Goal: Task Accomplishment & Management: Complete application form

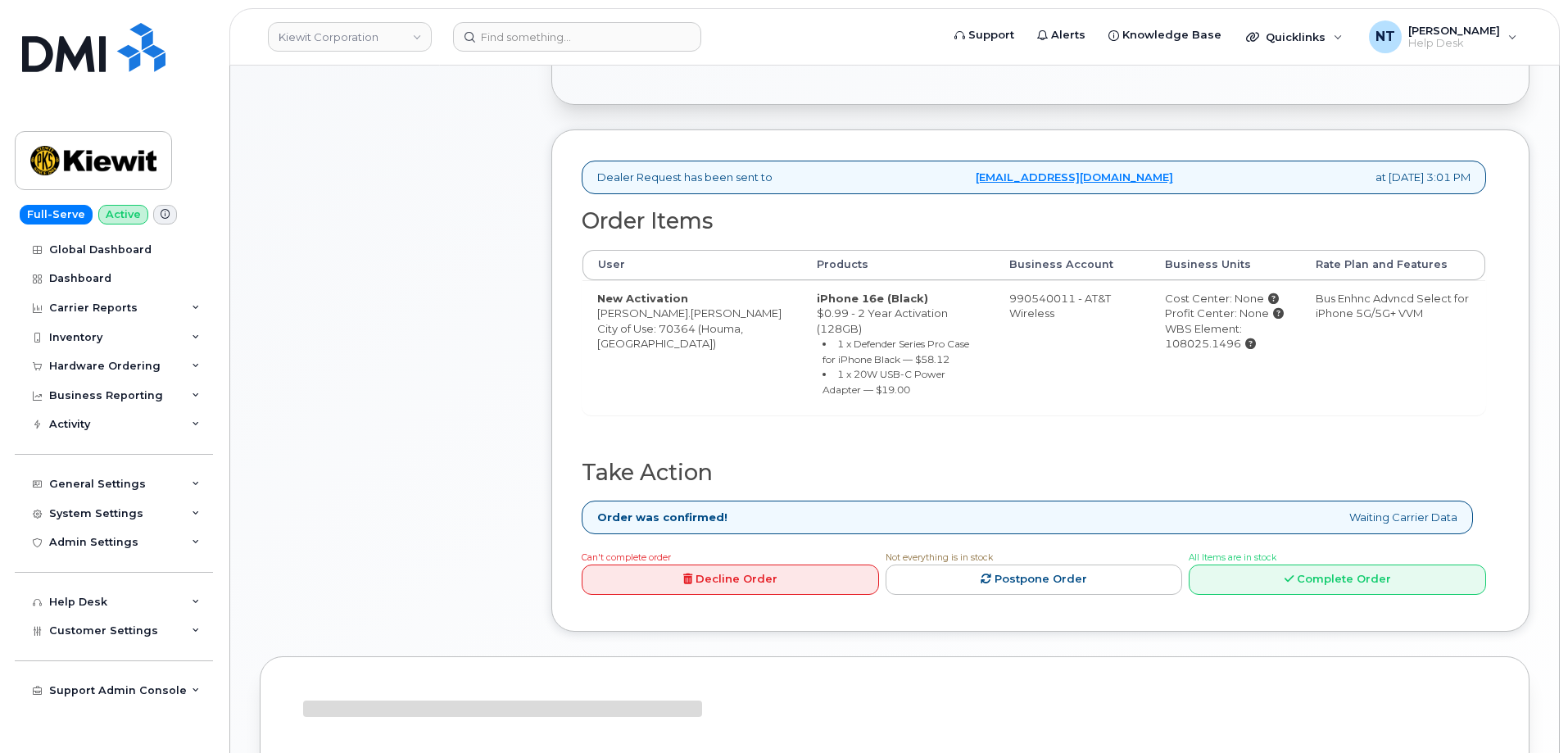
scroll to position [493, 0]
click at [1285, 574] on icon at bounding box center [1289, 579] width 9 height 11
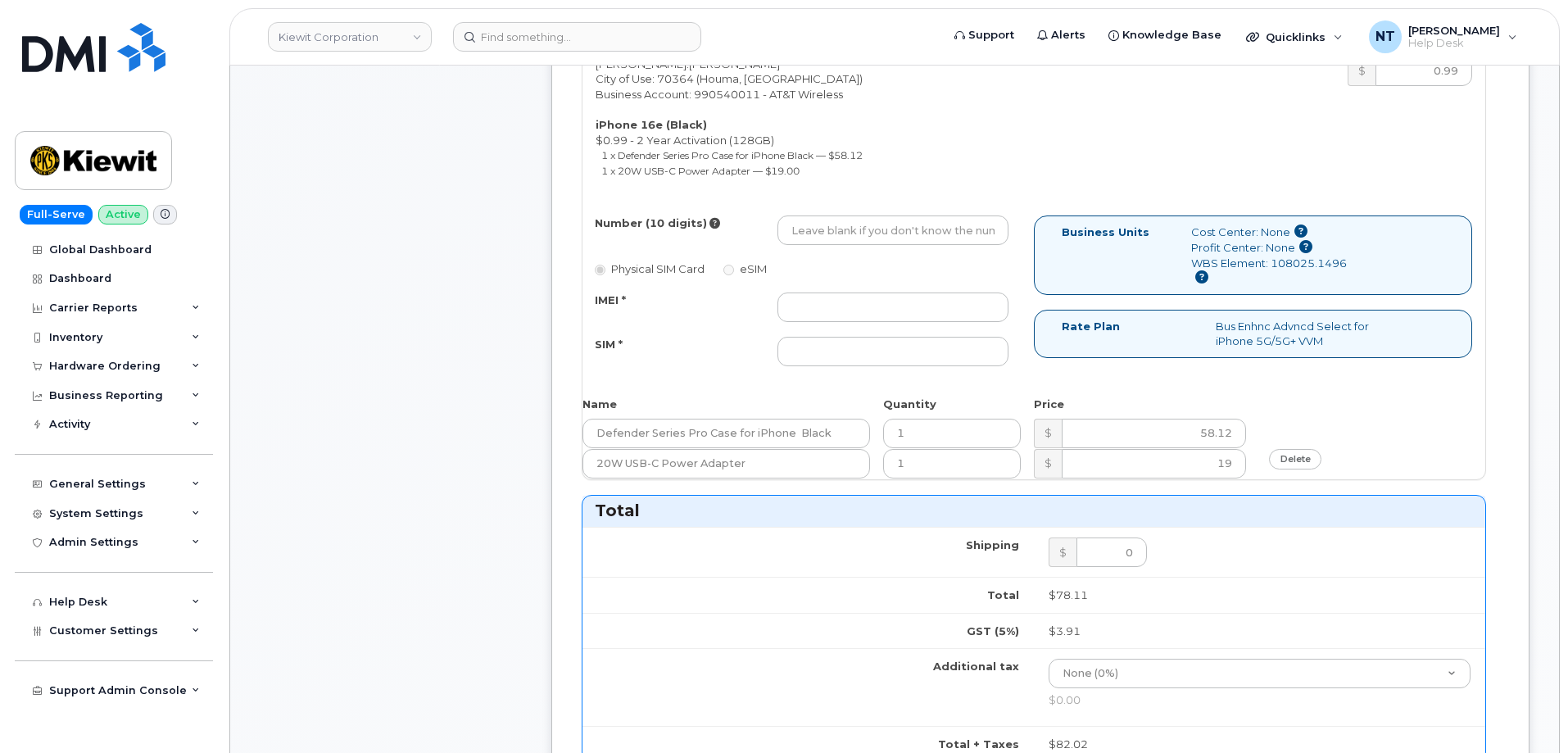
scroll to position [739, 0]
click at [840, 219] on input "Number (10 digits)" at bounding box center [893, 227] width 231 height 30
paste input "985-232-1665"
click at [844, 218] on input "985-232-1665" at bounding box center [893, 227] width 231 height 30
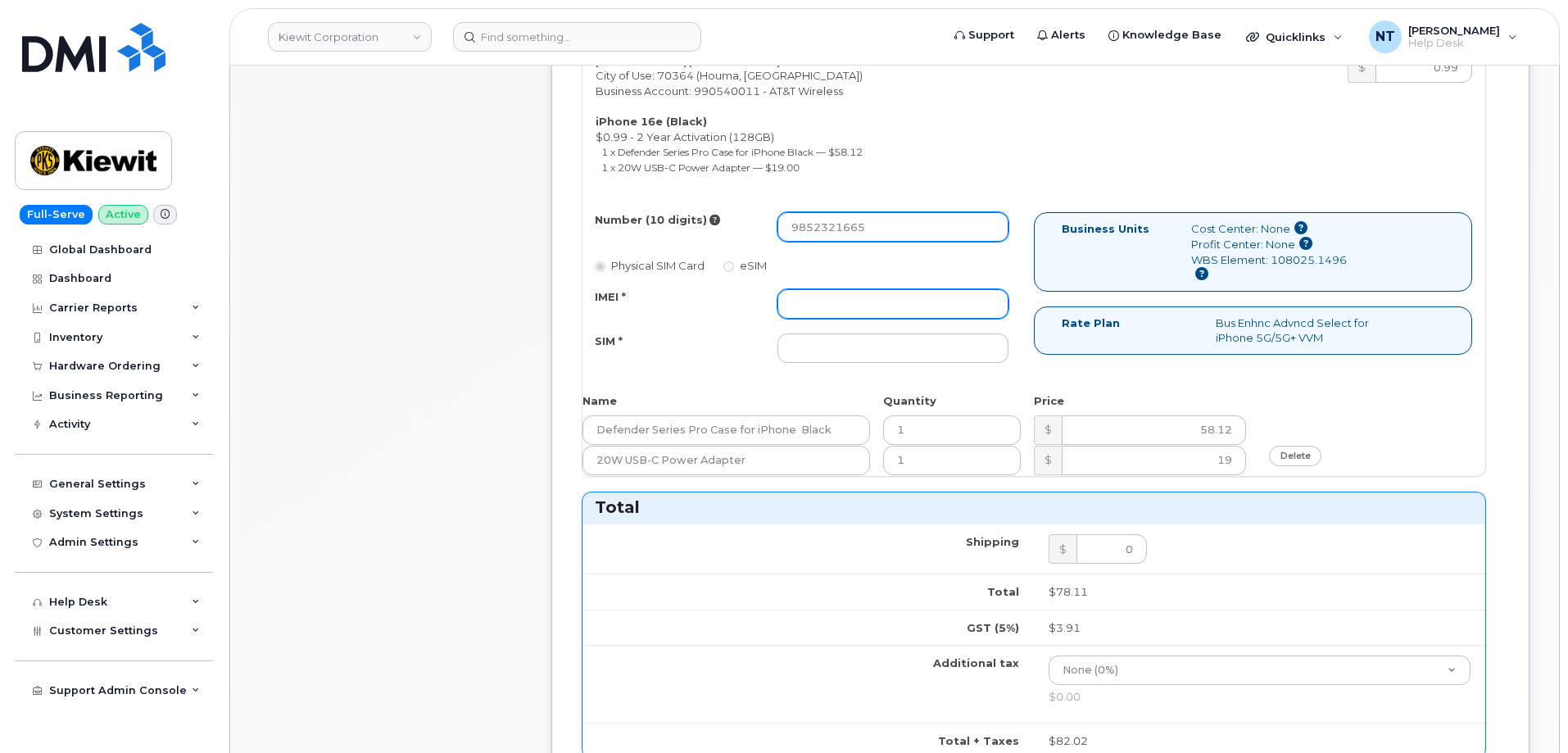
type input "9852321665"
drag, startPoint x: 853, startPoint y: 286, endPoint x: 437, endPoint y: 67, distance: 470.1
click at [853, 289] on input "IMEI *" at bounding box center [893, 304] width 231 height 30
click at [818, 292] on input "IMEI *" at bounding box center [893, 304] width 231 height 30
paste input "351418497957026"
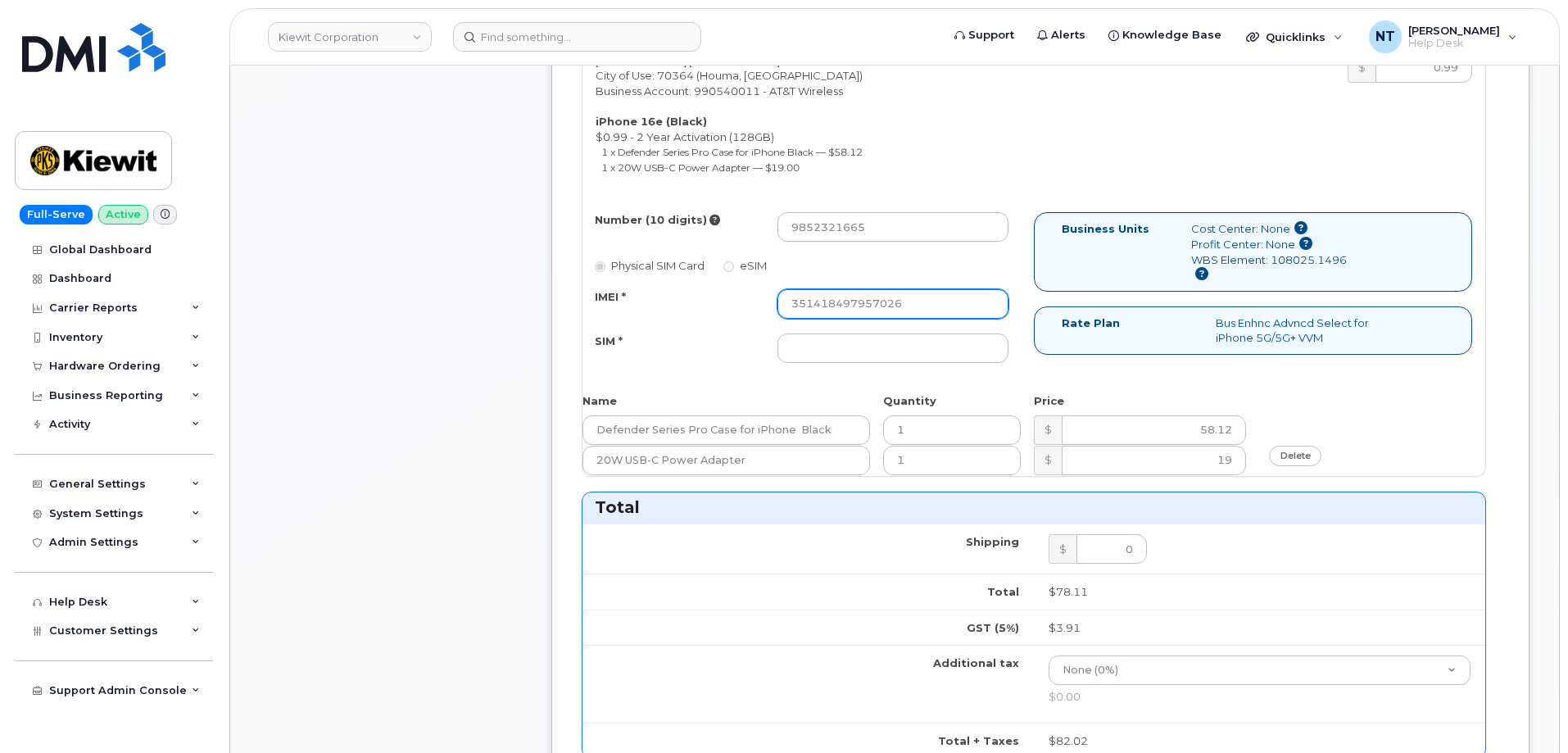
type input "351418497957026"
click at [855, 341] on input "SIM *" at bounding box center [893, 347] width 231 height 30
paste input "89043052010008889725001493814032"
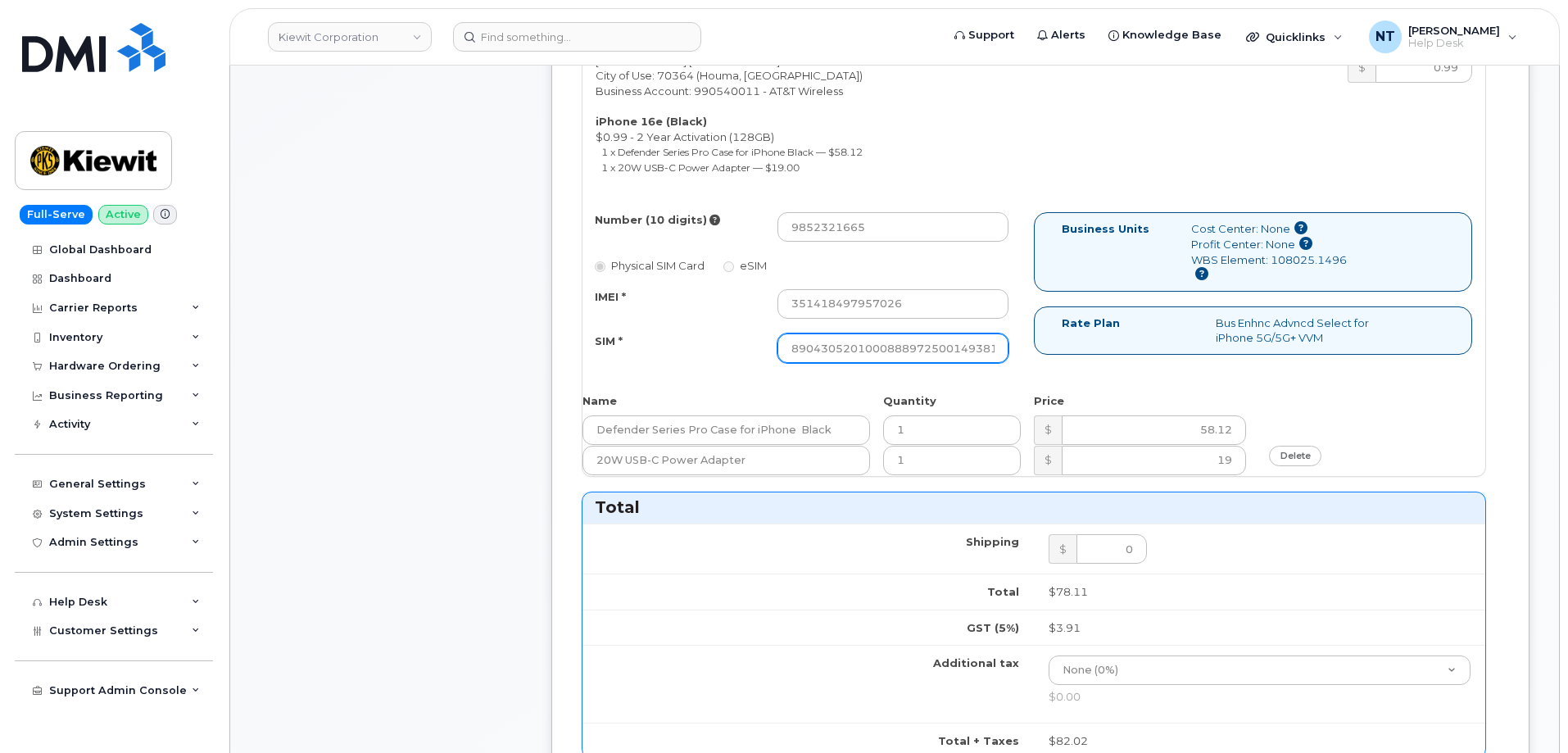
scroll to position [0, 31]
type input "89043052010008889725001493814032"
click at [456, 361] on div "Comments Leave Comment" at bounding box center [391, 484] width 262 height 1809
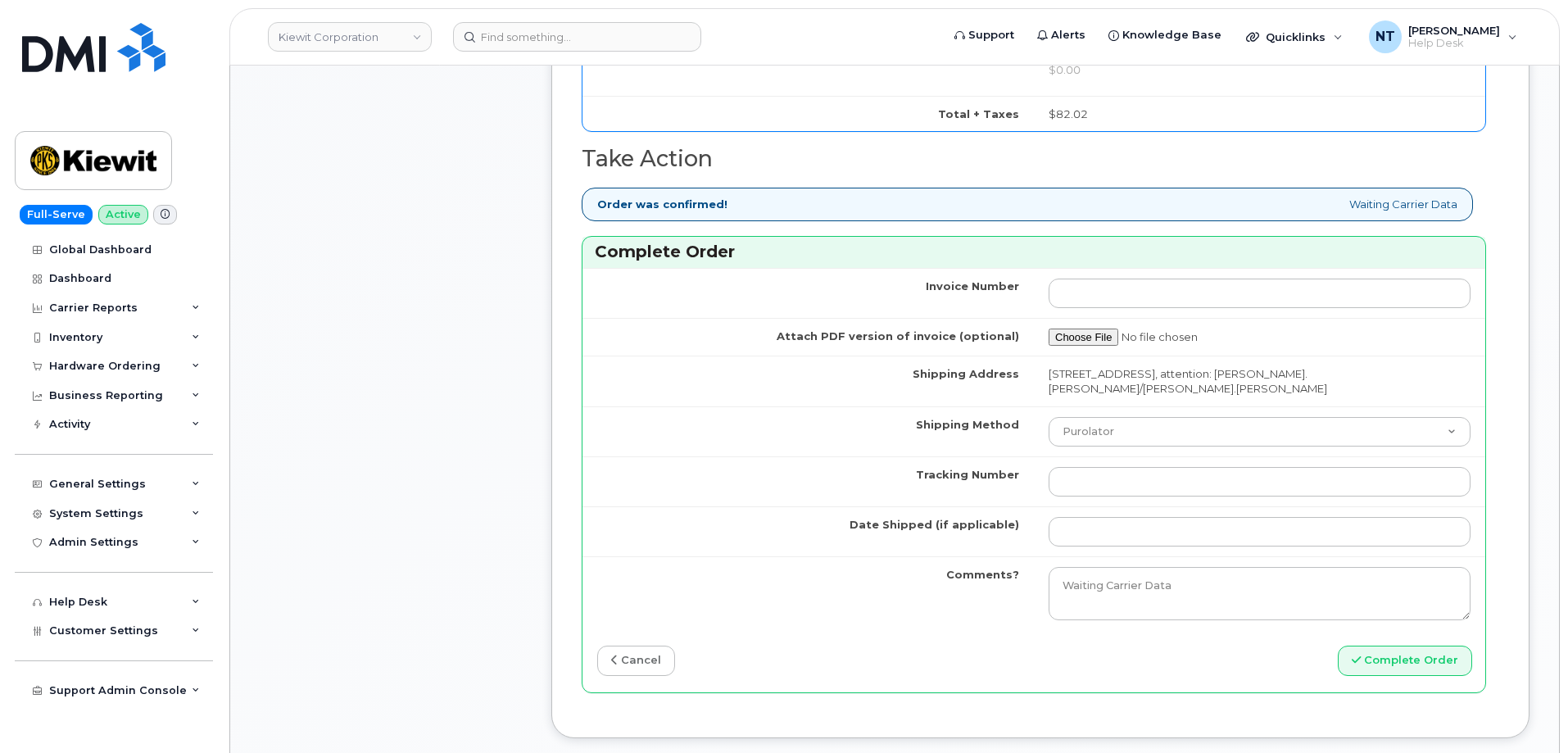
scroll to position [1394, 0]
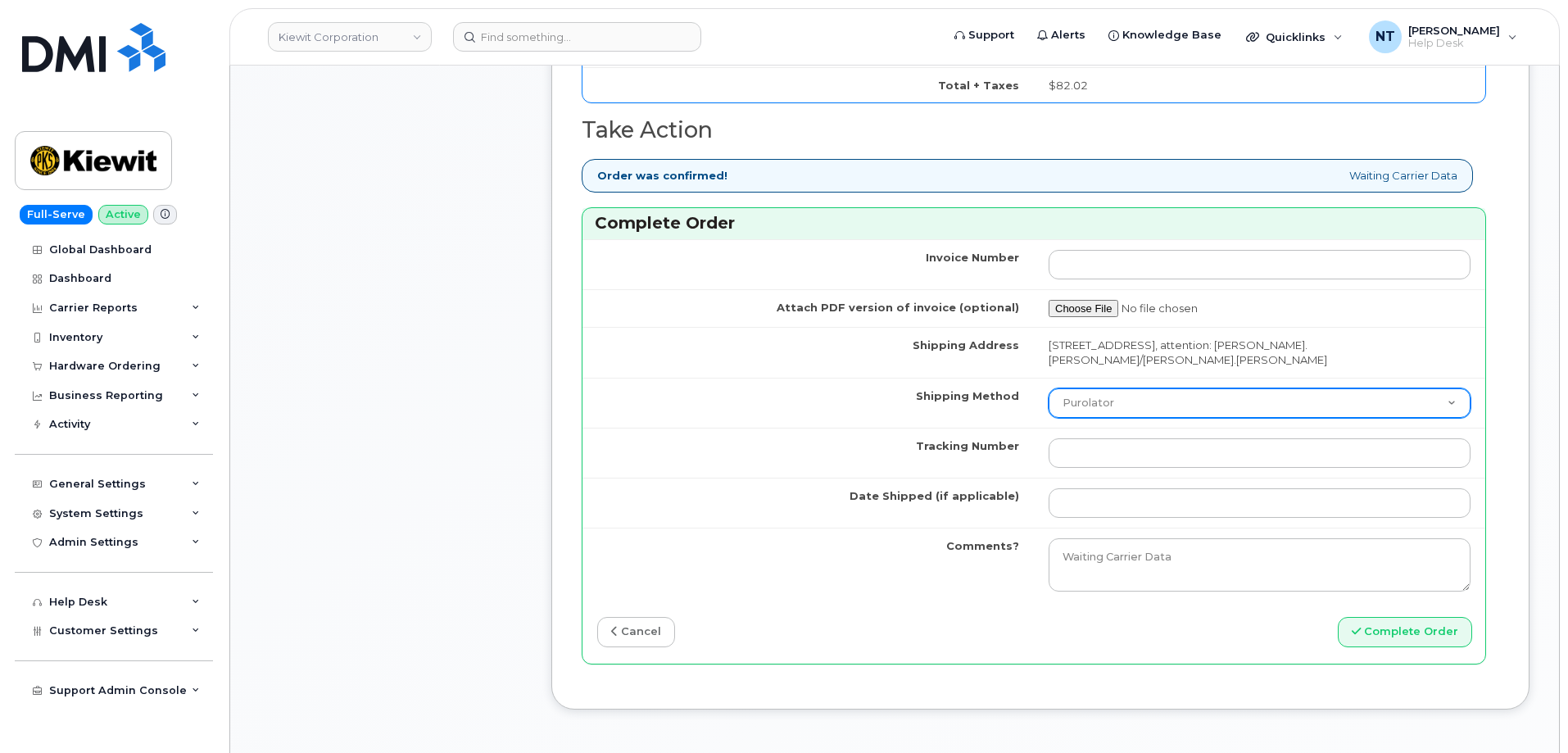
drag, startPoint x: 1140, startPoint y: 383, endPoint x: 1137, endPoint y: 400, distance: 17.3
click at [1140, 388] on select "Purolator UPS FedEx Canada Post Courier Other Drop Off Pick Up" at bounding box center [1259, 402] width 422 height 30
select select "FedEx"
click at [1048, 388] on select "Purolator UPS FedEx Canada Post Courier Other Drop Off Pick Up" at bounding box center [1259, 402] width 422 height 30
click at [1107, 477] on td at bounding box center [1259, 502] width 451 height 50
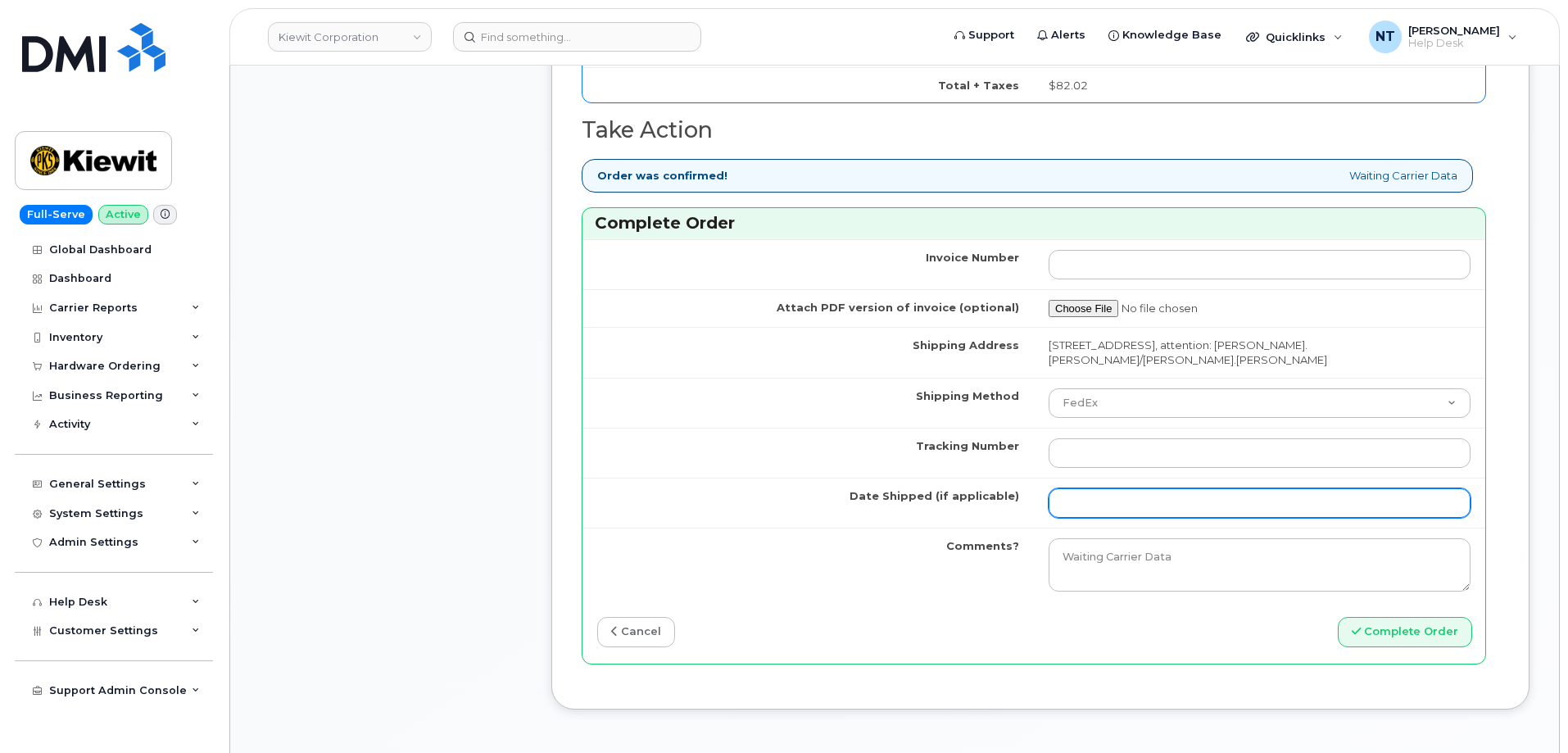
click at [1103, 488] on input "Date Shipped (if applicable)" at bounding box center [1259, 503] width 422 height 30
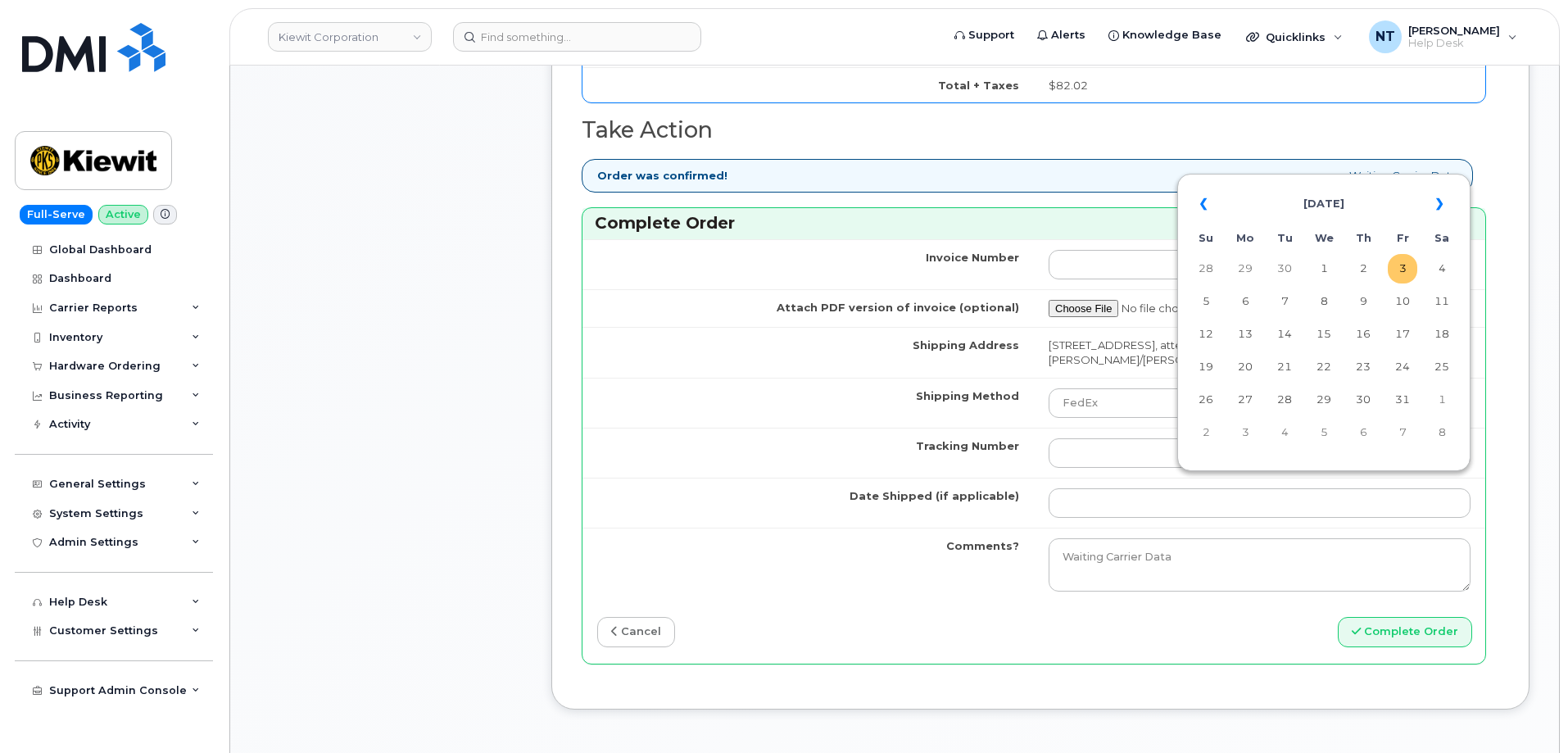
click at [1406, 268] on td "3" at bounding box center [1402, 268] width 30 height 30
type input "[DATE]"
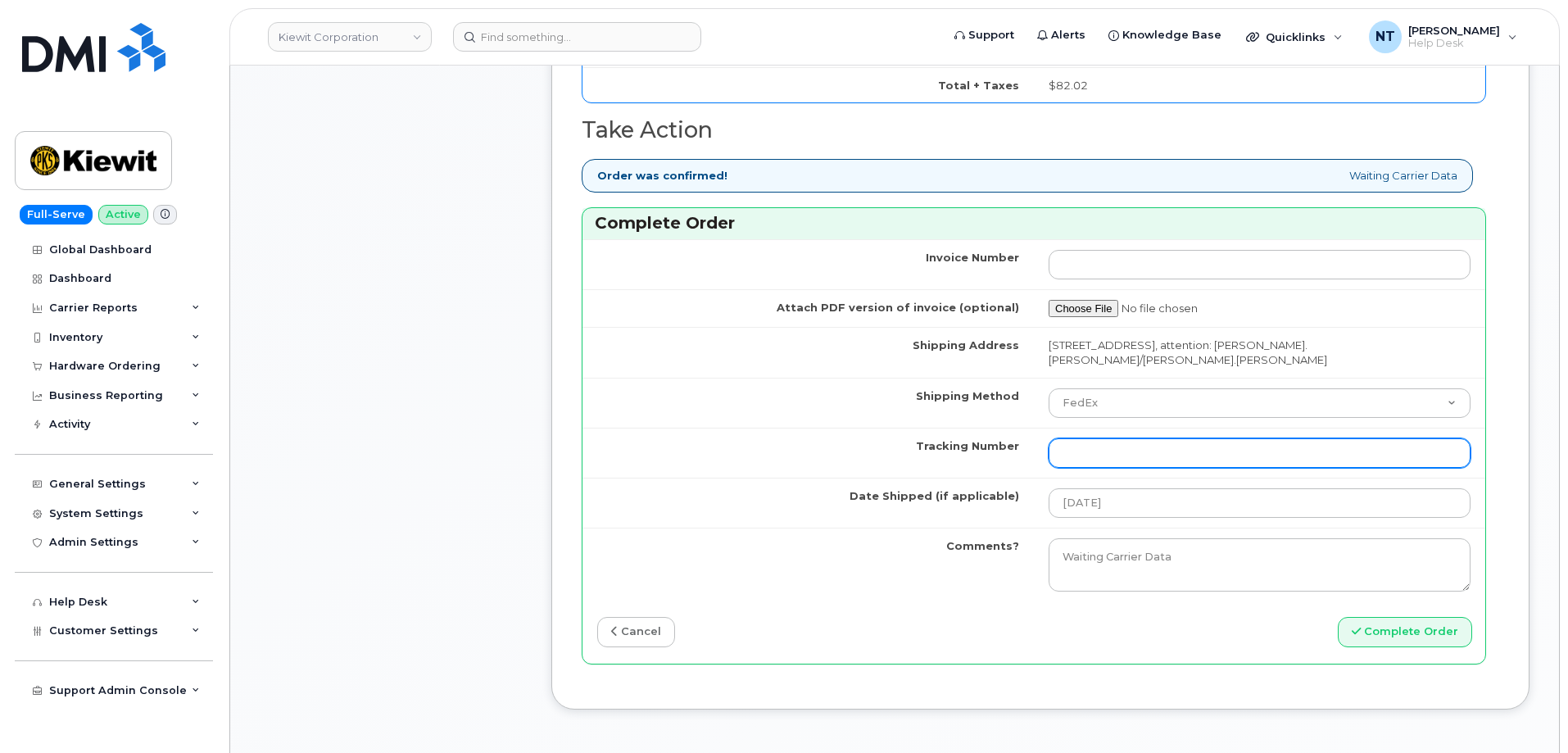
click at [1126, 438] on input "Tracking Number" at bounding box center [1259, 453] width 422 height 30
click at [1153, 439] on input "Tracking Number" at bounding box center [1259, 453] width 422 height 30
paste input "444401122314"
type input "444401122314"
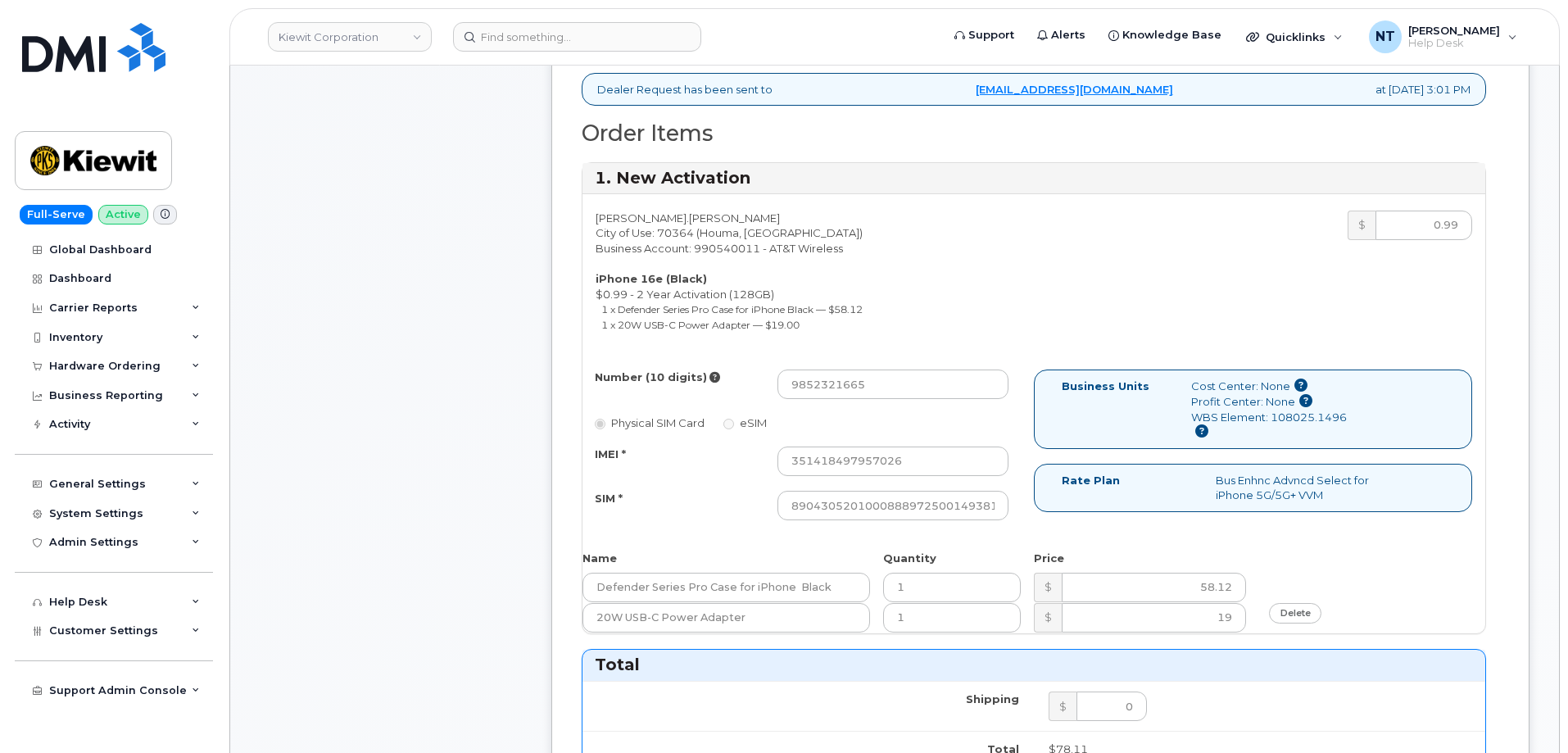
scroll to position [575, 0]
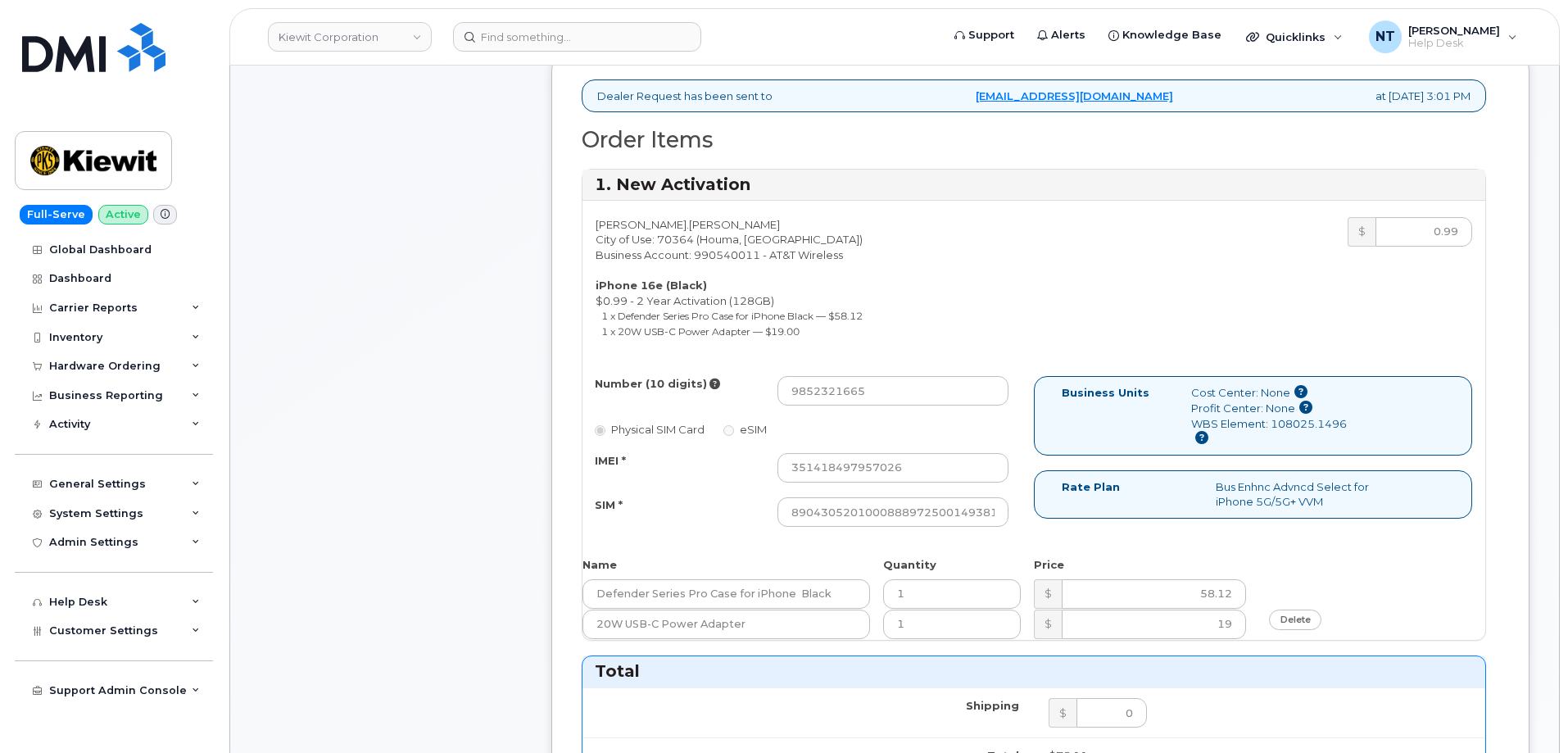
click at [440, 443] on div "Comments Leave Comment" at bounding box center [391, 648] width 262 height 1809
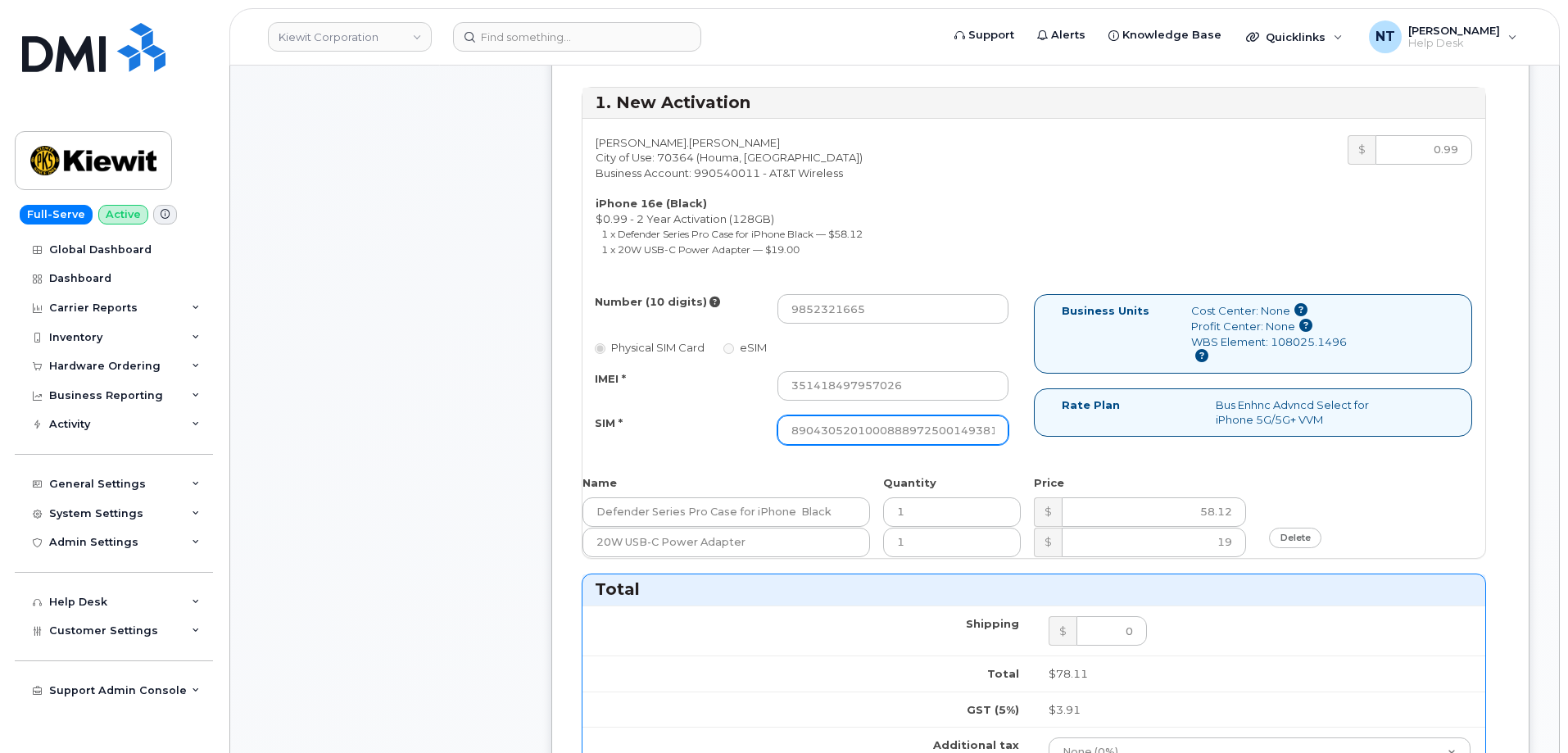
scroll to position [0, 32]
drag, startPoint x: 966, startPoint y: 414, endPoint x: 1026, endPoint y: 419, distance: 60.2
click at [1026, 419] on div "Number (10 digits) 9852321665 Physical SIM Card eSIM IMEI * 351418497957026 SIM…" at bounding box center [808, 377] width 451 height 165
click at [1026, 422] on div "Number (10 digits) 9852321665 Physical SIM Card eSIM IMEI * 351418497957026 SIM…" at bounding box center [808, 377] width 451 height 165
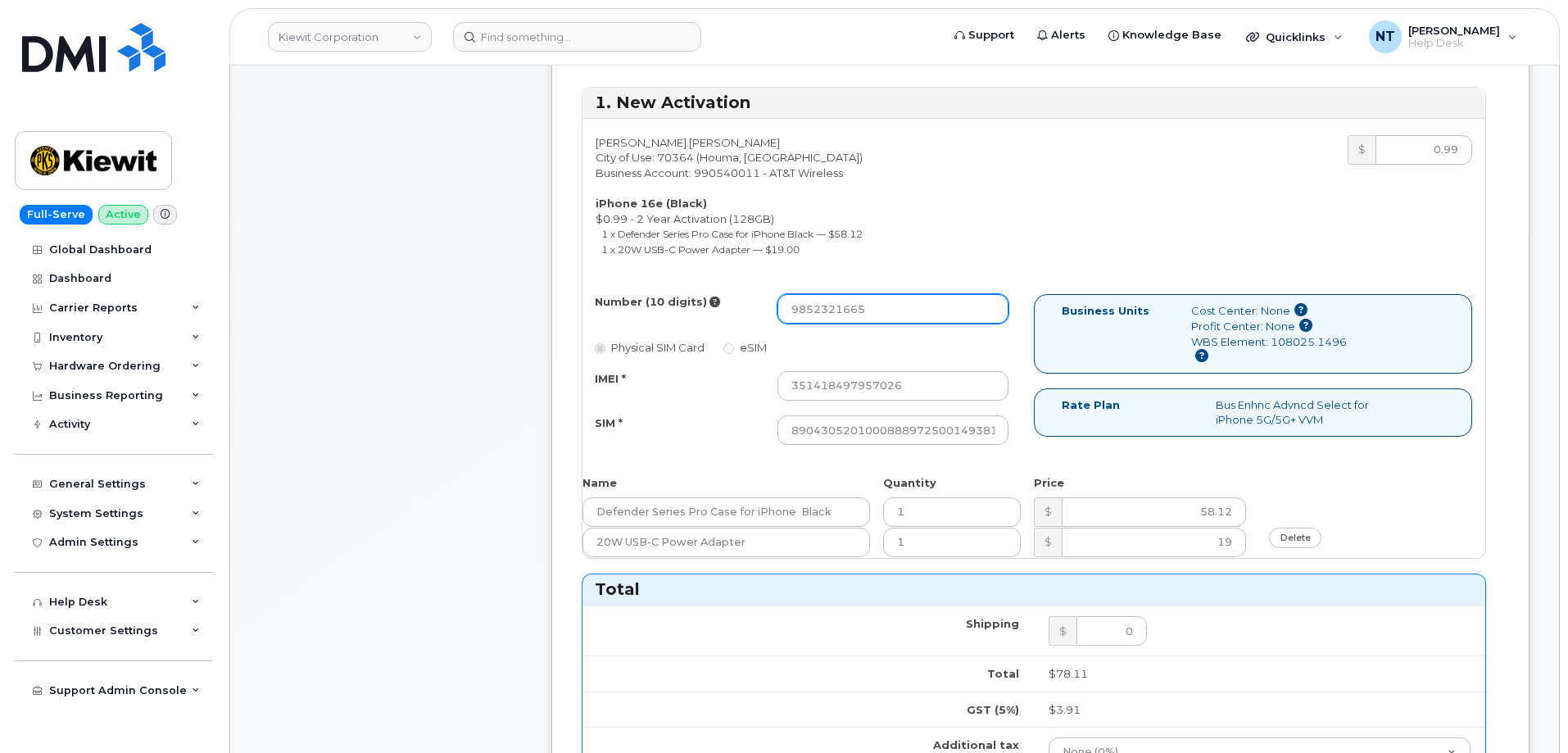
drag, startPoint x: 815, startPoint y: 299, endPoint x: 833, endPoint y: 301, distance: 18.1
click at [833, 301] on input "9852321665" at bounding box center [893, 309] width 231 height 30
click at [536, 283] on div "Comments Leave Comment Order Information $82.02 Created By Jessica Safarik Crea…" at bounding box center [895, 566] width 1270 height 1809
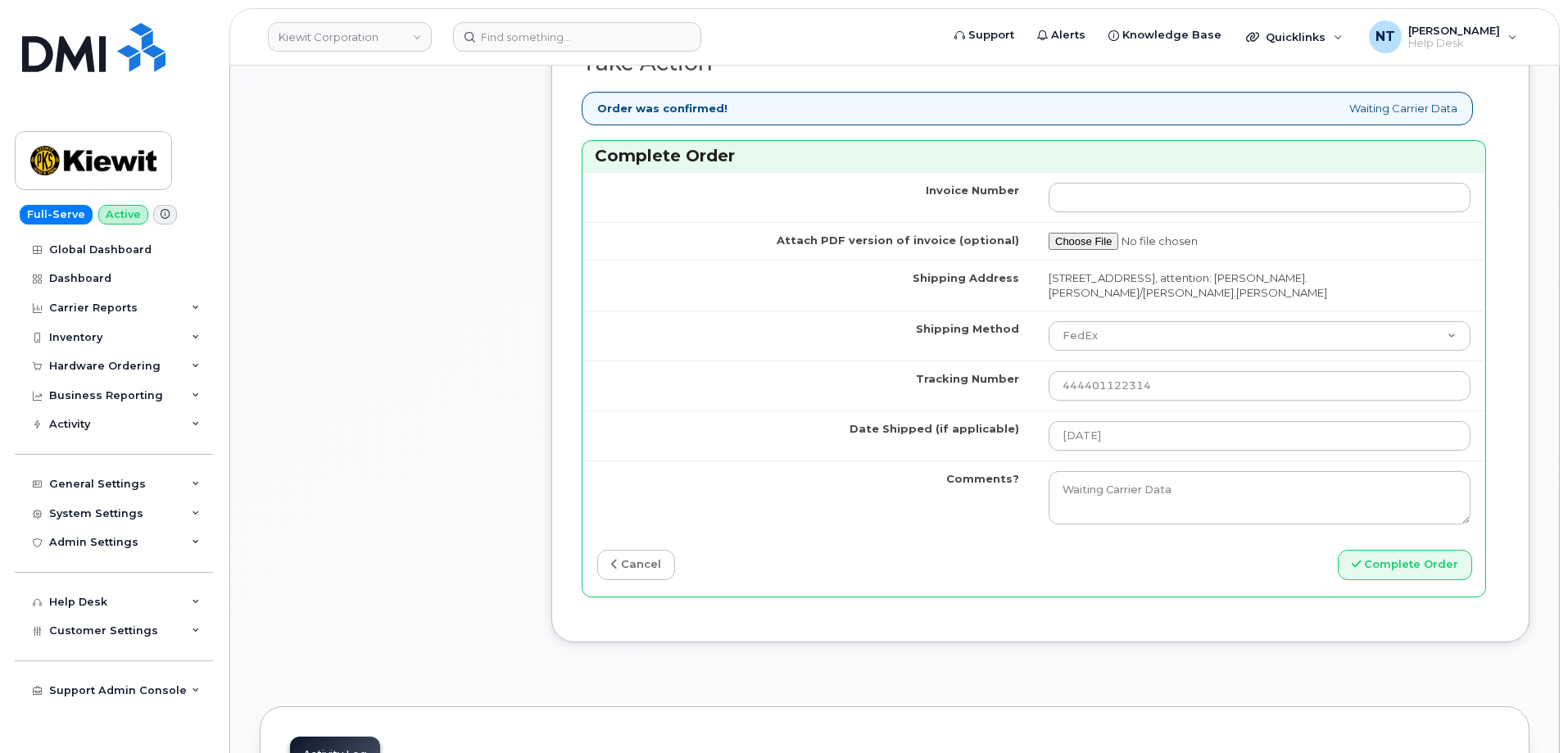
scroll to position [1476, 0]
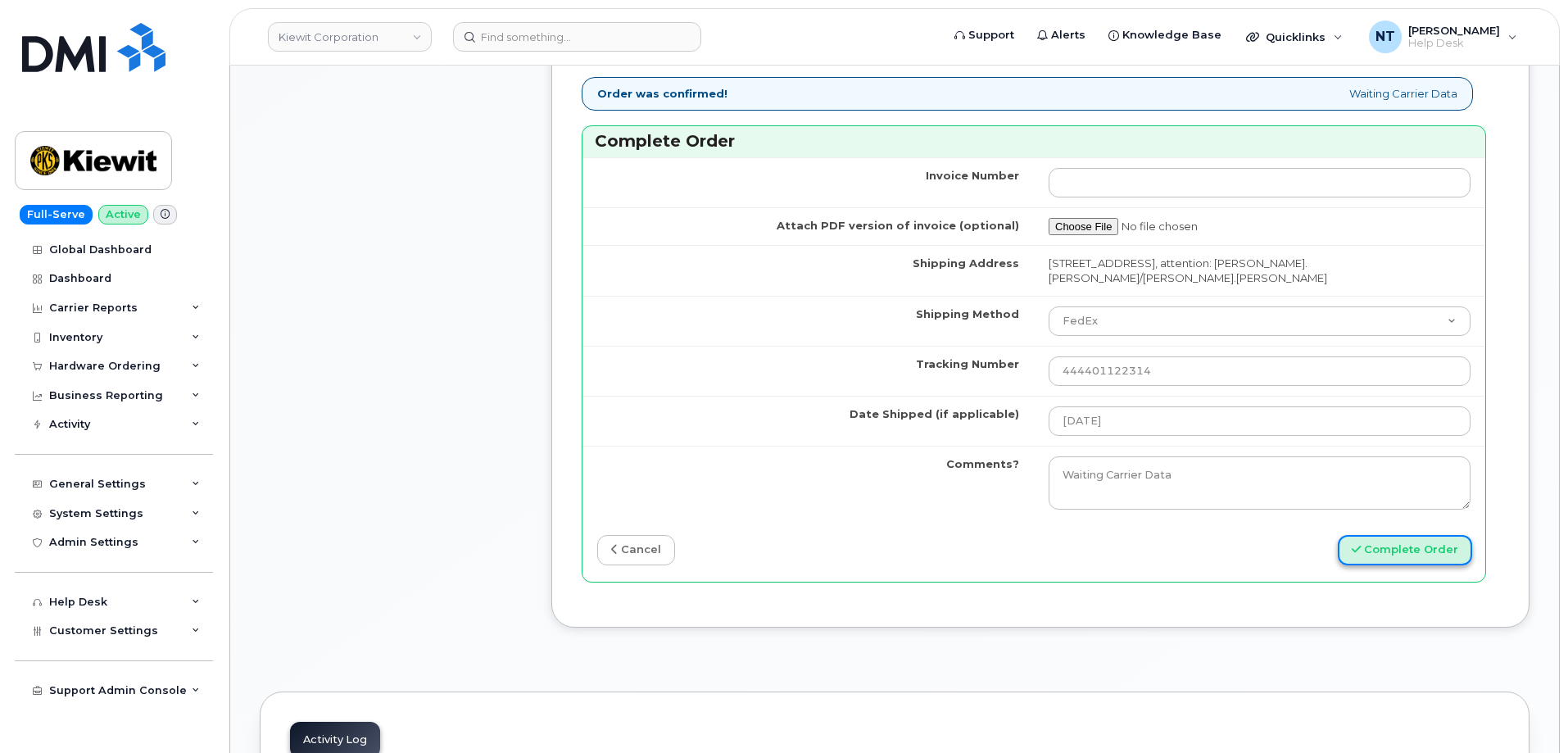
click at [1403, 535] on button "Complete Order" at bounding box center [1404, 550] width 134 height 30
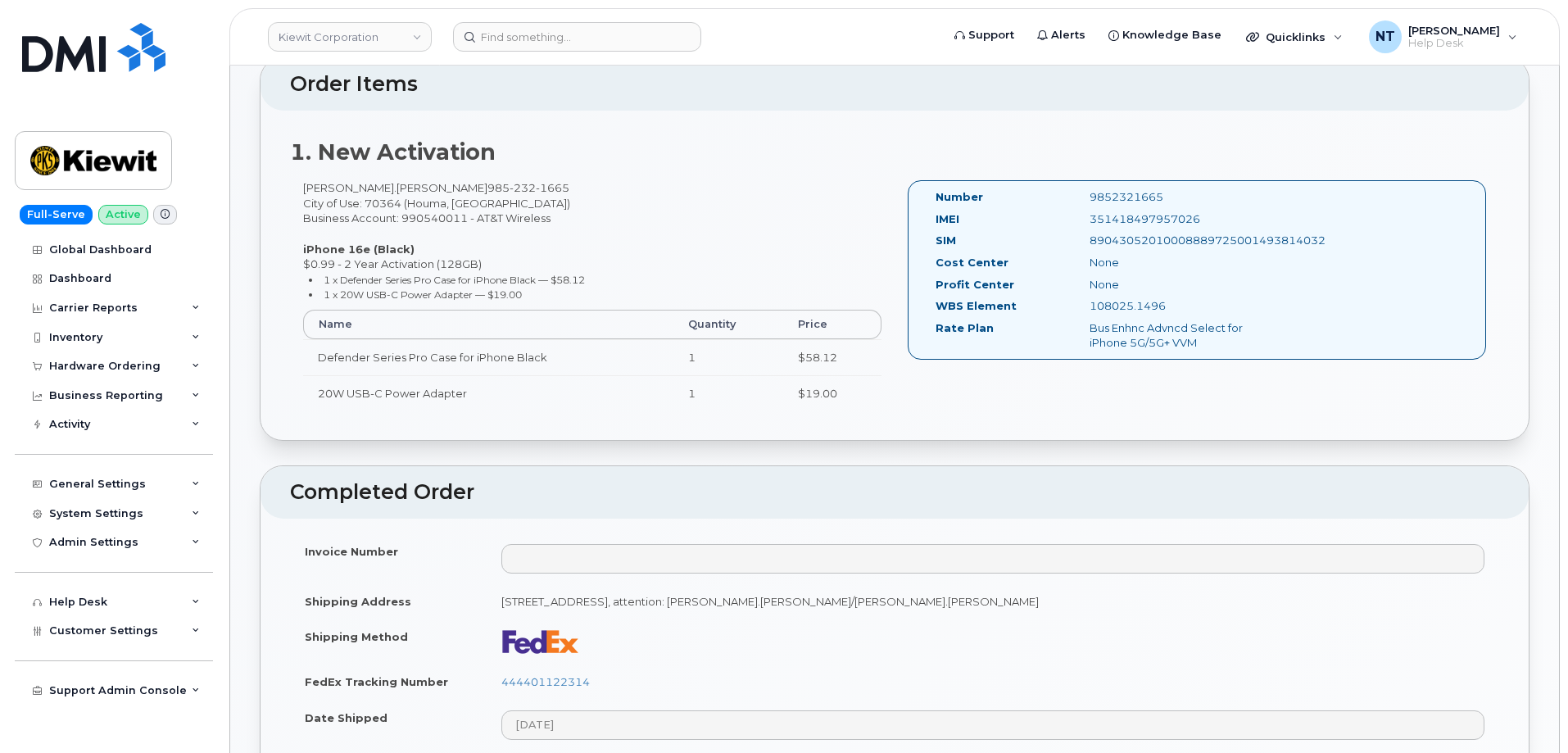
scroll to position [655, 0]
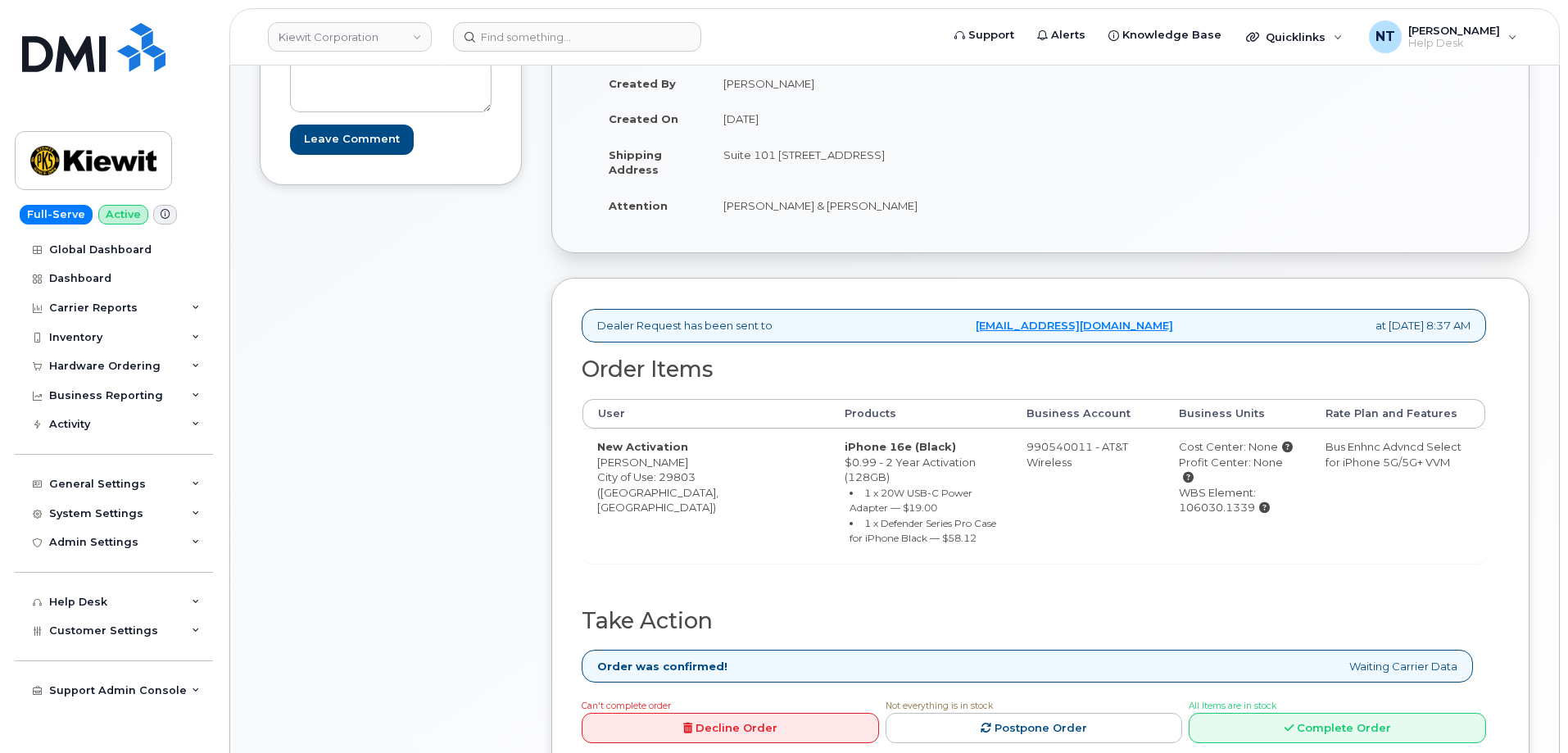
scroll to position [329, 0]
click at [1307, 713] on link "Complete Order" at bounding box center [1337, 729] width 298 height 30
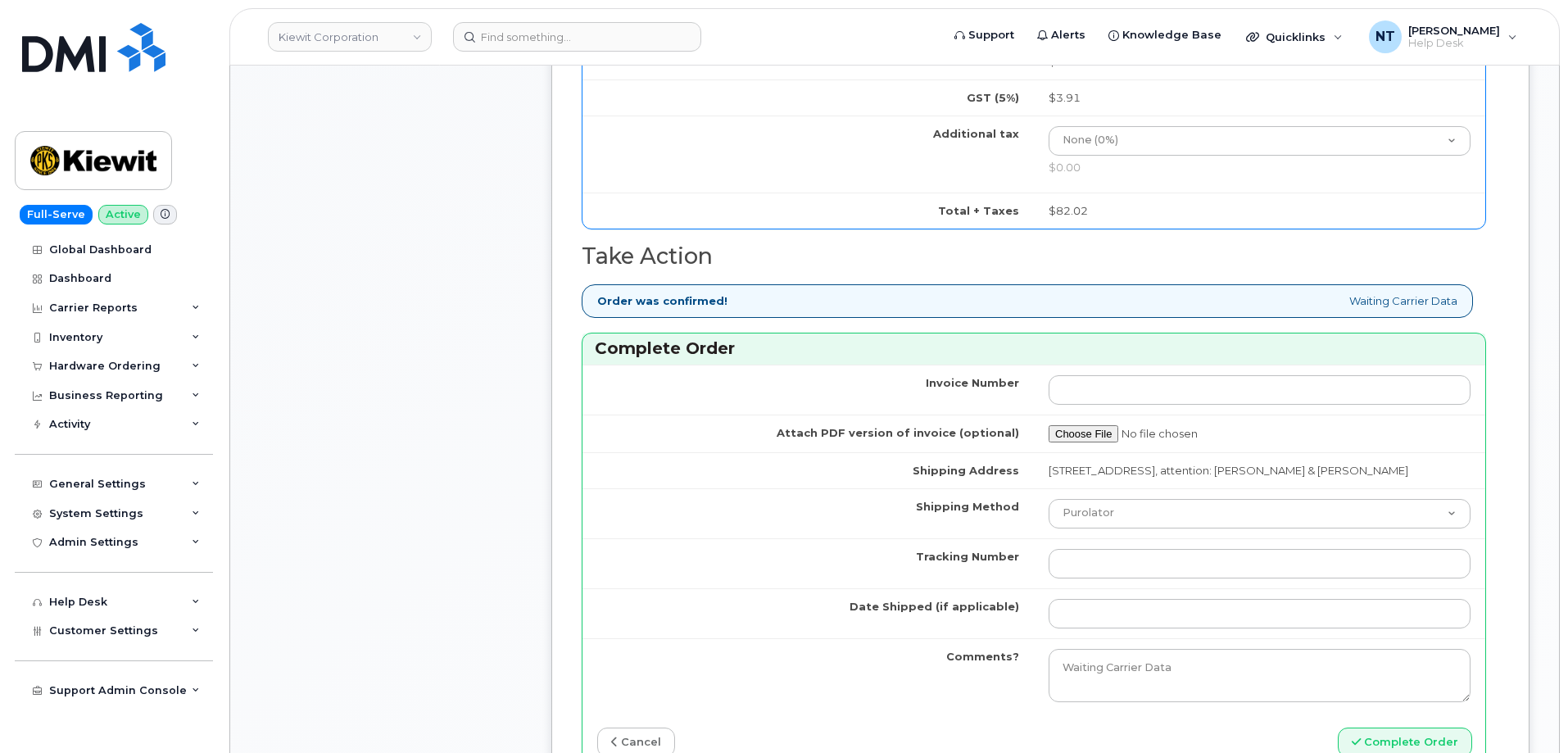
scroll to position [1476, 0]
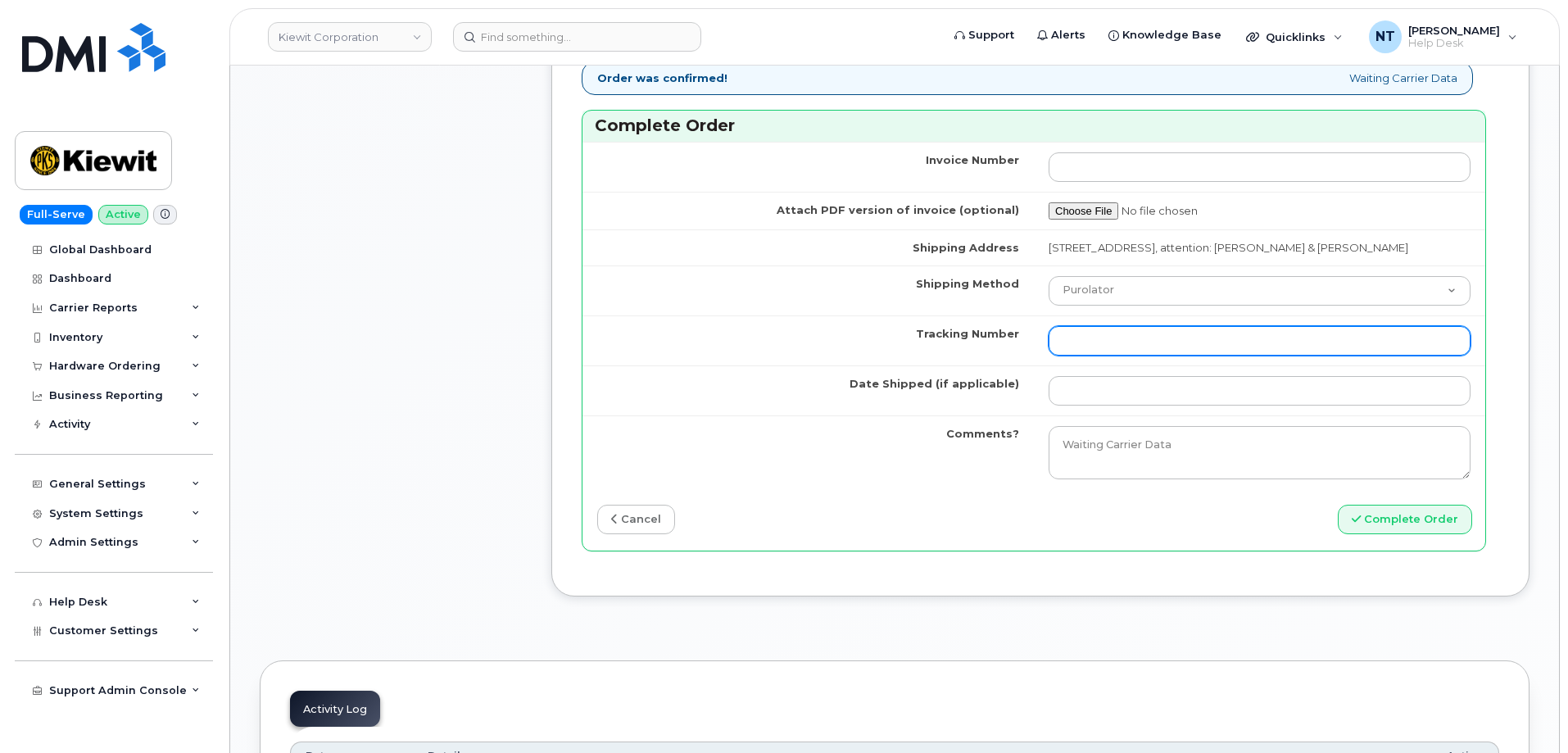
drag, startPoint x: 1072, startPoint y: 357, endPoint x: 1099, endPoint y: 351, distance: 27.7
click at [1072, 356] on input "Tracking Number" at bounding box center [1259, 341] width 422 height 30
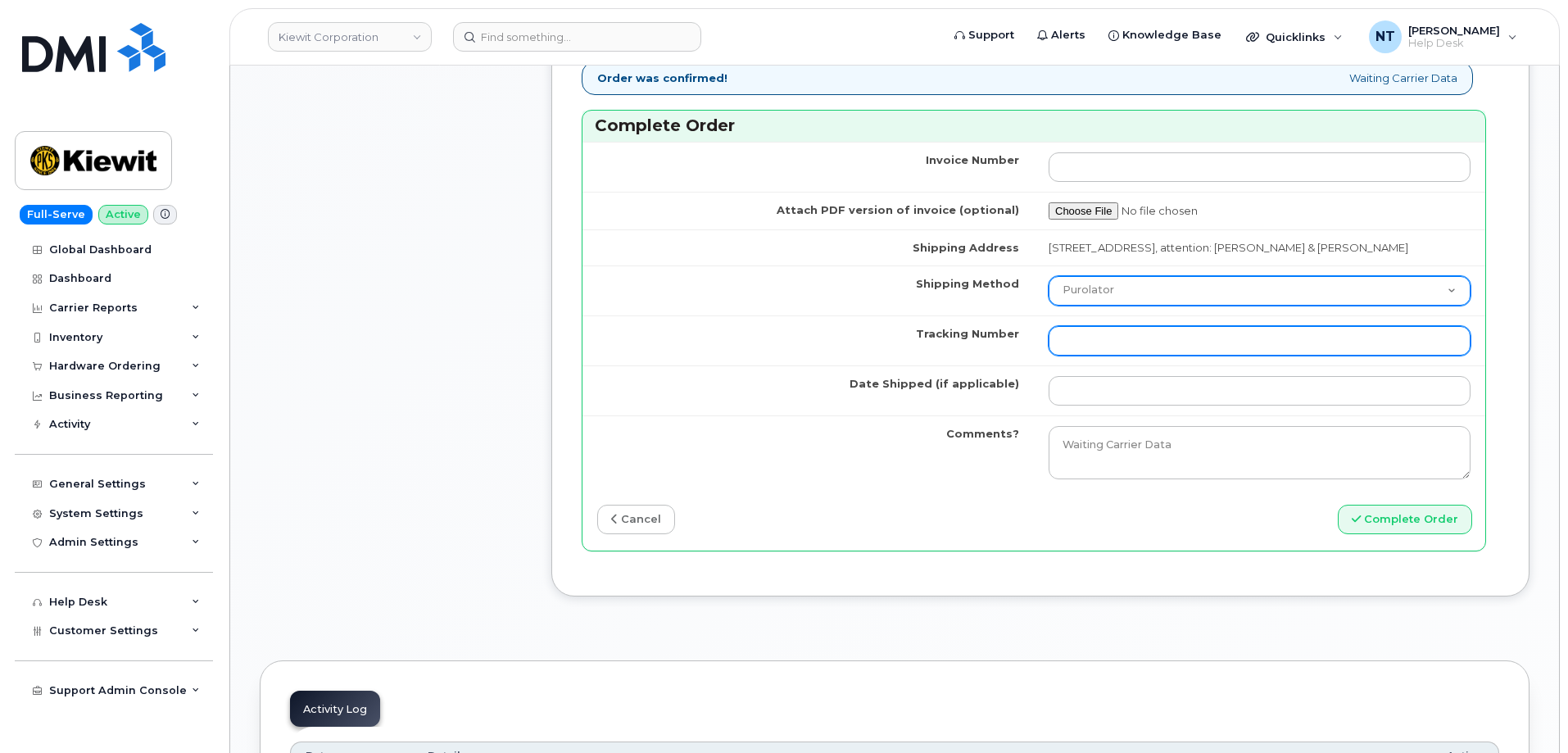
paste input "444401122325"
type input "444401122325"
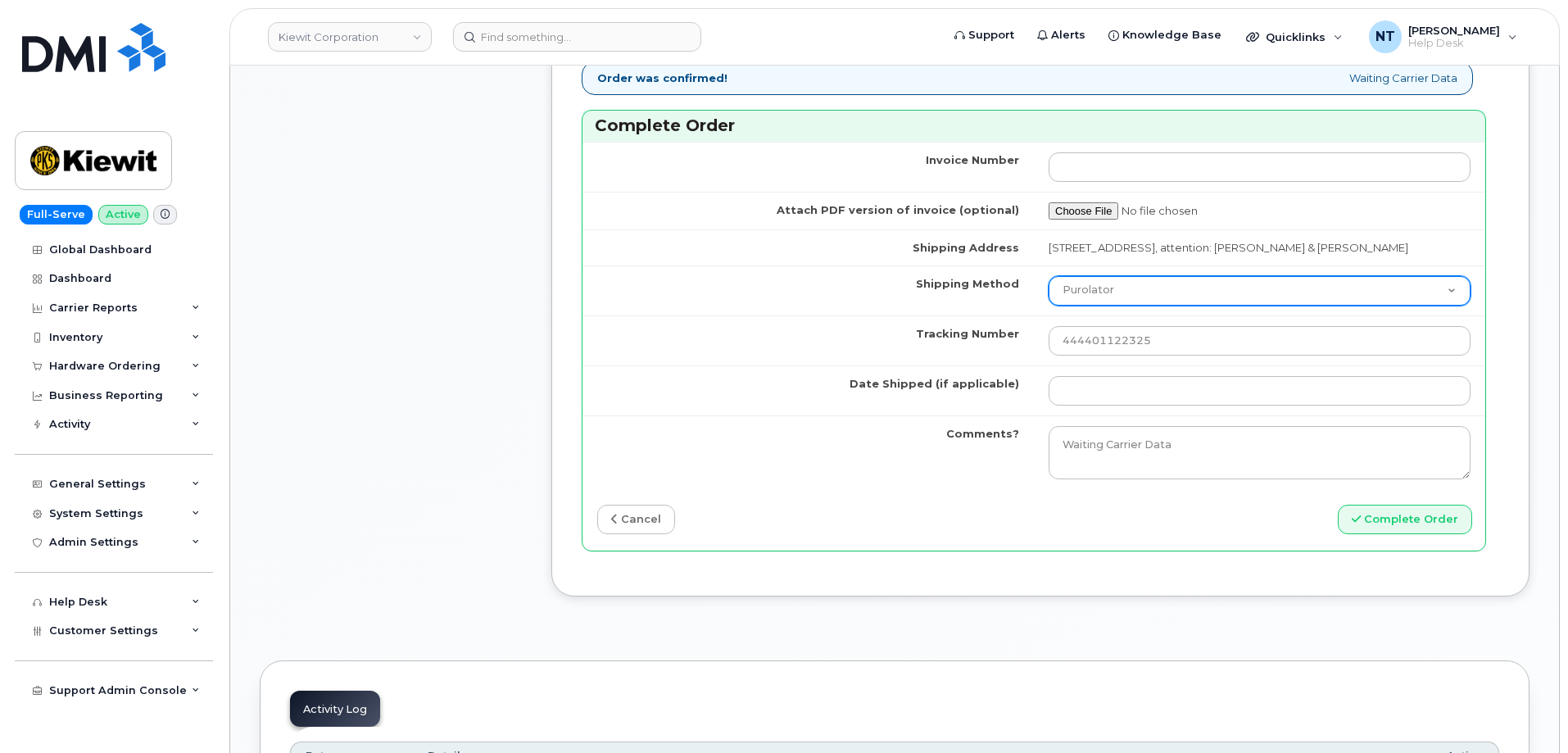
click at [1125, 305] on select "Purolator UPS FedEx Canada Post Courier Other Drop Off Pick Up" at bounding box center [1259, 290] width 422 height 30
select select "FedEx"
click at [1048, 291] on select "Purolator UPS FedEx Canada Post Courier Other Drop Off Pick Up" at bounding box center [1259, 290] width 422 height 30
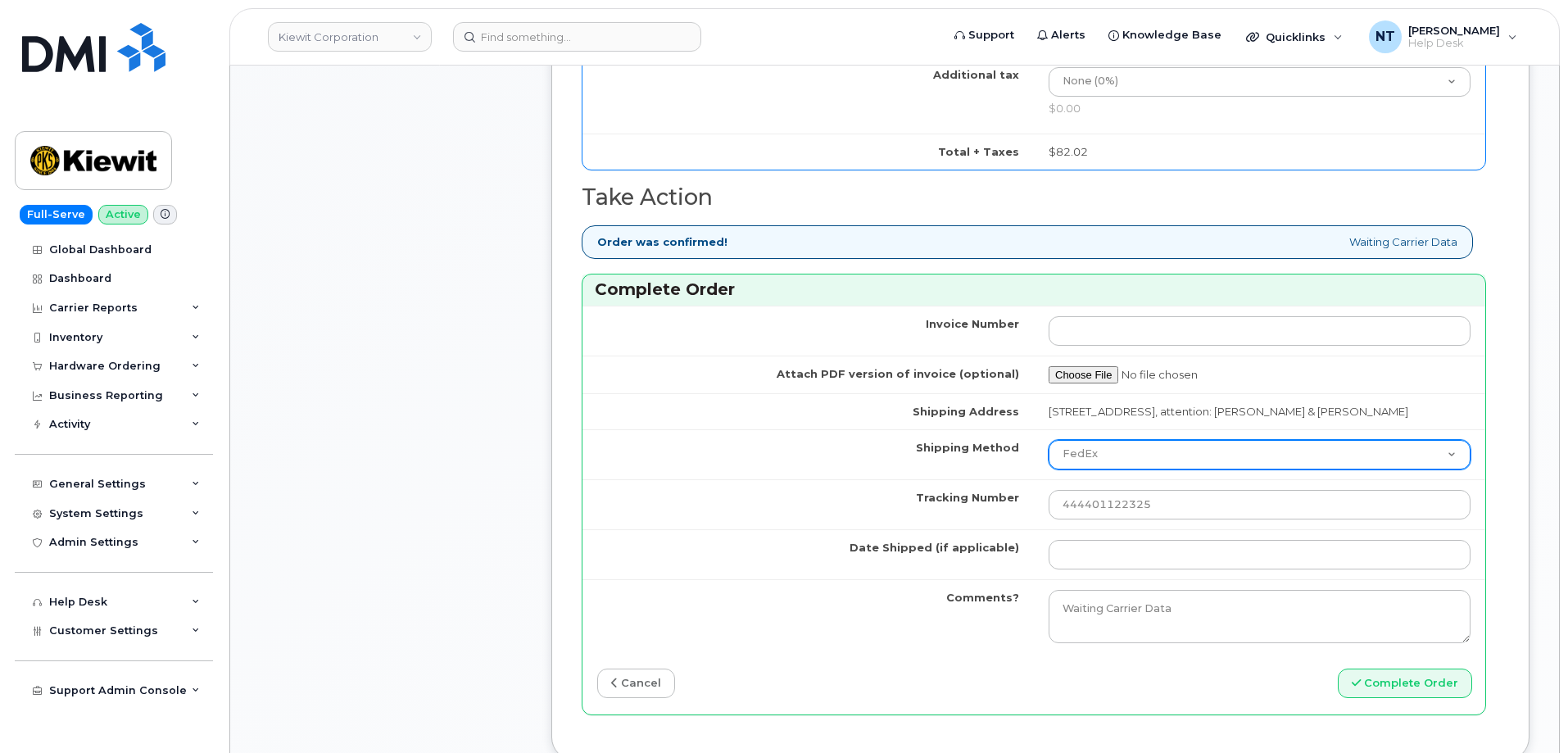
scroll to position [1394, 0]
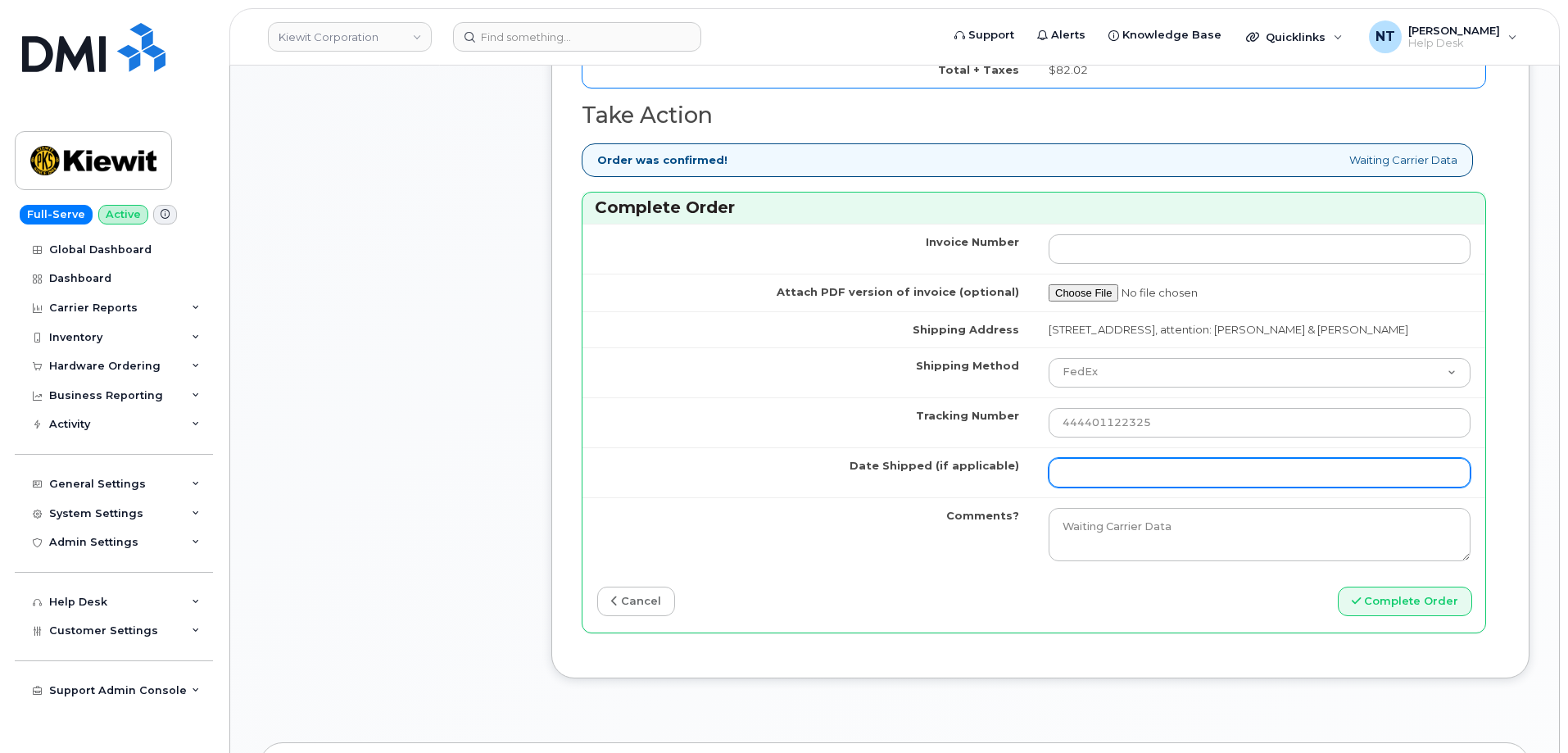
click at [1107, 487] on input "Date Shipped (if applicable)" at bounding box center [1259, 472] width 422 height 30
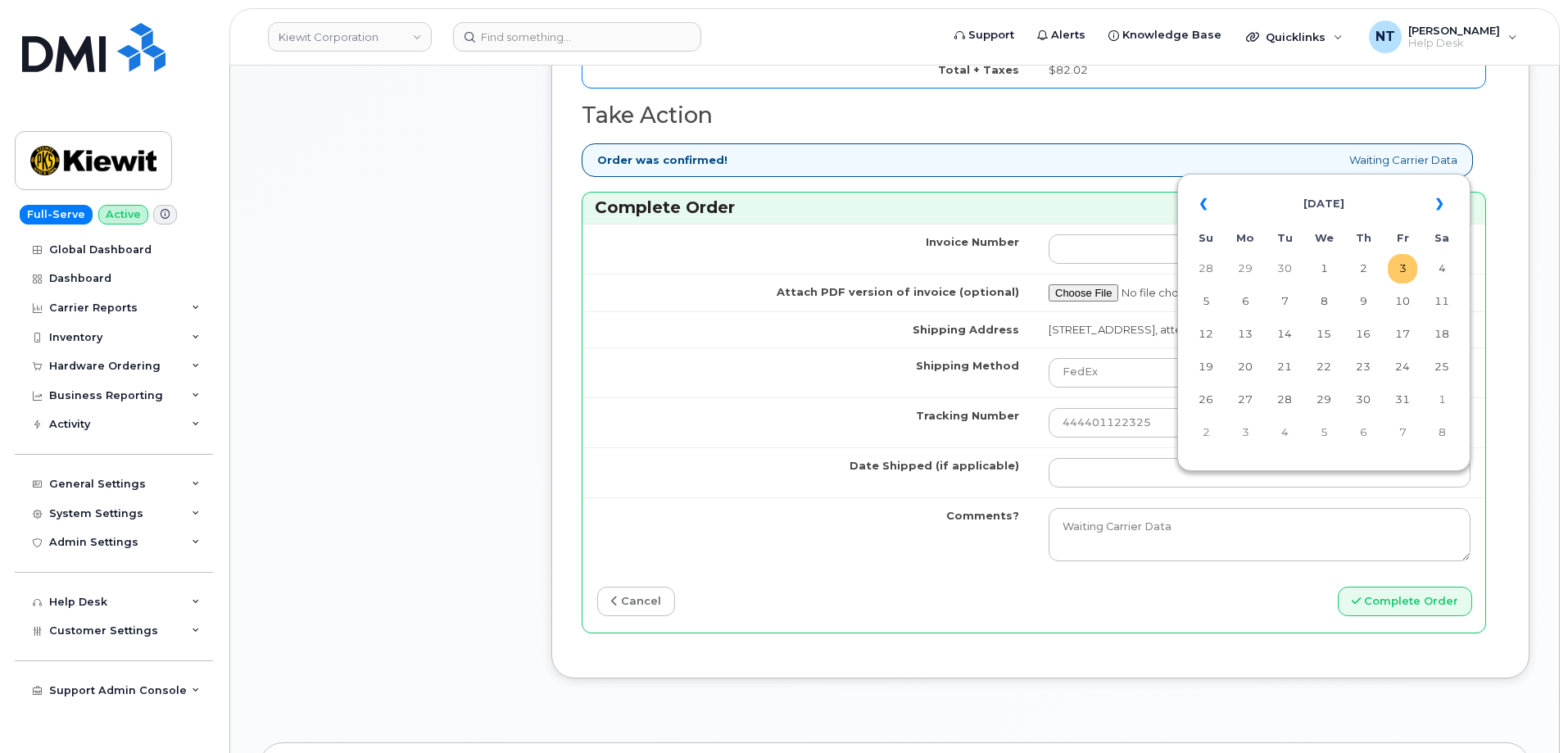
click at [1396, 268] on td "3" at bounding box center [1402, 268] width 30 height 30
type input "[DATE]"
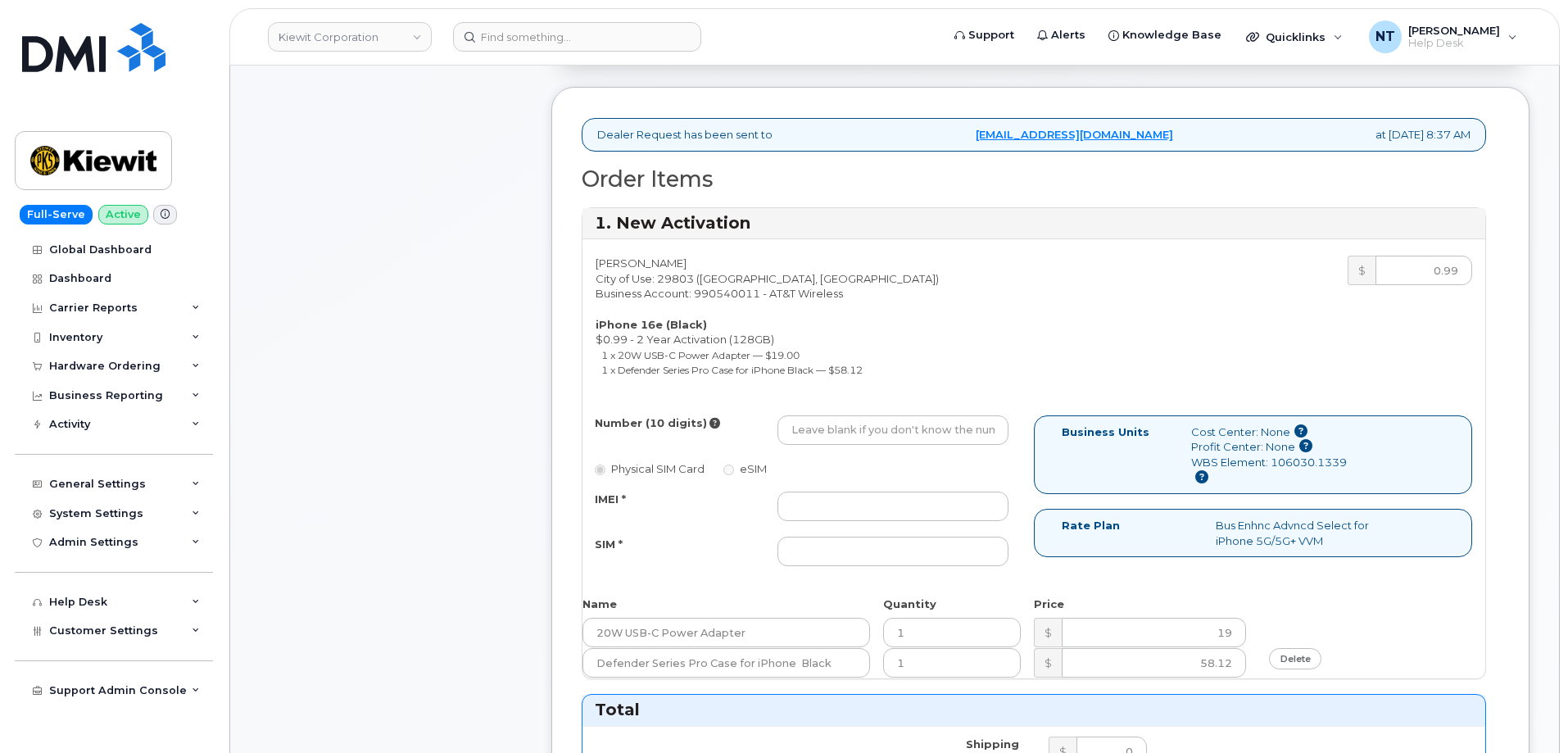
scroll to position [493, 0]
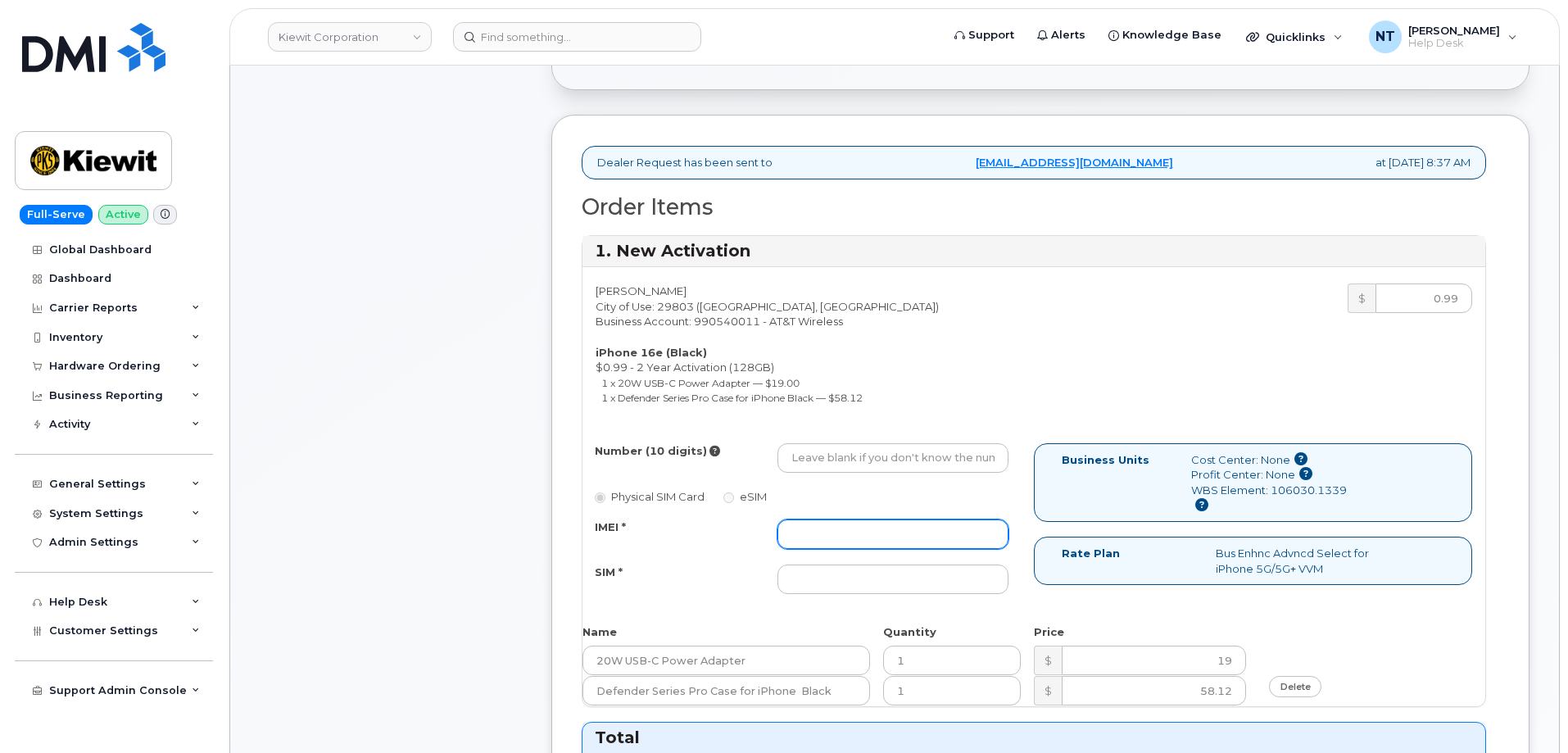
click at [849, 521] on input "IMEI *" at bounding box center [893, 534] width 231 height 30
paste input "351418498517597"
type input "351418498517597"
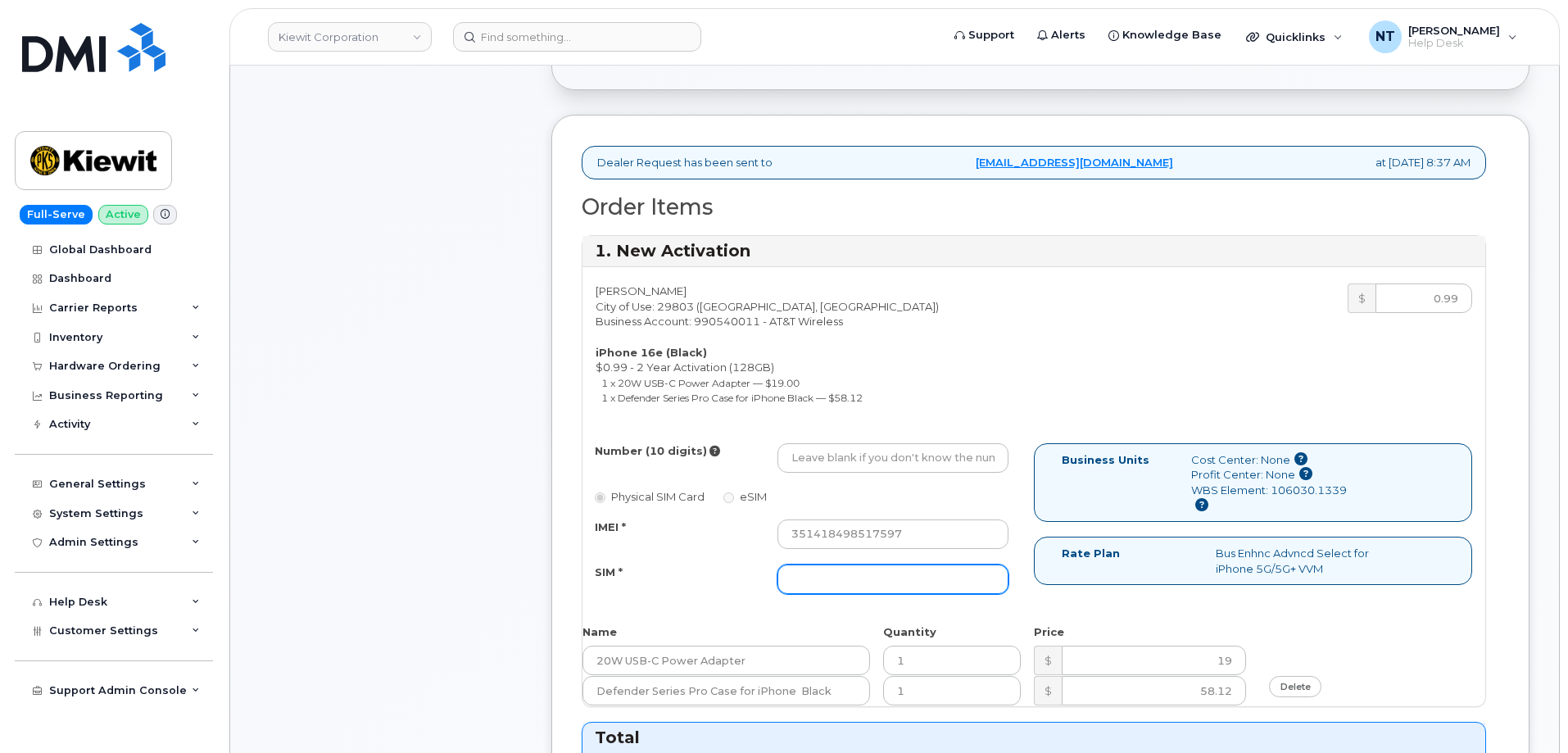
click at [884, 585] on input "SIM *" at bounding box center [893, 578] width 231 height 30
paste input "89043052010008889725001497945456"
type input "89043052010008889725001497945456"
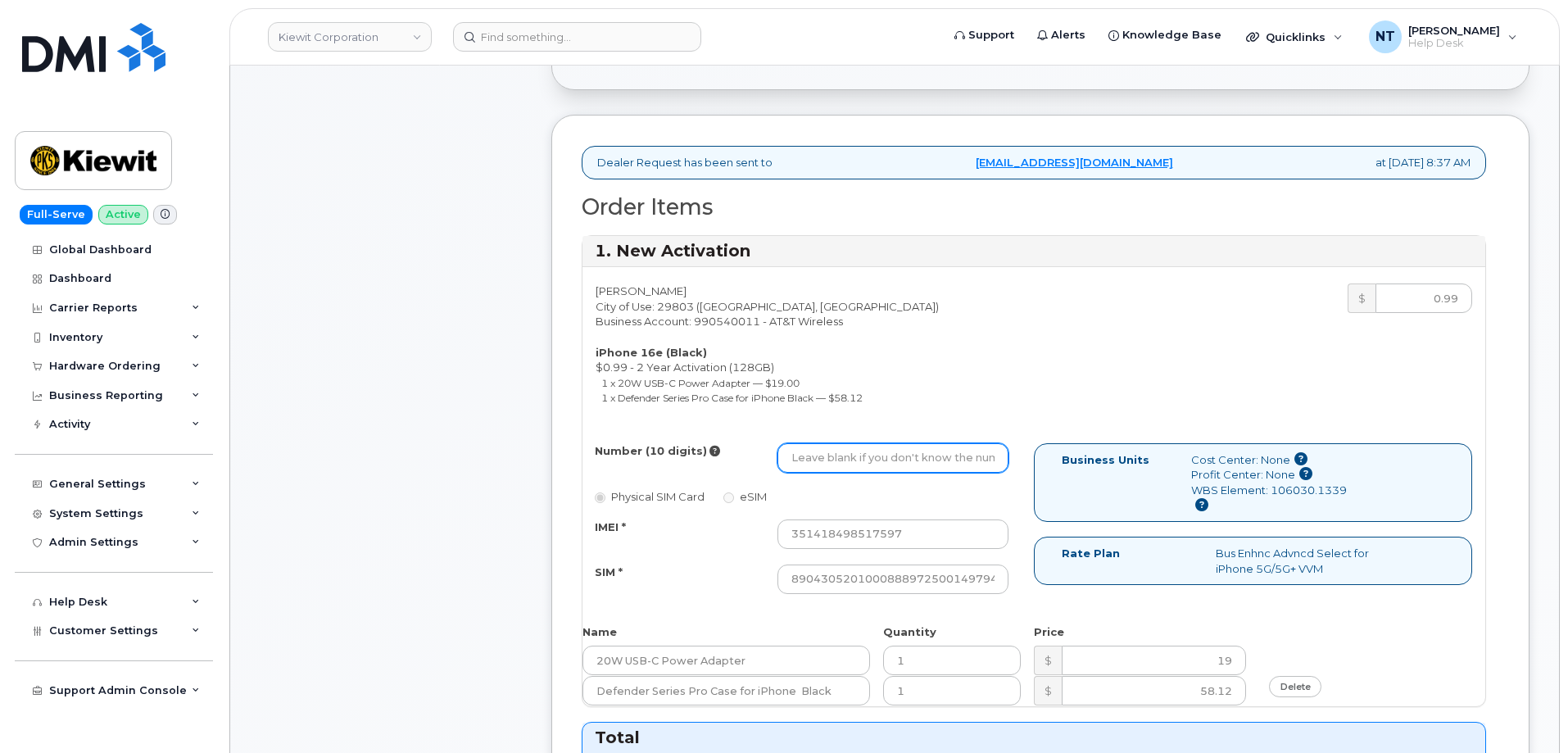
click at [889, 462] on input "Number (10 digits)" at bounding box center [893, 457] width 231 height 30
paste input "803-998-8005"
click at [843, 462] on input "803-998-8005" at bounding box center [893, 457] width 231 height 30
drag, startPoint x: 815, startPoint y: 465, endPoint x: 832, endPoint y: 466, distance: 17.0
click at [832, 466] on input "8039988005" at bounding box center [893, 457] width 231 height 30
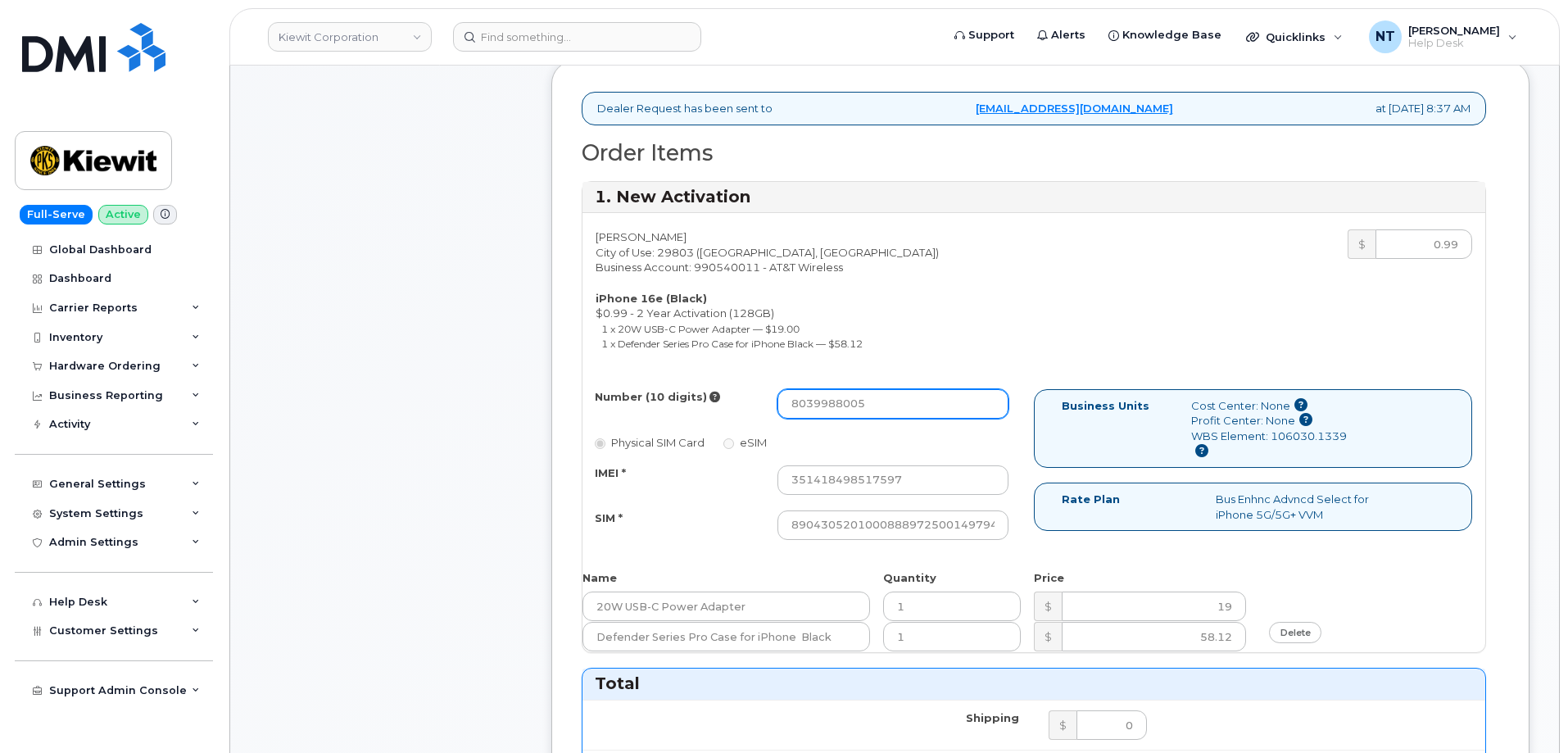
scroll to position [575, 0]
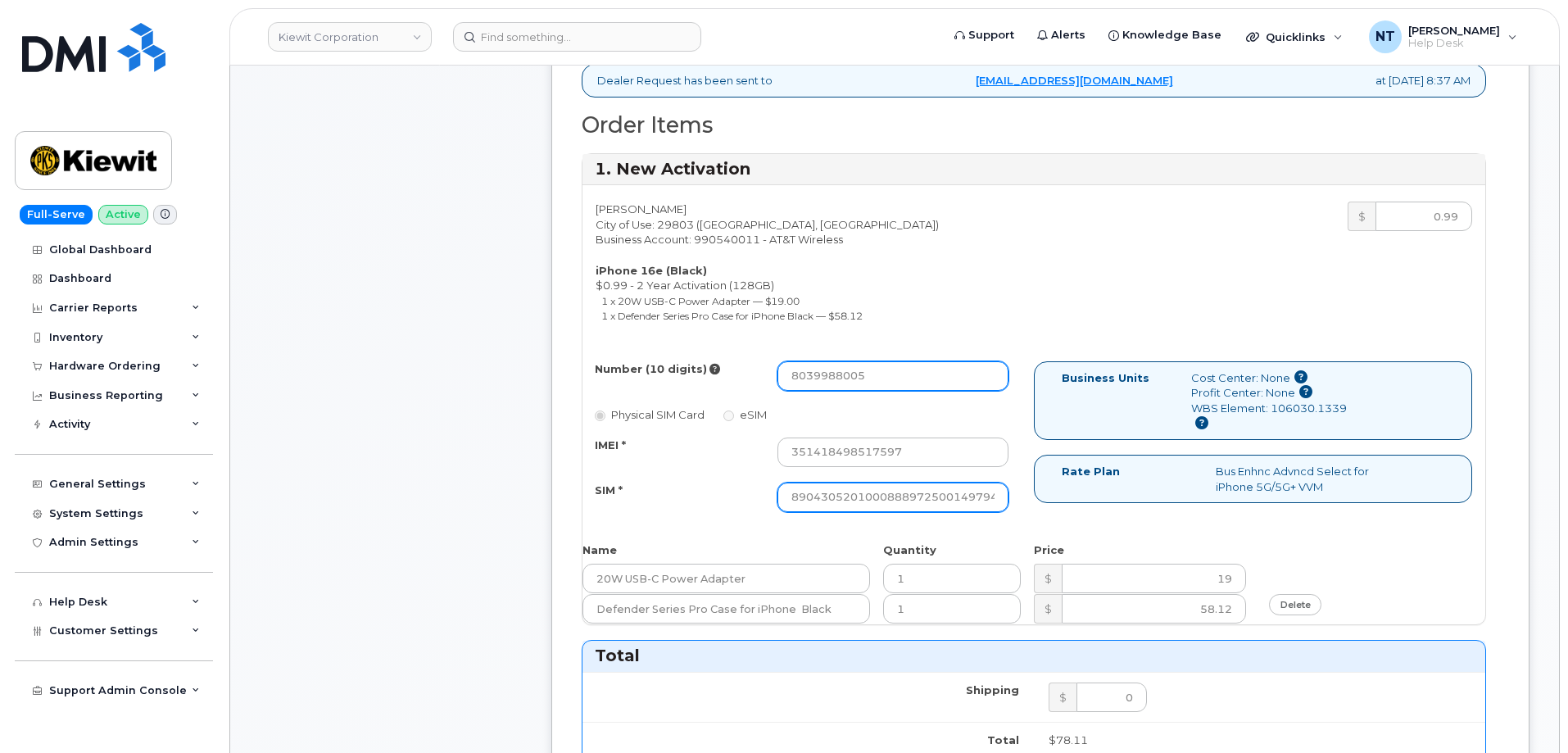
type input "8039988005"
drag, startPoint x: 924, startPoint y: 495, endPoint x: 1069, endPoint y: 514, distance: 146.2
click at [1069, 514] on div "Number (10 digits) 8039988005 Physical SIM Card eSIM IMEI * 351418498517597 SIM…" at bounding box center [1034, 444] width 903 height 165
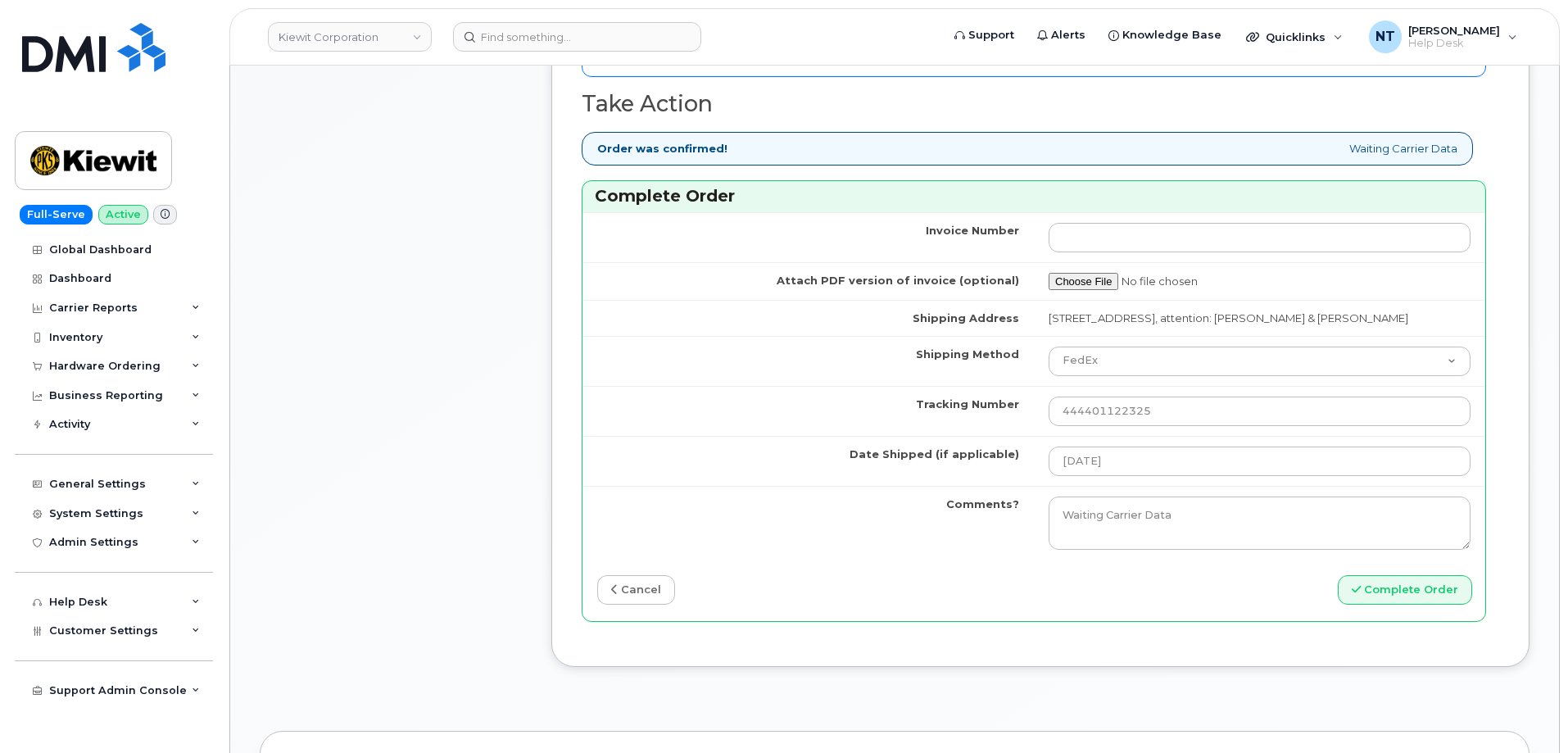
scroll to position [1557, 0]
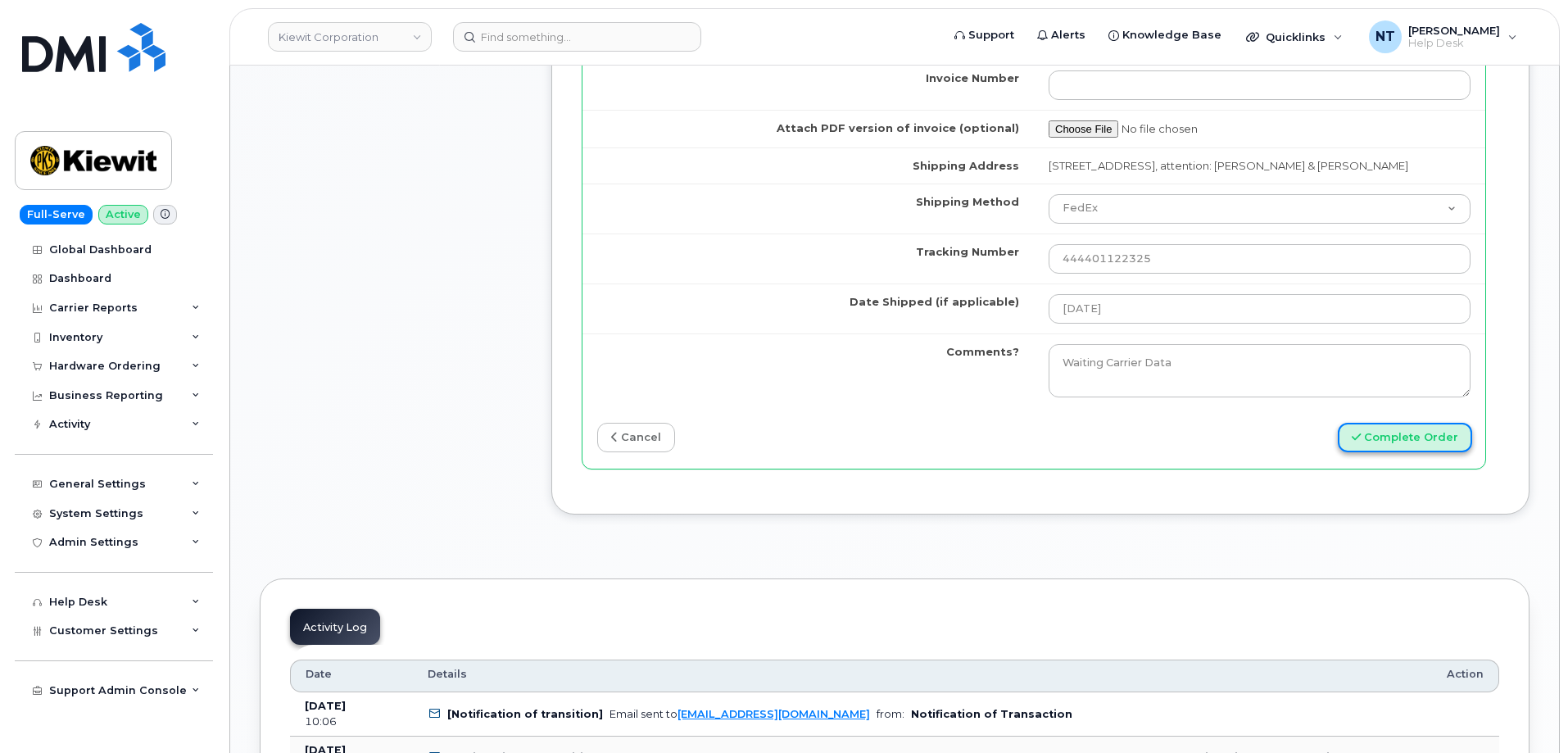
click at [1399, 453] on button "Complete Order" at bounding box center [1404, 438] width 134 height 30
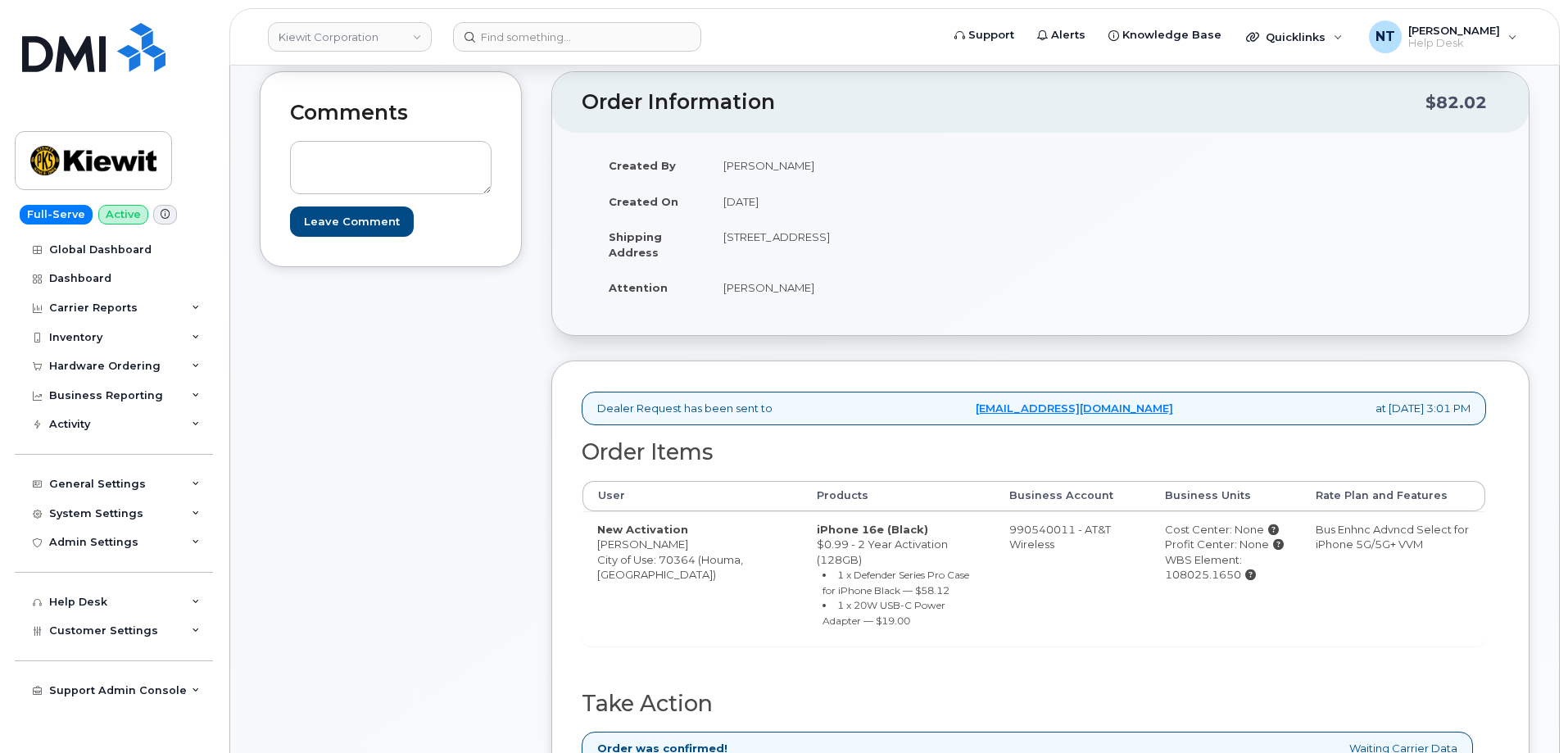
scroll to position [410, 0]
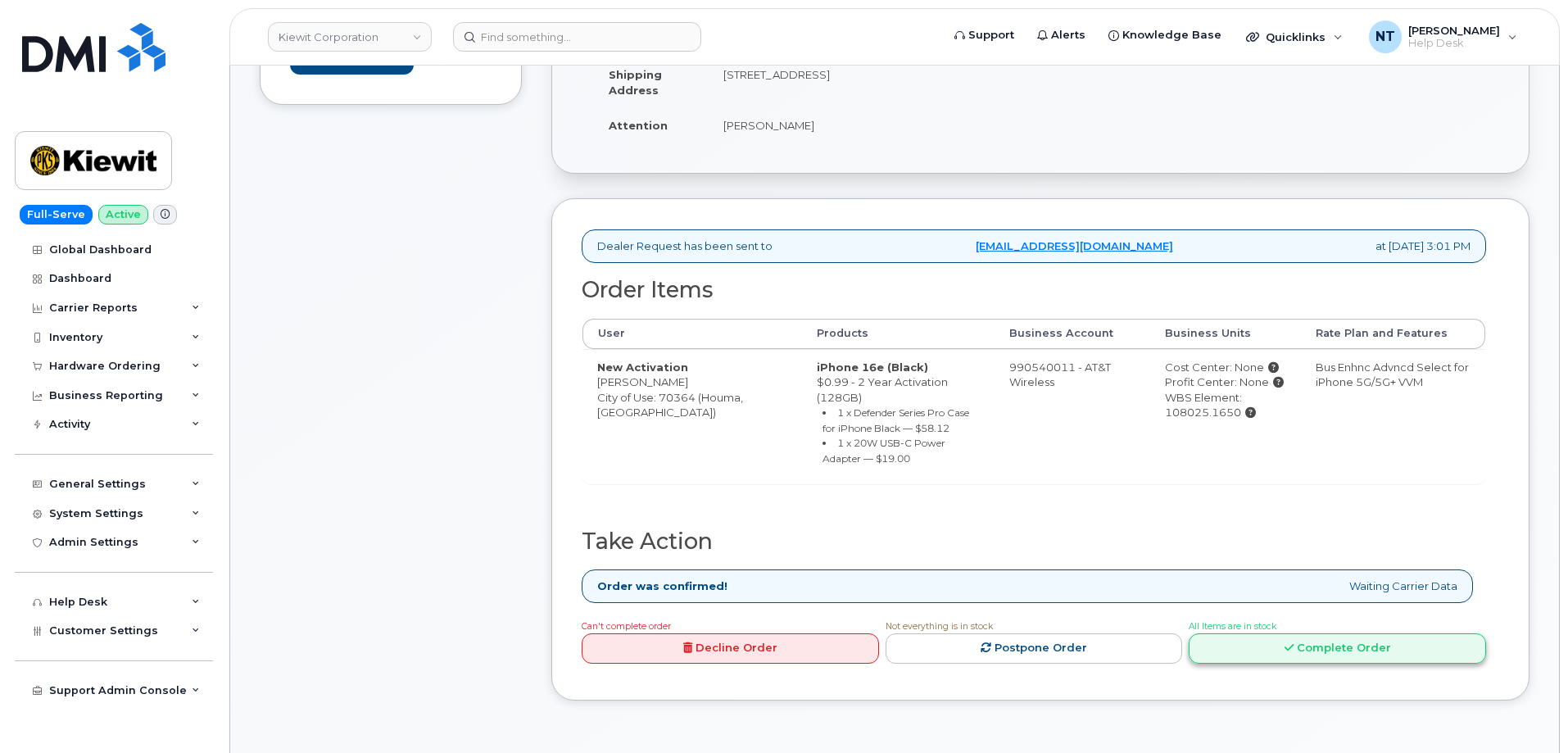
click at [1316, 633] on link "Complete Order" at bounding box center [1337, 648] width 298 height 30
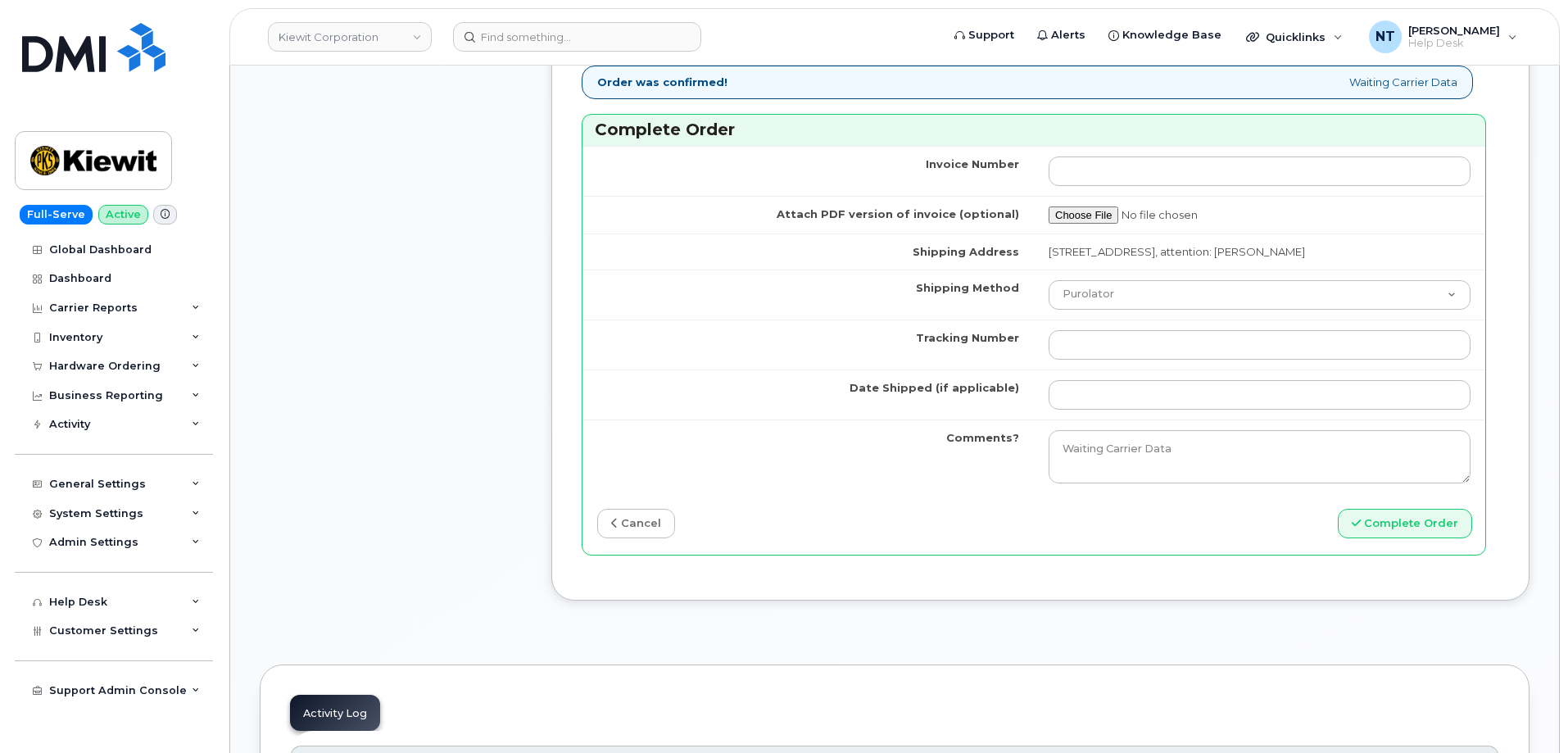
scroll to position [1474, 0]
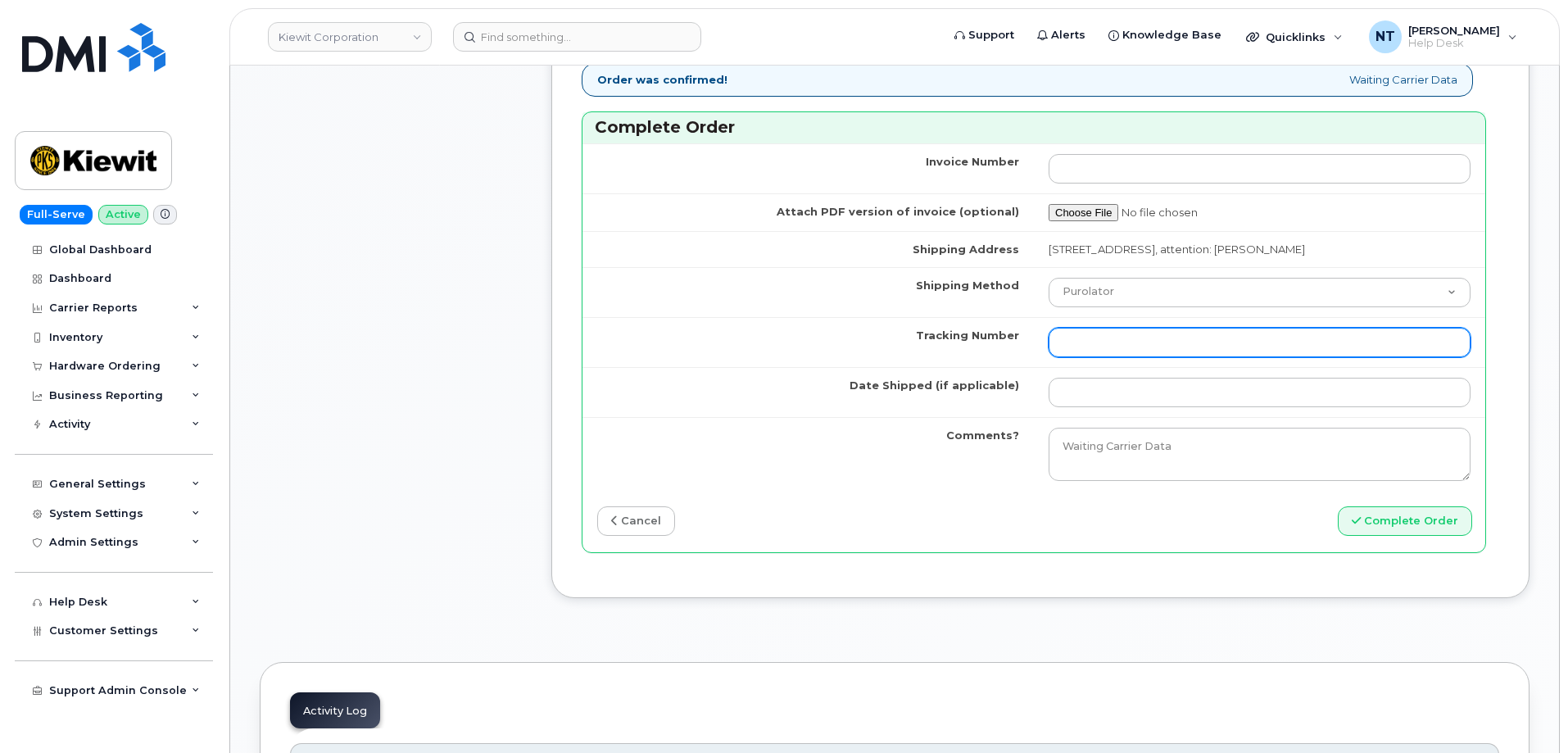
click at [1091, 357] on input "Tracking Number" at bounding box center [1259, 342] width 422 height 30
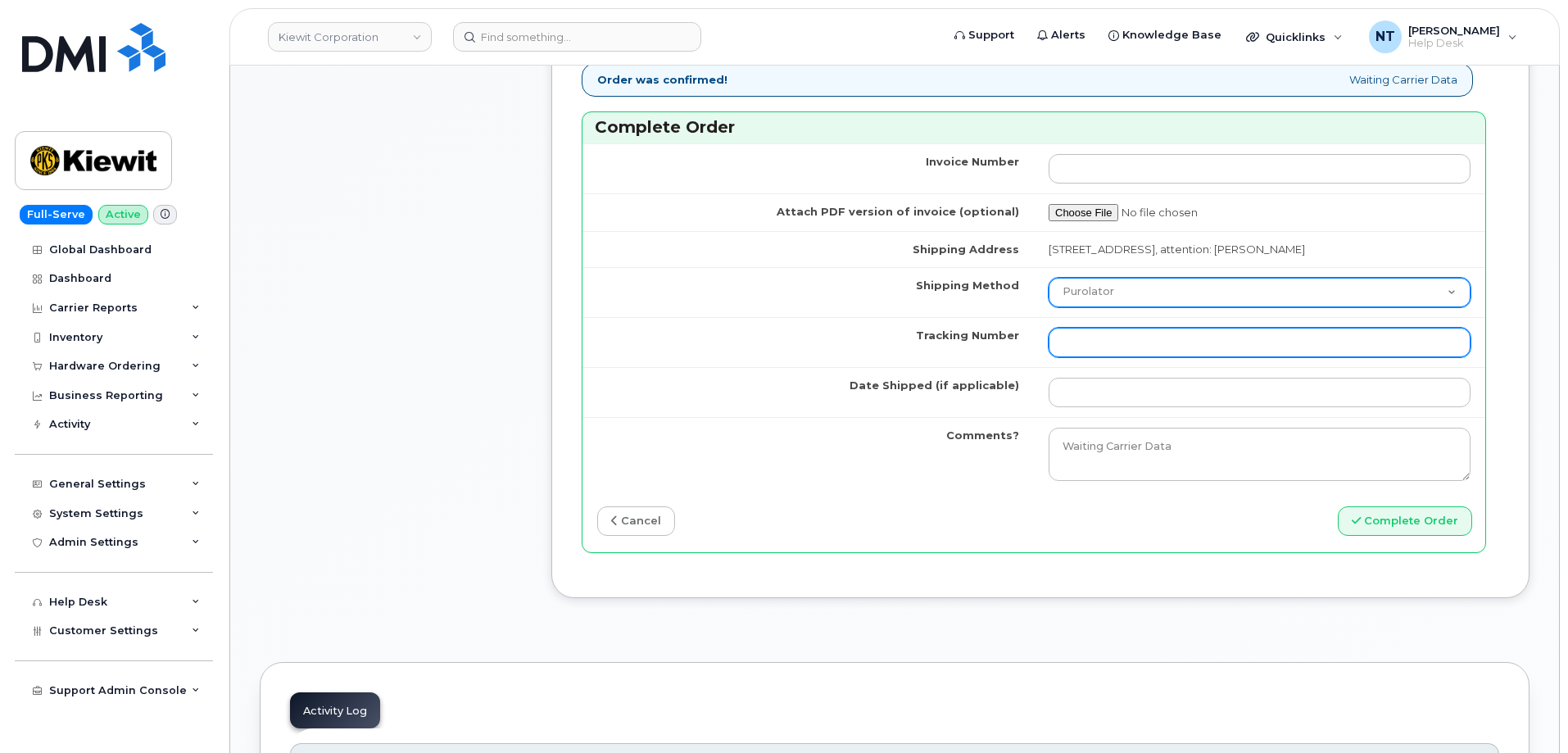
paste input "351418498517597"
type input "351418498517597"
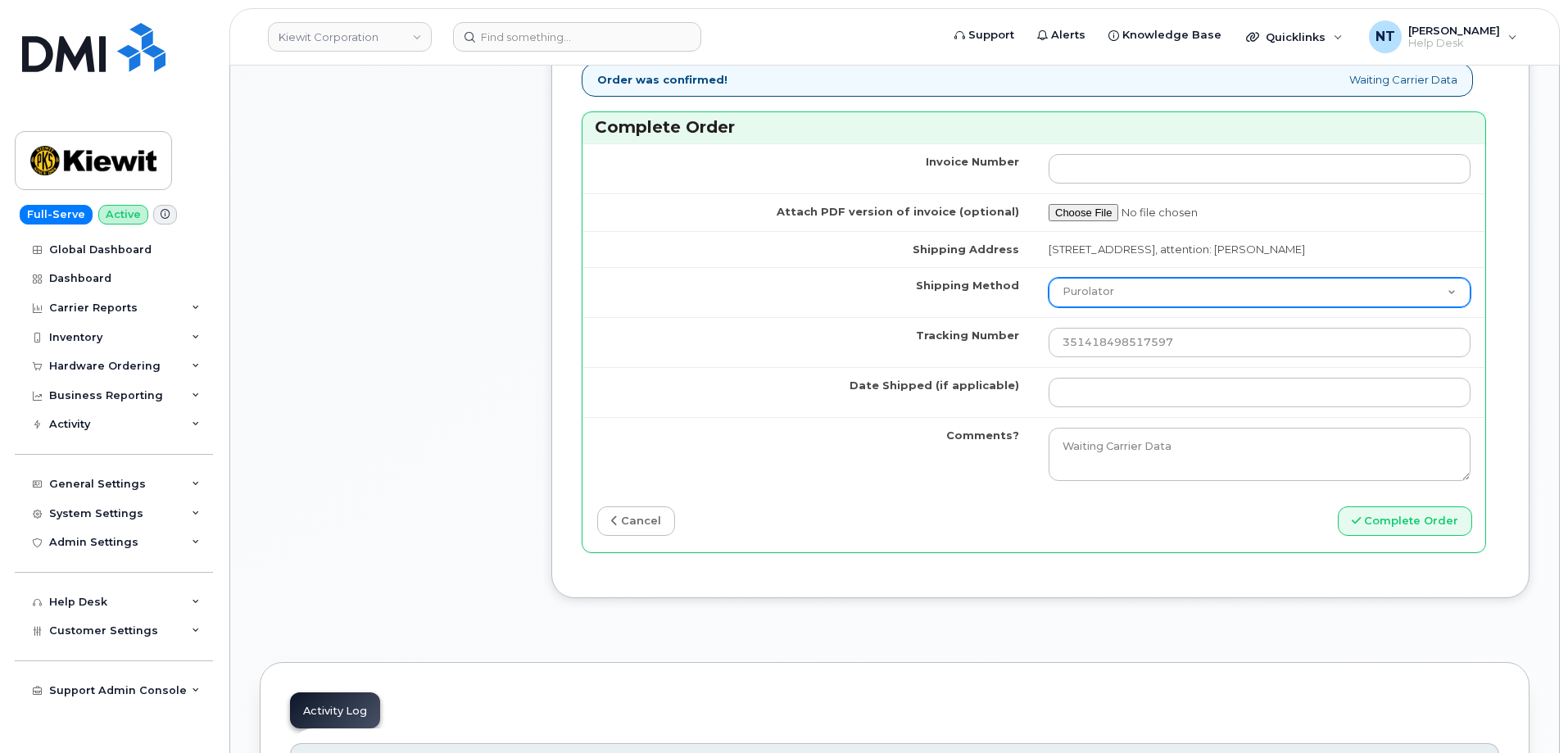
click at [1117, 305] on select "Purolator UPS FedEx Canada Post Courier Other Drop Off Pick Up" at bounding box center [1259, 292] width 422 height 30
select select "FedEx"
click at [1048, 293] on select "Purolator UPS FedEx Canada Post Courier Other Drop Off Pick Up" at bounding box center [1259, 292] width 422 height 30
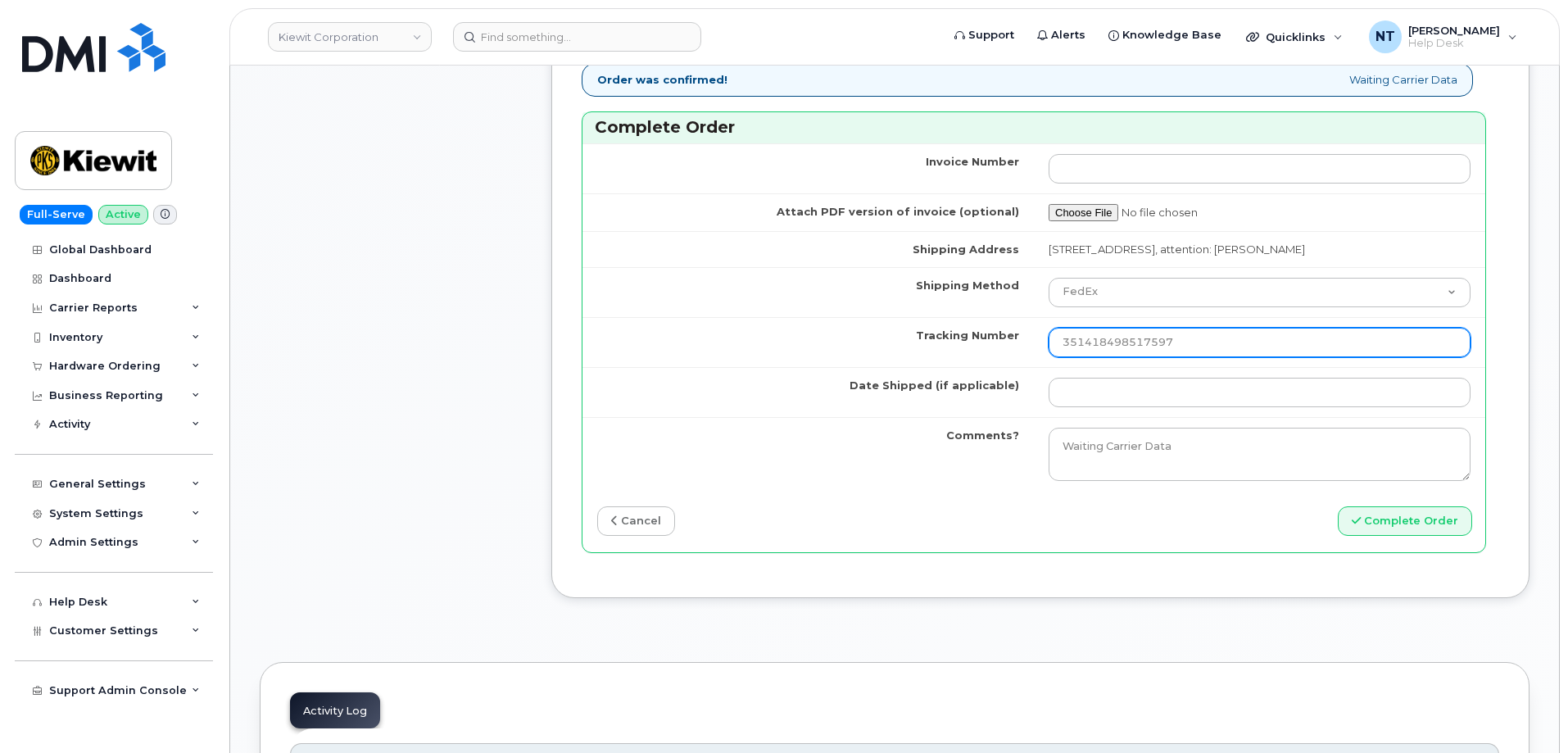
drag, startPoint x: 1200, startPoint y: 360, endPoint x: 885, endPoint y: 360, distance: 315.0
click at [885, 360] on tr "Tracking Number 351418498517597" at bounding box center [1034, 342] width 903 height 50
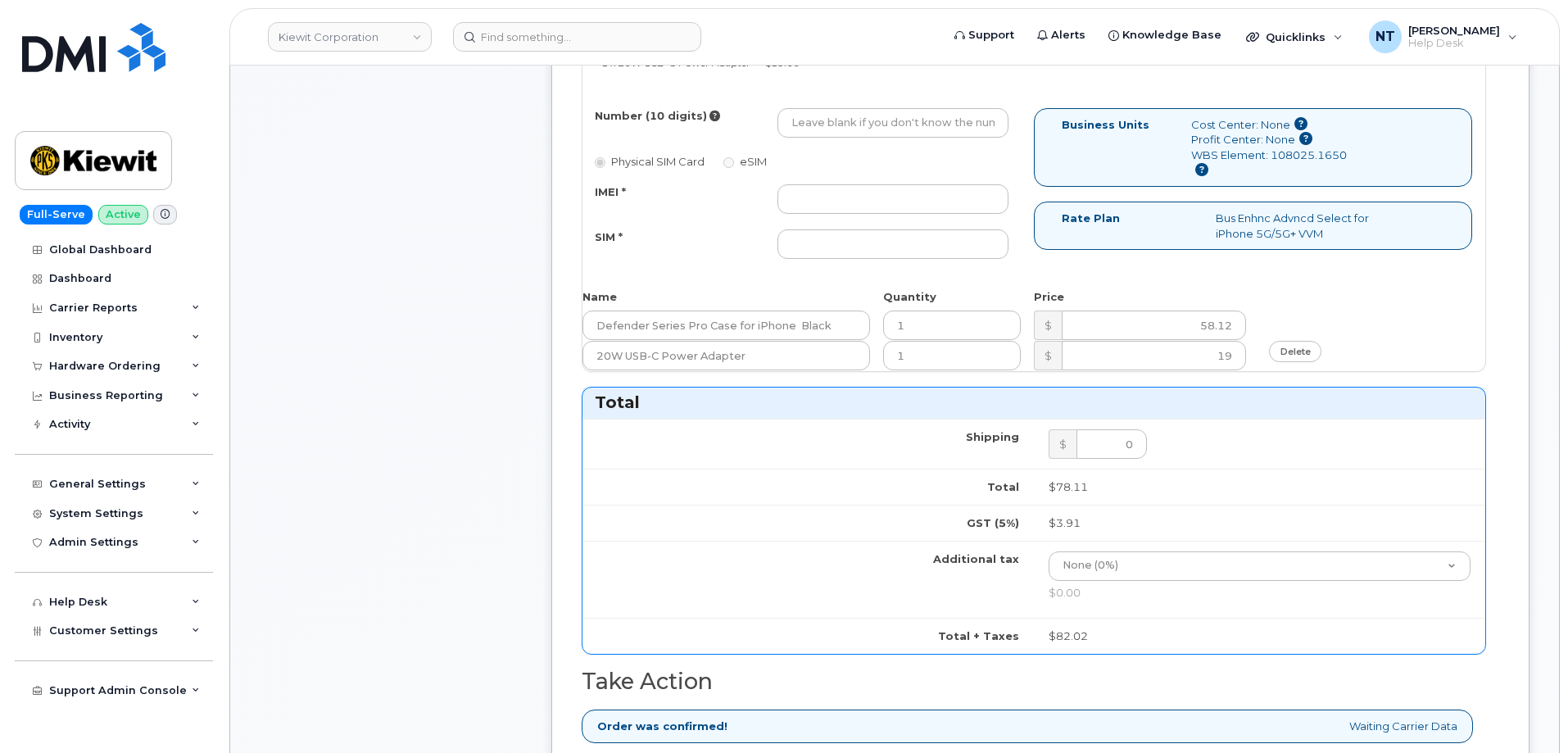
scroll to position [655, 0]
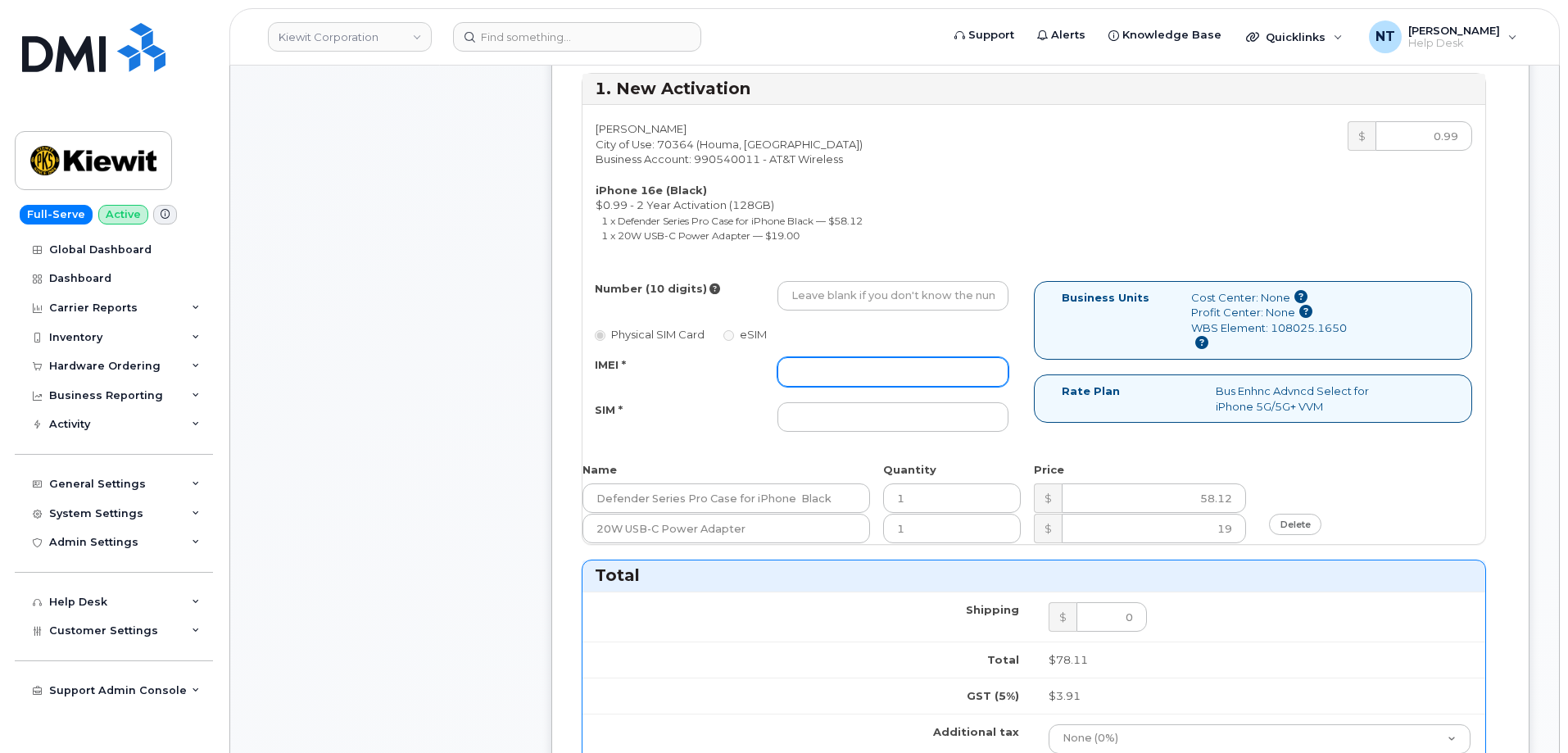
click at [862, 380] on input "IMEI *" at bounding box center [893, 371] width 231 height 30
paste input "351418498517597"
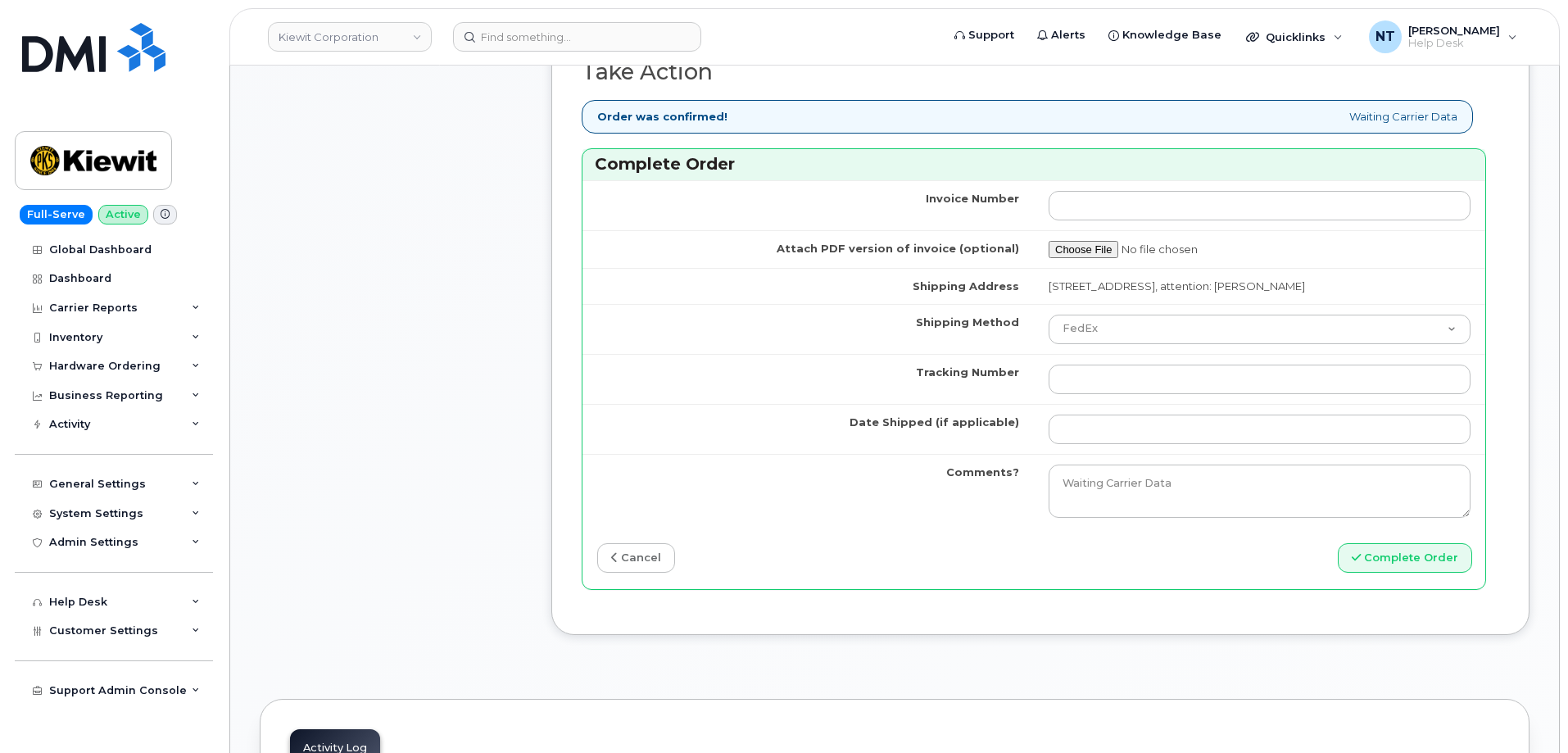
scroll to position [1474, 0]
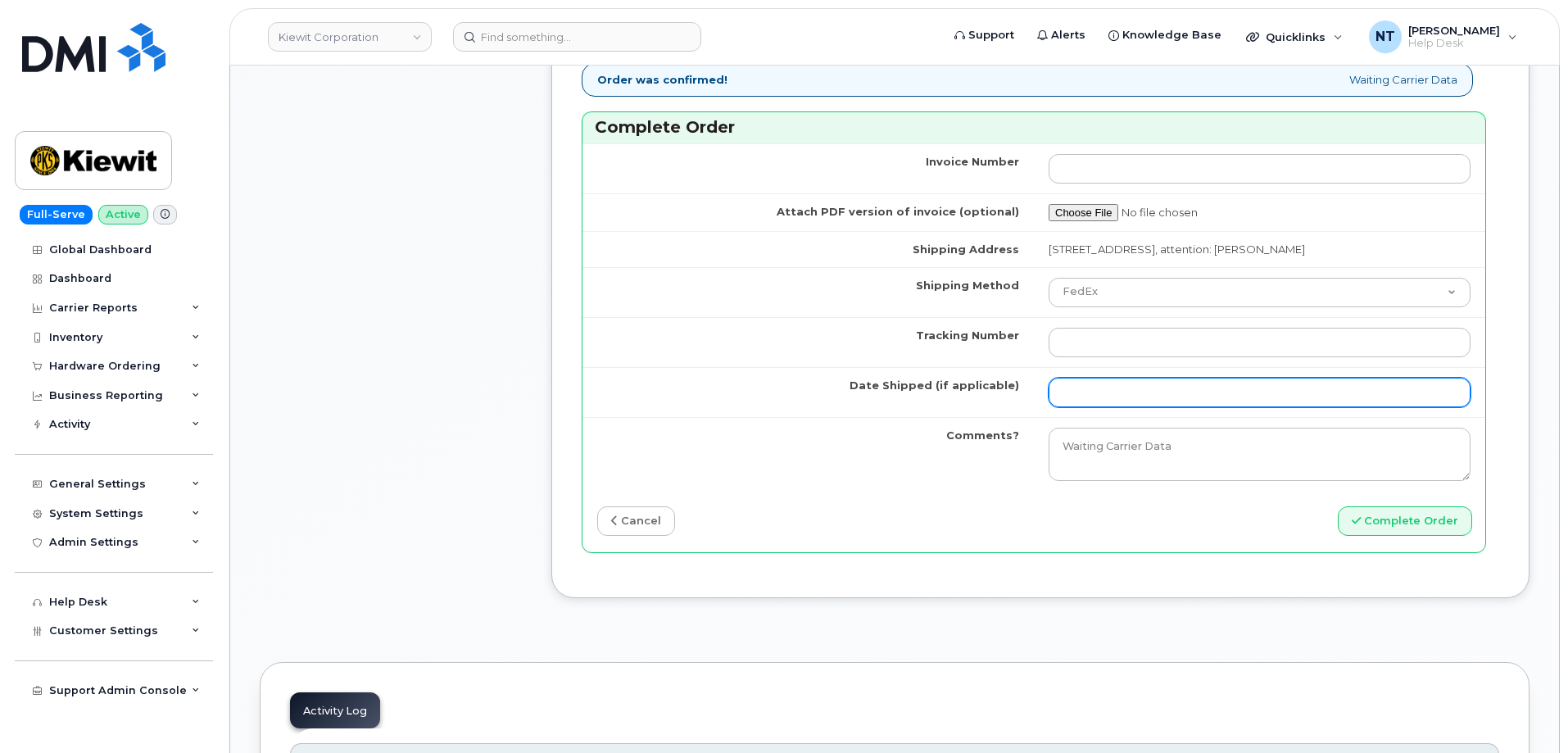
type input "351418498517597"
click at [1130, 402] on input "Date Shipped (if applicable)" at bounding box center [1259, 392] width 422 height 30
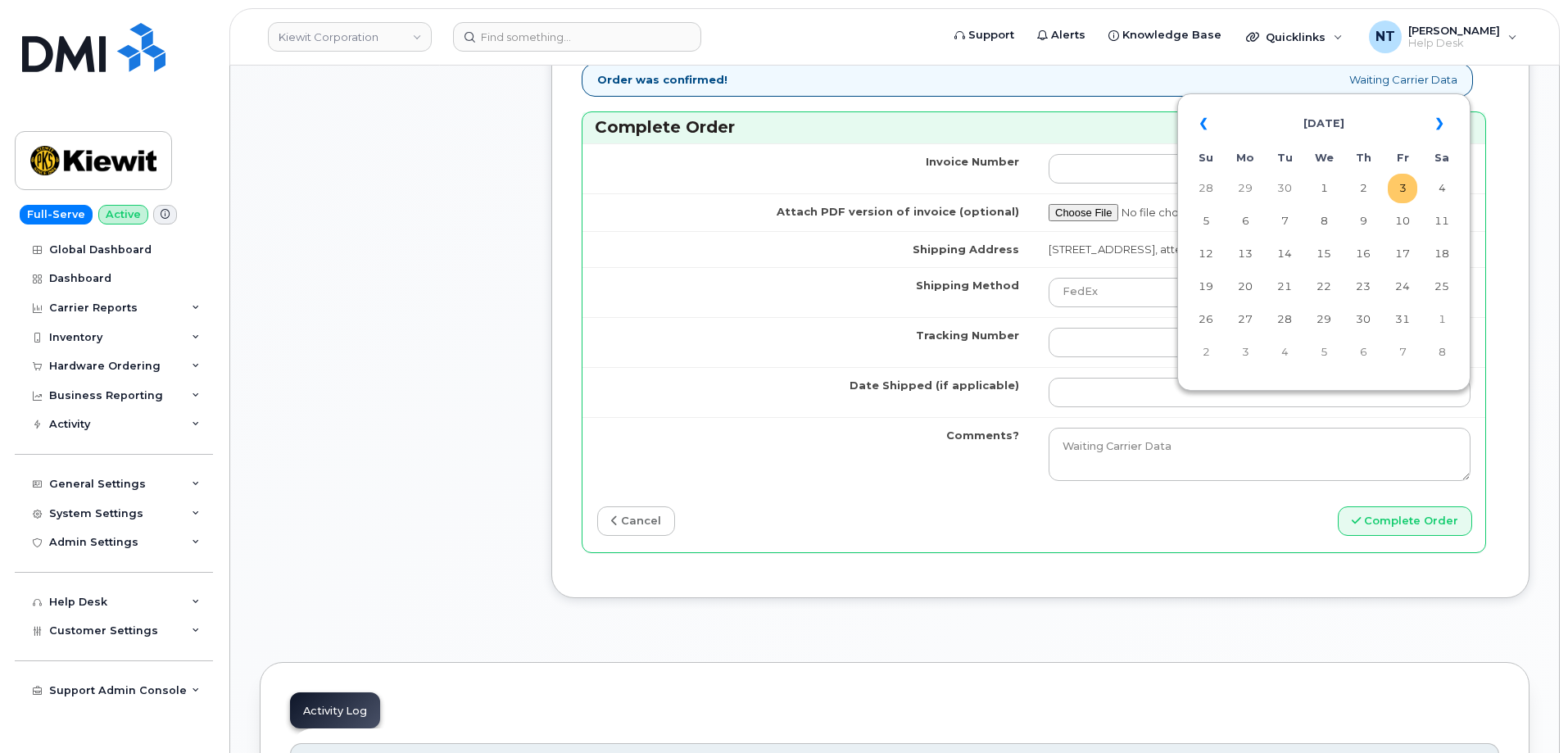
click at [1406, 186] on td "3" at bounding box center [1402, 188] width 30 height 30
type input "[DATE]"
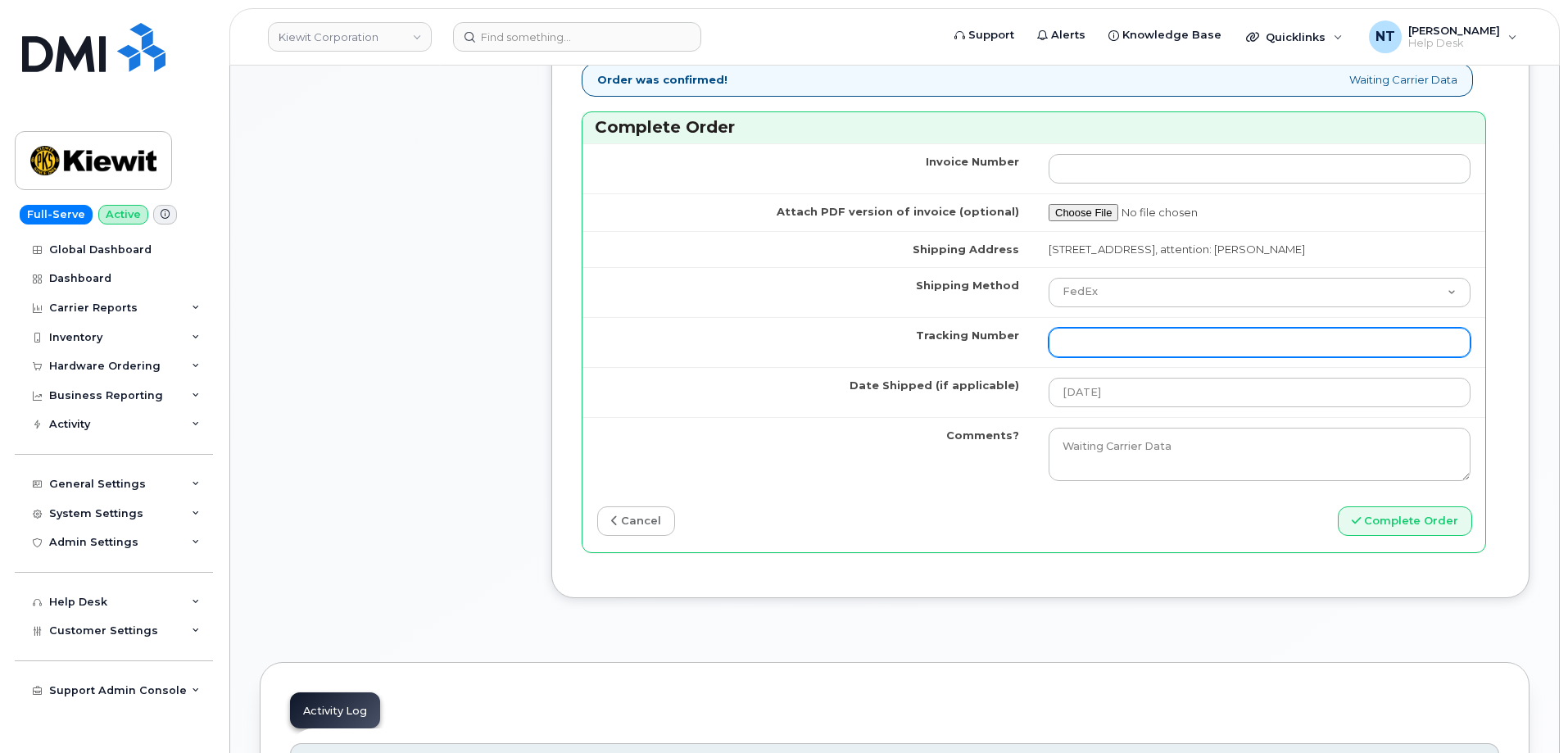
click at [1106, 357] on input "Tracking Number" at bounding box center [1259, 342] width 422 height 30
paste input "444401122325"
type input "444401122325"
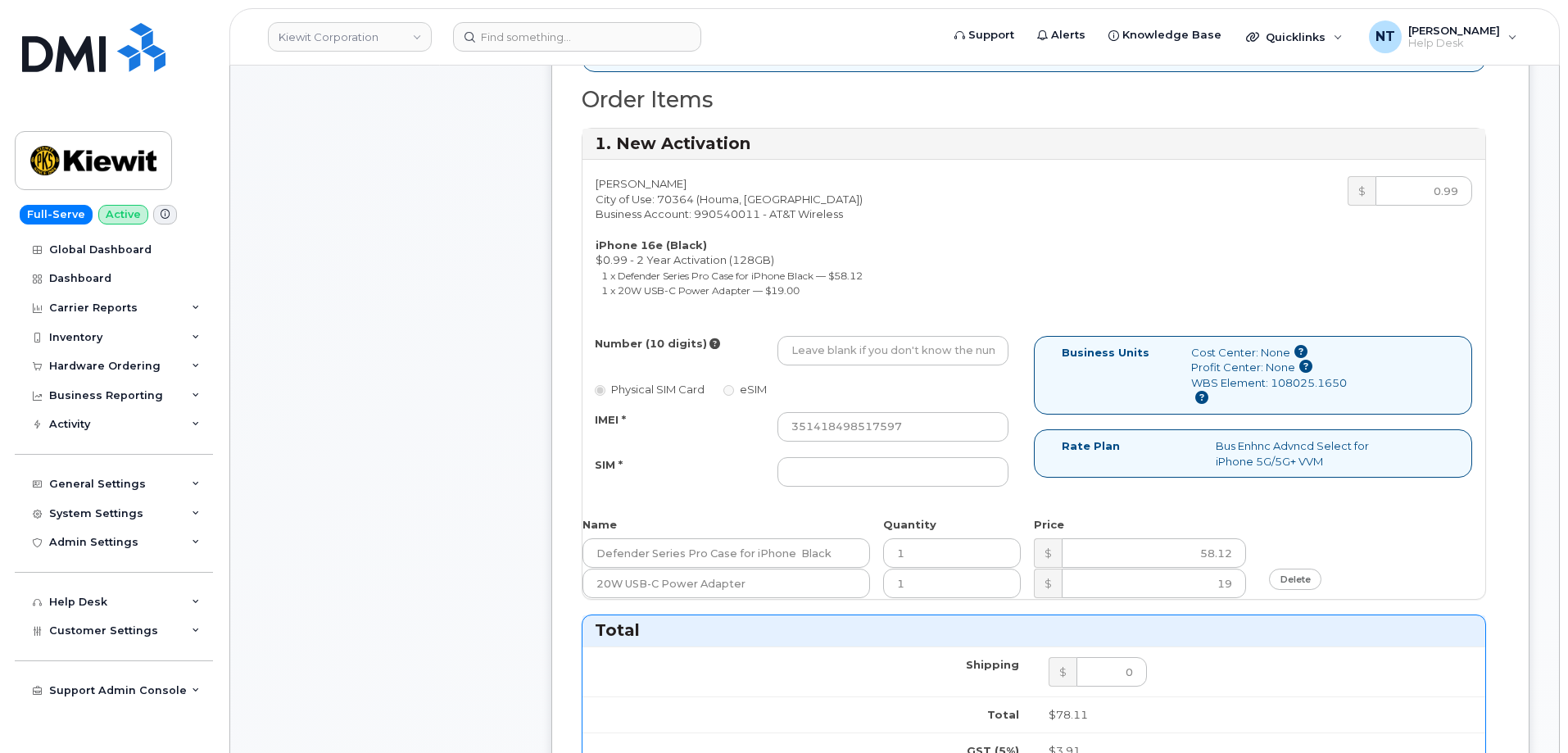
scroll to position [573, 0]
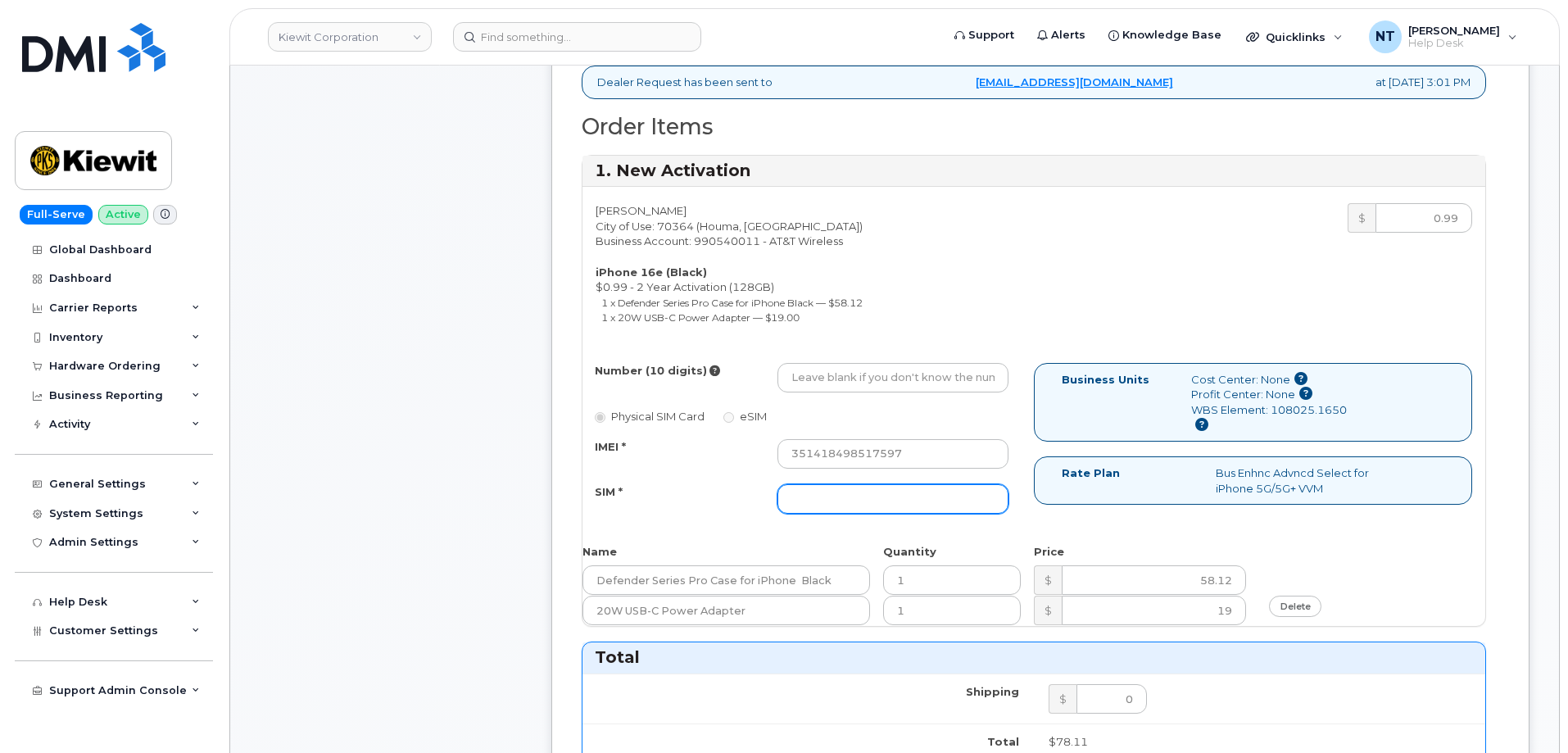
click at [868, 491] on input "SIM *" at bounding box center [893, 498] width 231 height 30
paste input "89043052010008889725001497945456"
type input "89043052010008889725001497945456"
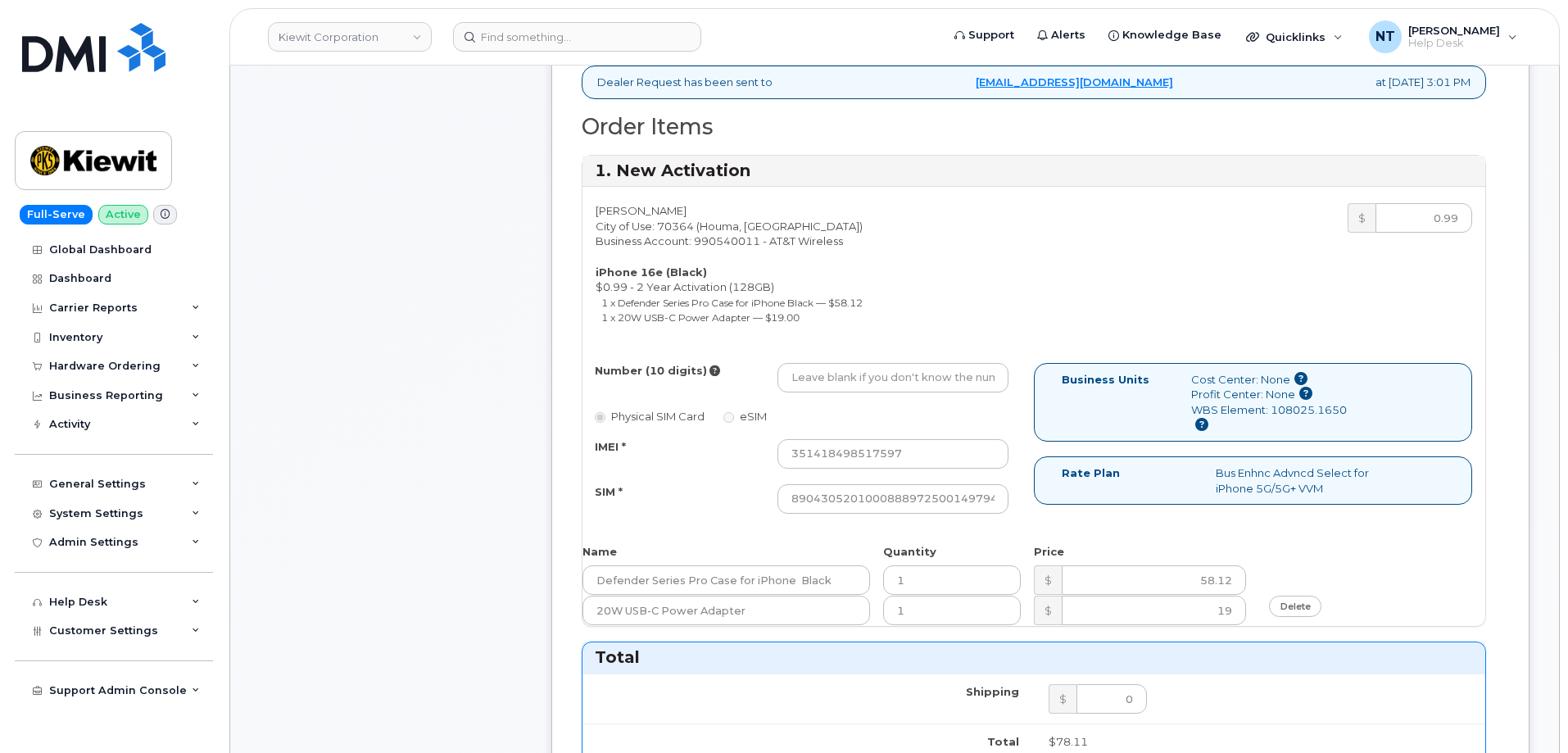
click at [459, 476] on div "Comments Leave Comment" at bounding box center [391, 634] width 262 height 1778
drag, startPoint x: 904, startPoint y: 491, endPoint x: 1097, endPoint y: 509, distance: 193.8
click at [1097, 509] on div "Number (10 digits) Physical SIM Card eSIM IMEI * 351418498517597 SIM * 89043052…" at bounding box center [1034, 445] width 903 height 165
drag, startPoint x: 821, startPoint y: 373, endPoint x: 784, endPoint y: 355, distance: 41.1
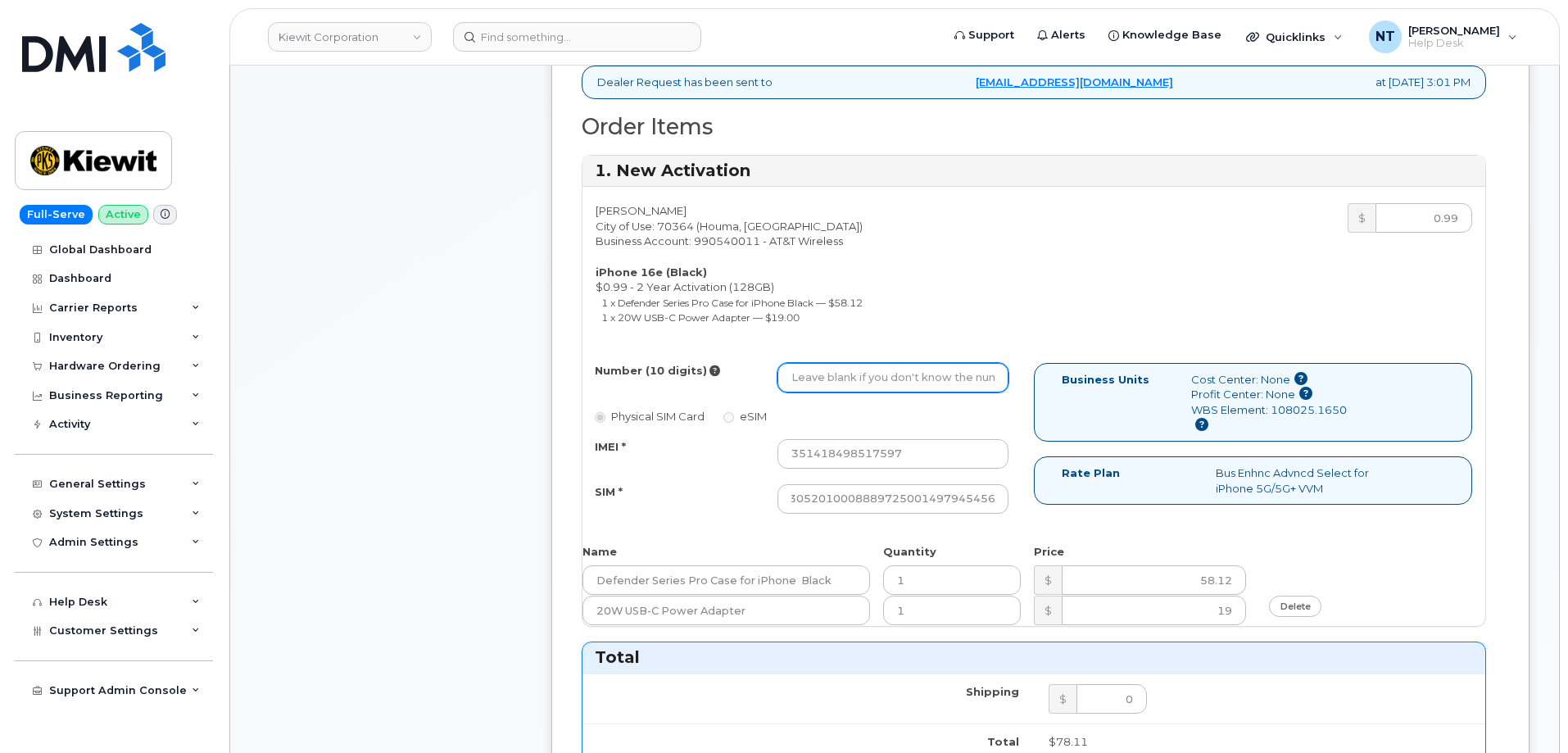
click at [821, 373] on input "Number (10 digits)" at bounding box center [893, 377] width 231 height 30
click at [843, 382] on input "Number (10 digits)" at bounding box center [893, 377] width 231 height 30
paste input "803-998-8005"
click at [844, 380] on input "803-998-8005" at bounding box center [893, 377] width 231 height 30
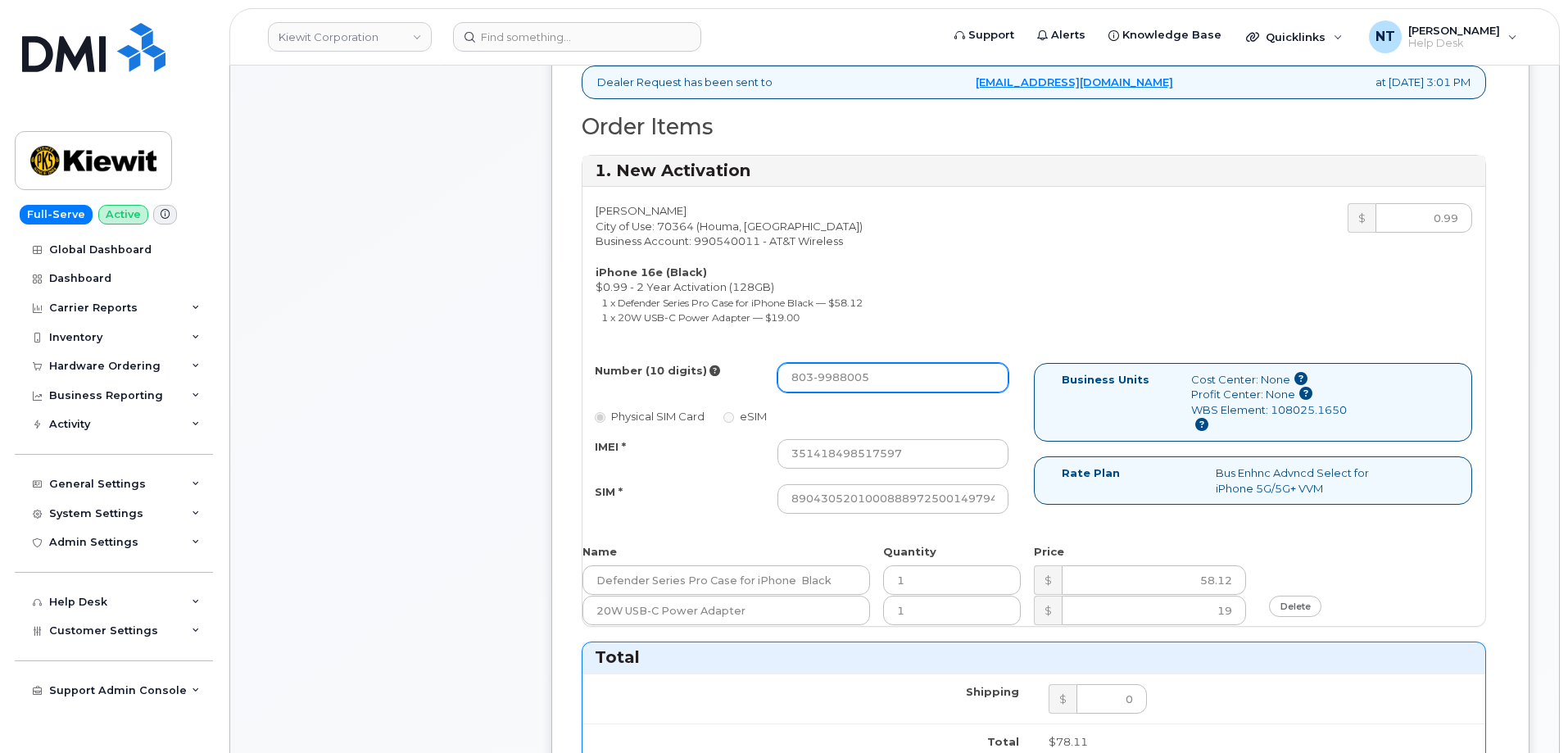
type input "8039988005"
drag, startPoint x: 814, startPoint y: 384, endPoint x: 838, endPoint y: 387, distance: 24.2
click at [838, 387] on input "8039988005" at bounding box center [893, 377] width 231 height 30
drag, startPoint x: 915, startPoint y: 385, endPoint x: 681, endPoint y: 395, distance: 234.2
click at [681, 395] on div "Number (10 digits) 8039988005 Physical SIM Card eSIM IMEI * 351418498517597 SIM…" at bounding box center [808, 445] width 451 height 165
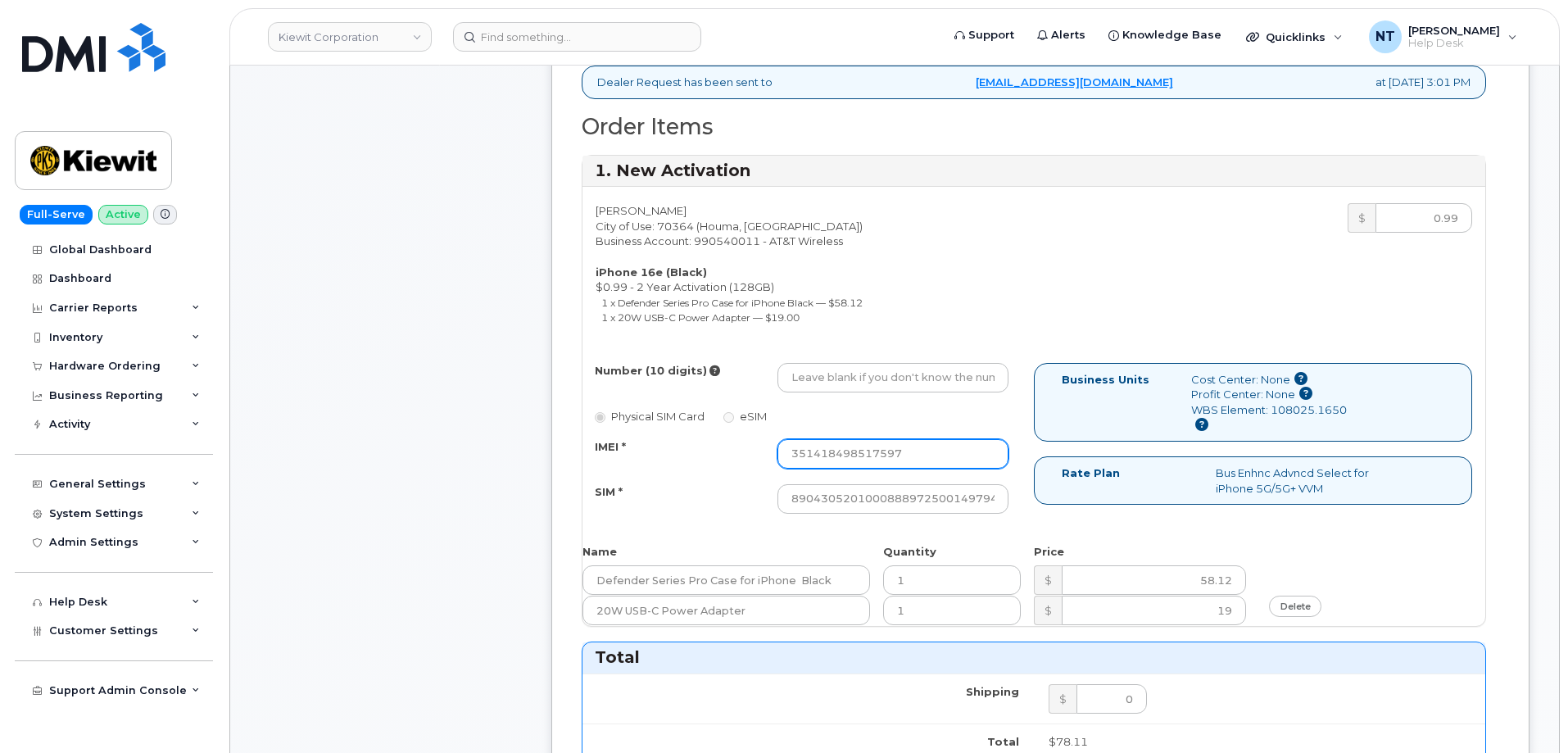
drag, startPoint x: 911, startPoint y: 446, endPoint x: 741, endPoint y: 488, distance: 175.1
click at [674, 475] on div "IMEI * 351418498517597 SIM * 89043052010008889725001497945456" at bounding box center [802, 476] width 439 height 74
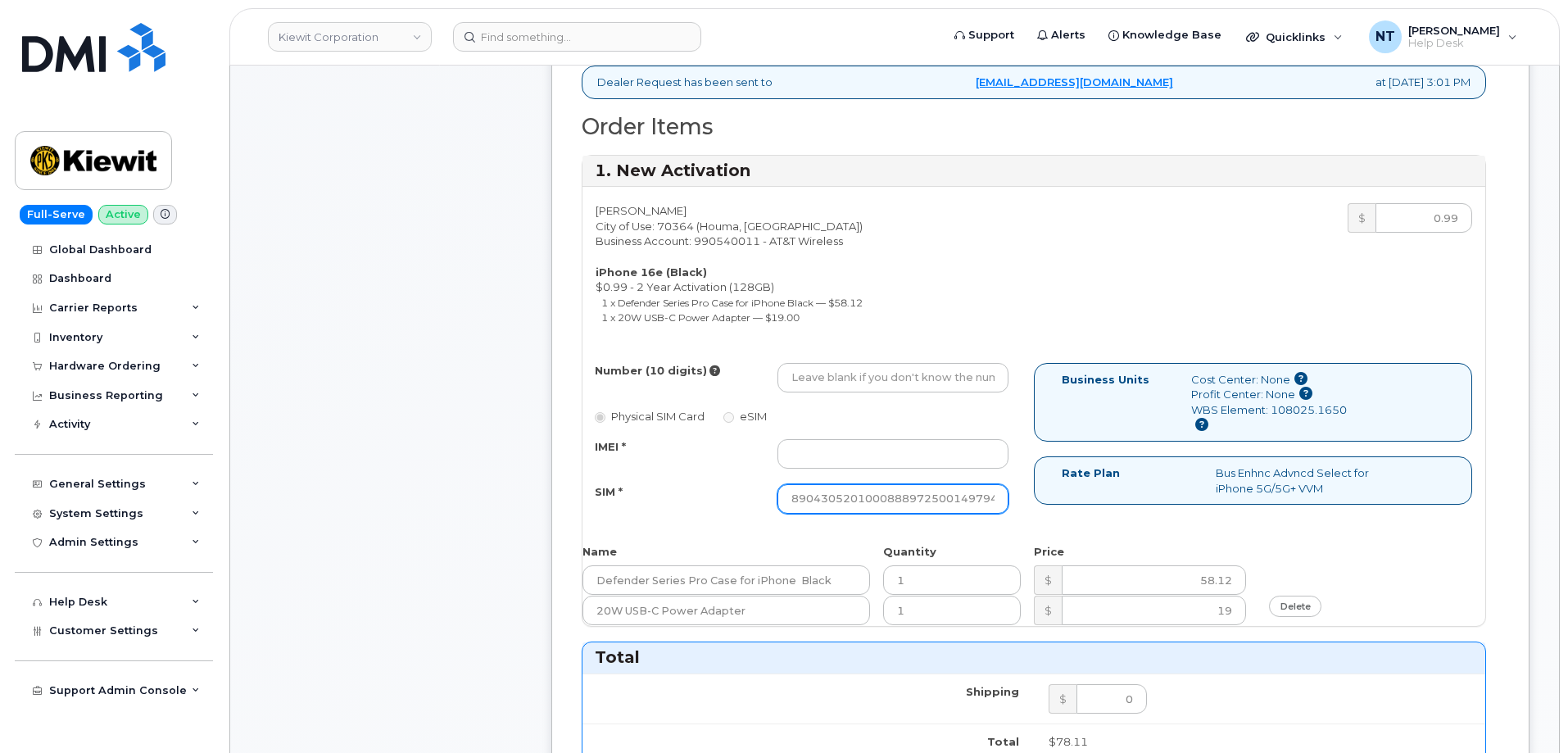
click at [980, 501] on input "89043052010008889725001497945456" at bounding box center [893, 498] width 231 height 30
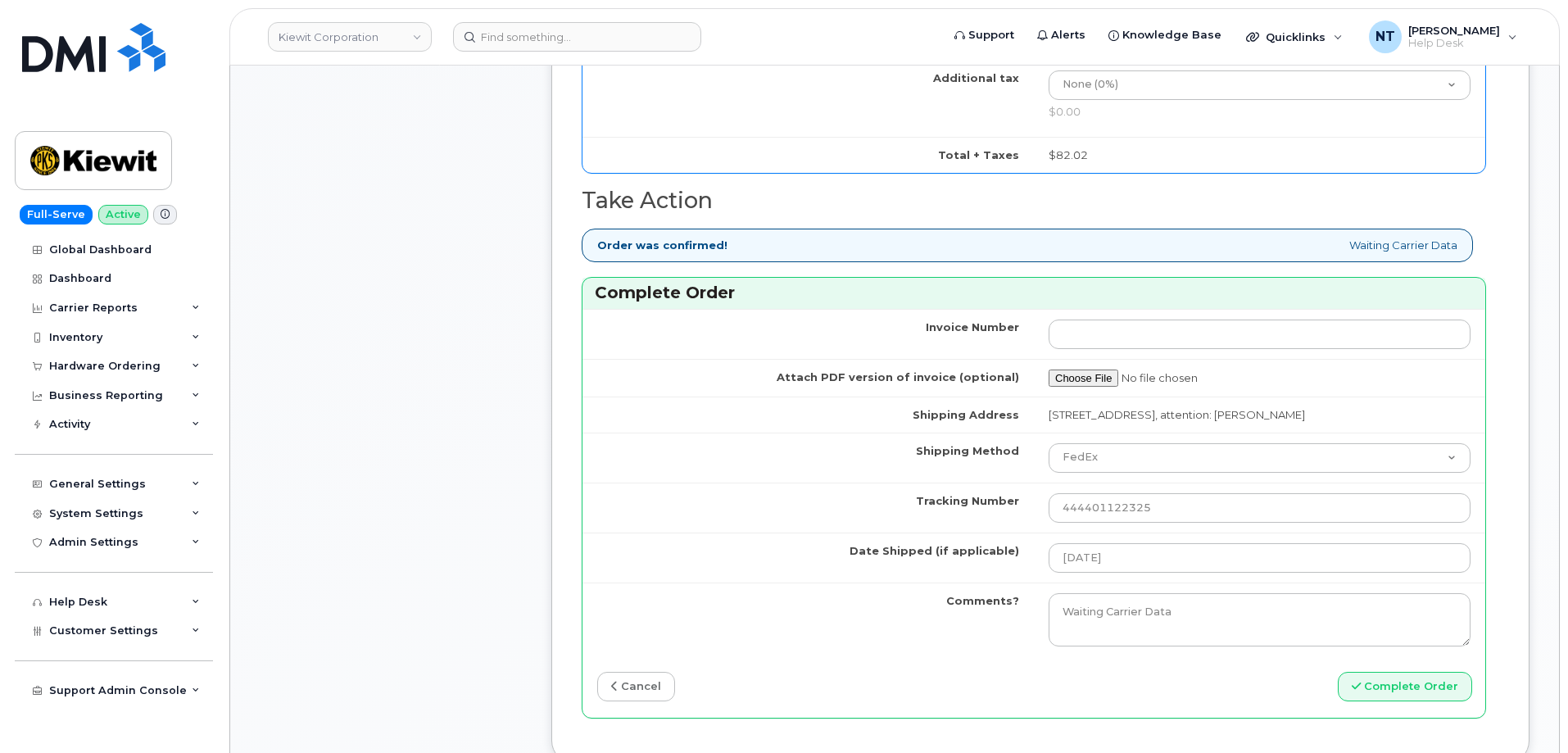
scroll to position [1310, 0]
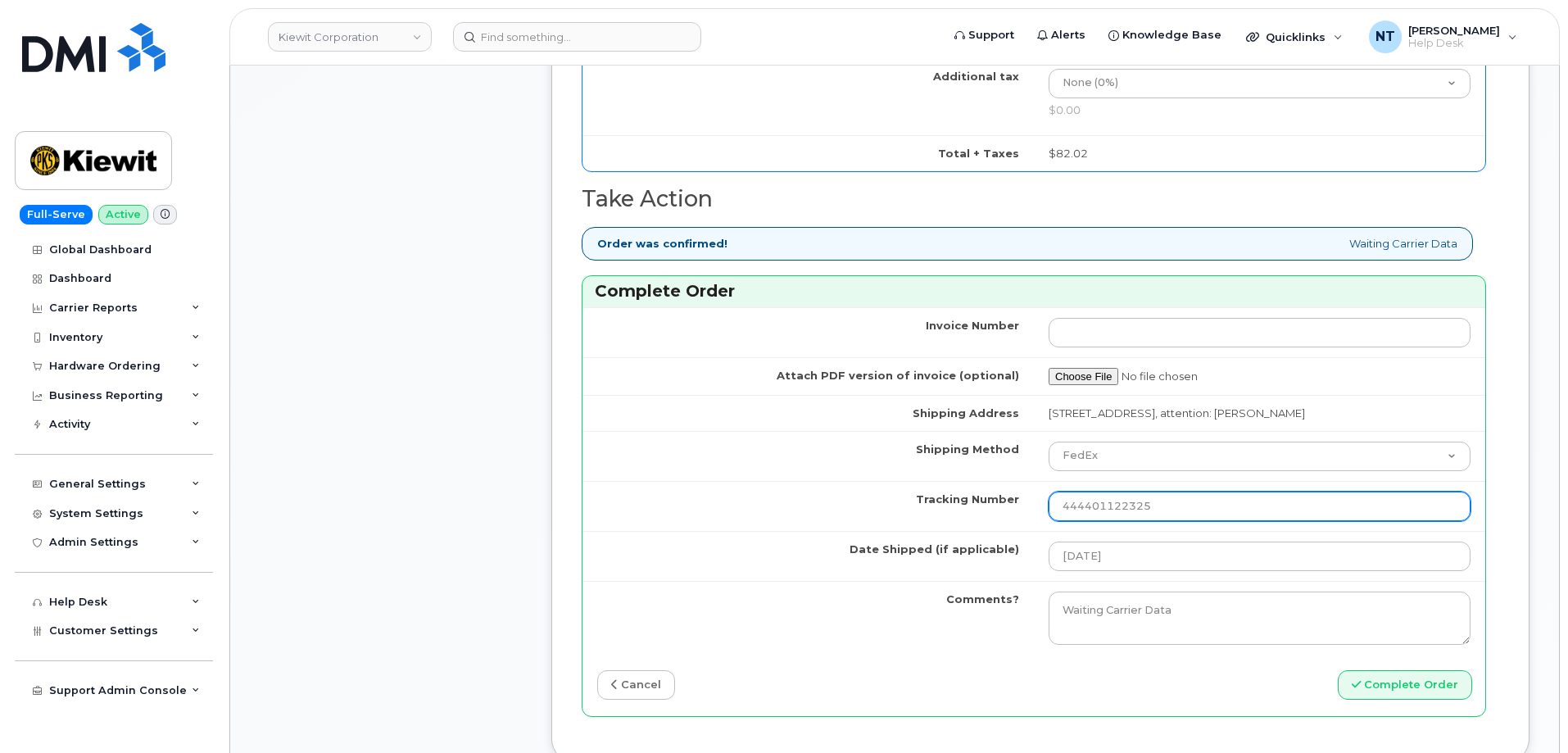
click at [1161, 521] on input "444401122325" at bounding box center [1259, 506] width 422 height 30
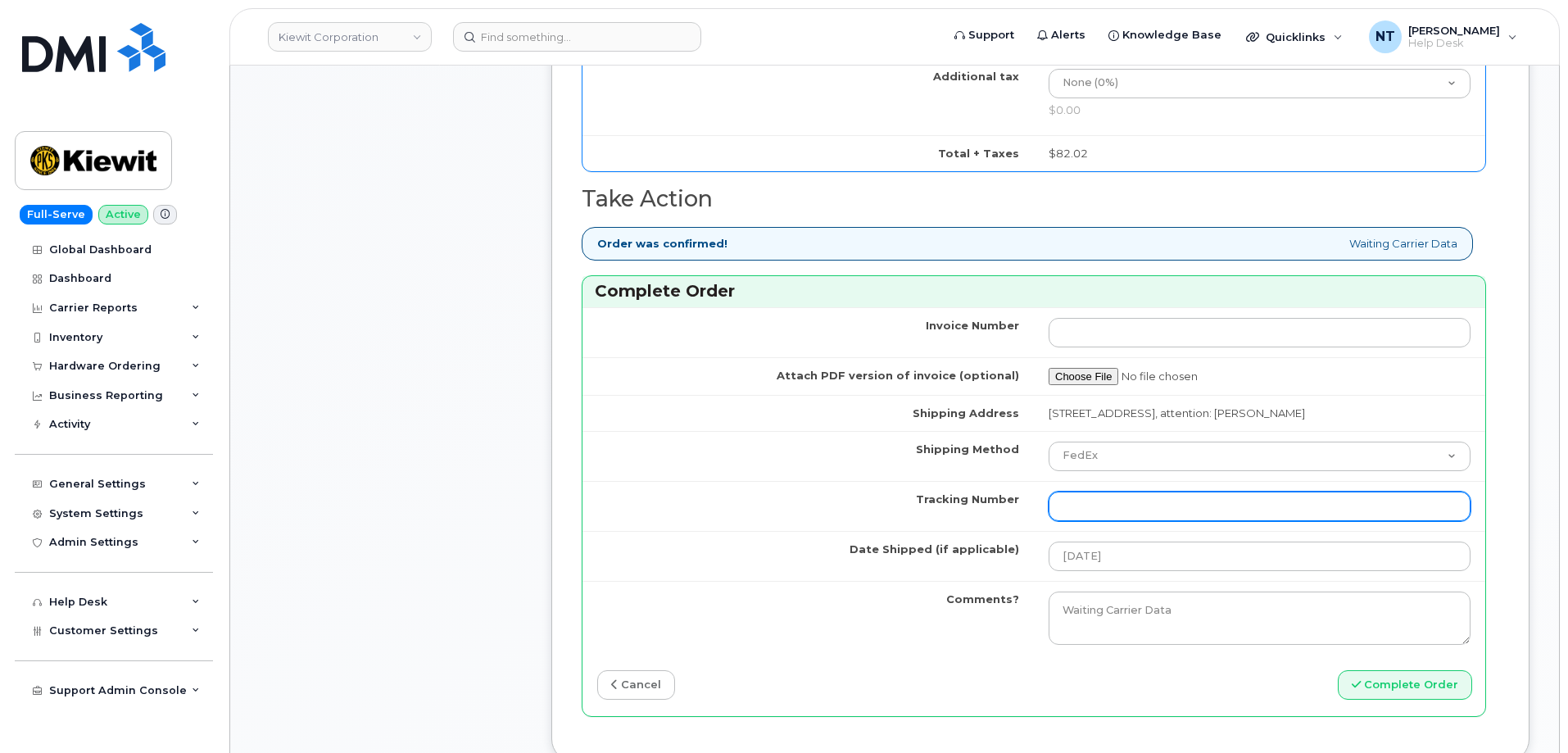
click at [1102, 514] on input "Tracking Number" at bounding box center [1259, 506] width 422 height 30
paste input "444401122336"
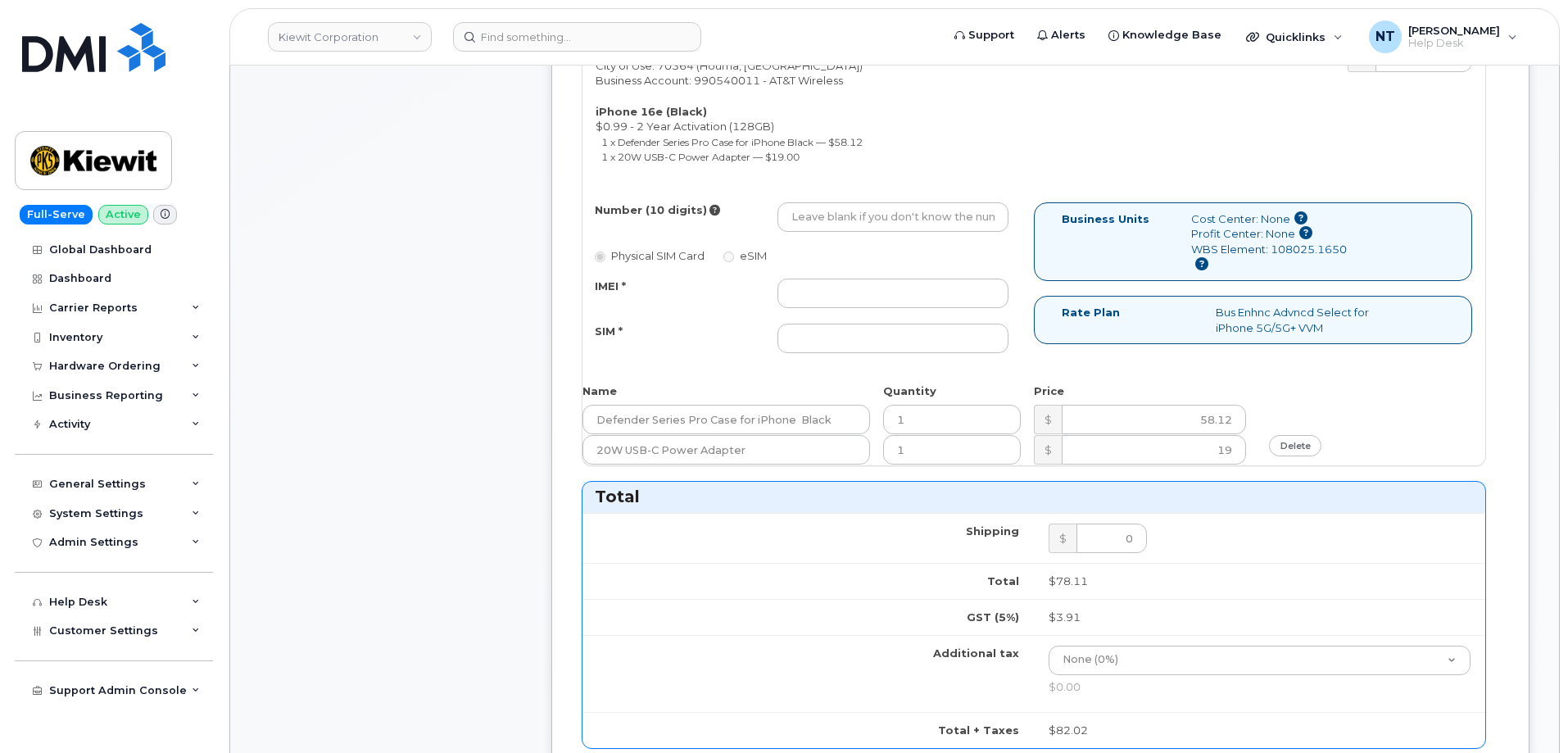
scroll to position [655, 0]
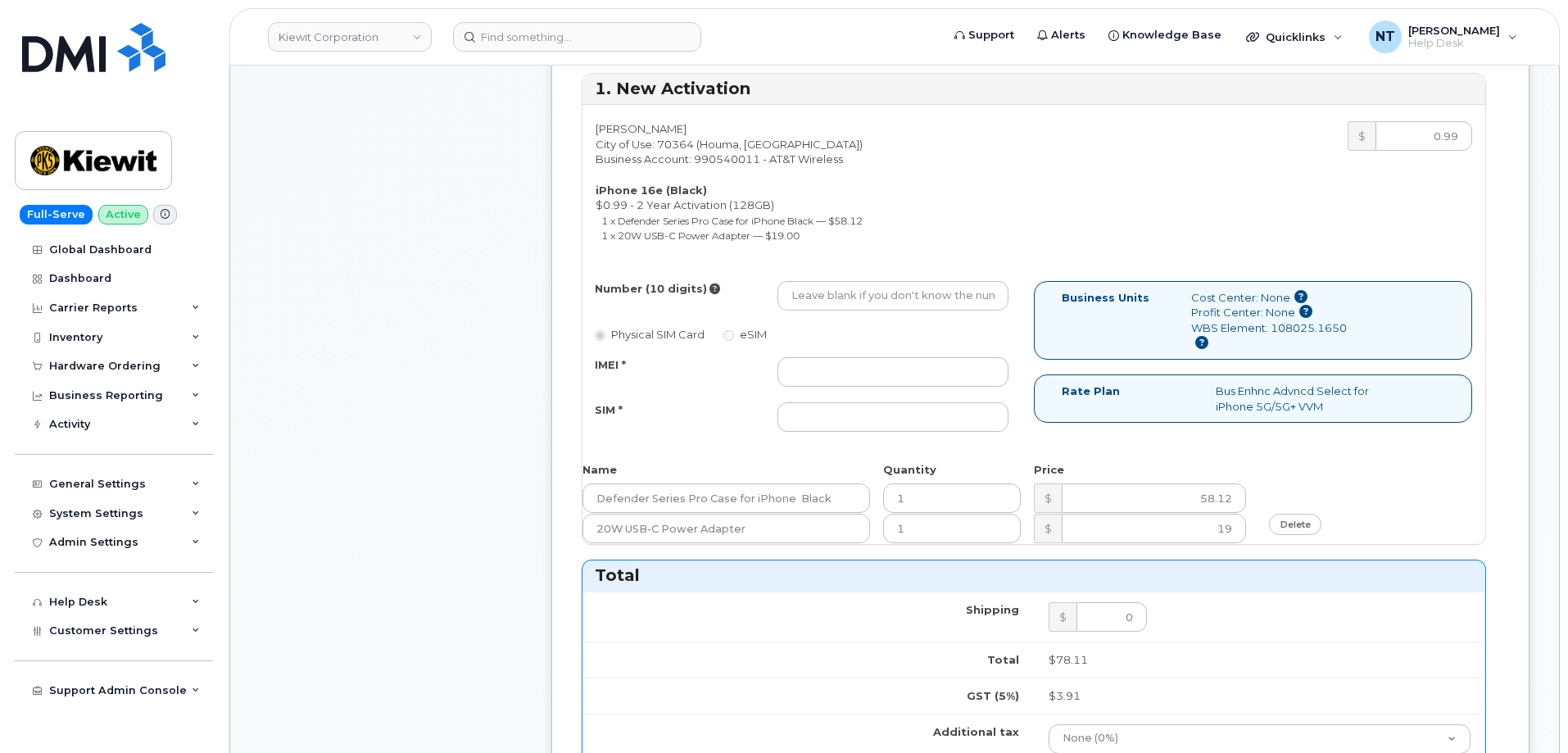
type input "444401122336"
click at [864, 290] on input "Number (10 digits)" at bounding box center [893, 295] width 231 height 30
paste input "985-232-4010"
click at [843, 302] on input "985-232-4010" at bounding box center [893, 295] width 231 height 30
drag, startPoint x: 813, startPoint y: 299, endPoint x: 832, endPoint y: 300, distance: 19.0
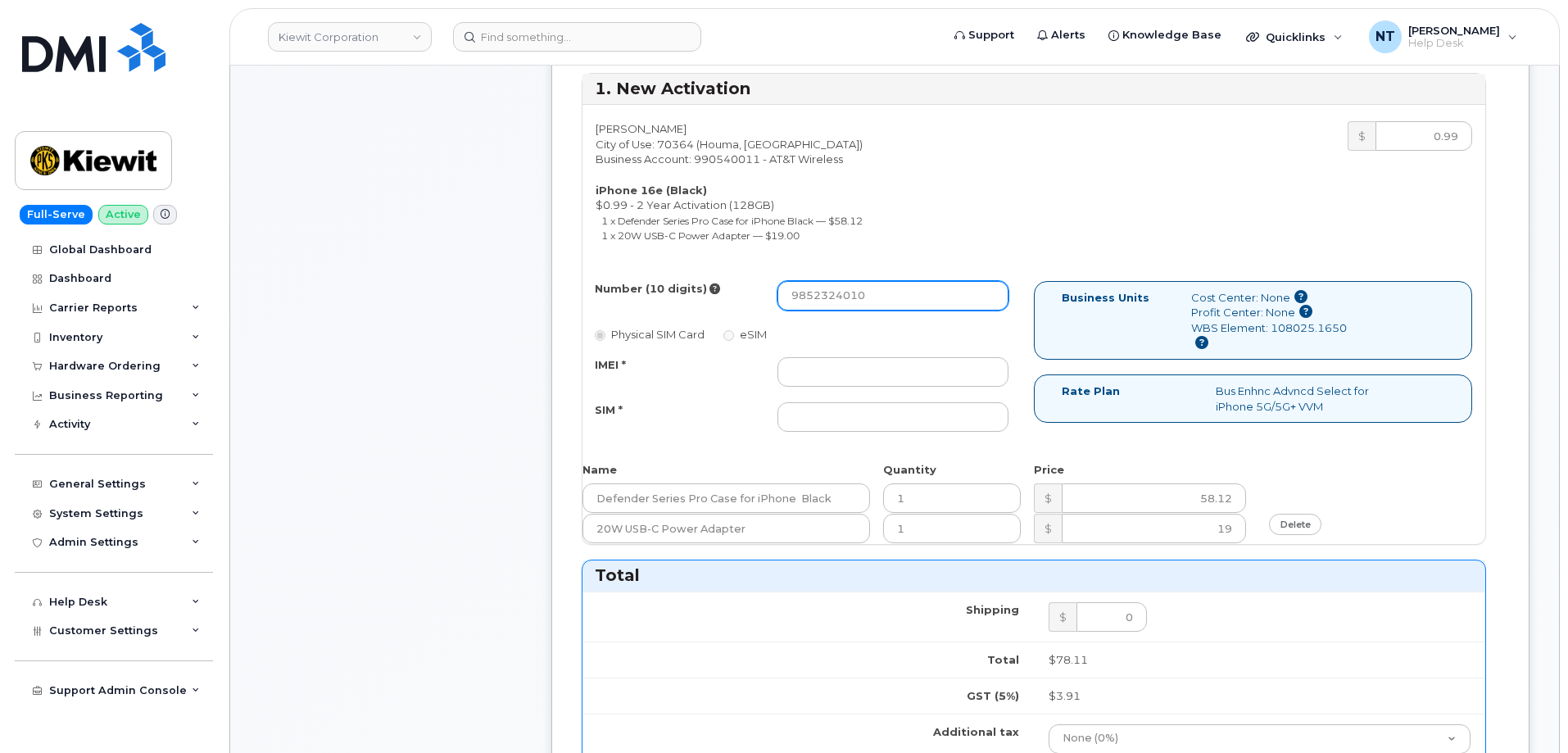
click at [832, 300] on input "9852324010" at bounding box center [893, 295] width 231 height 30
type input "9852324010"
click at [863, 376] on input "IMEI *" at bounding box center [893, 371] width 231 height 30
paste input "351418498654788"
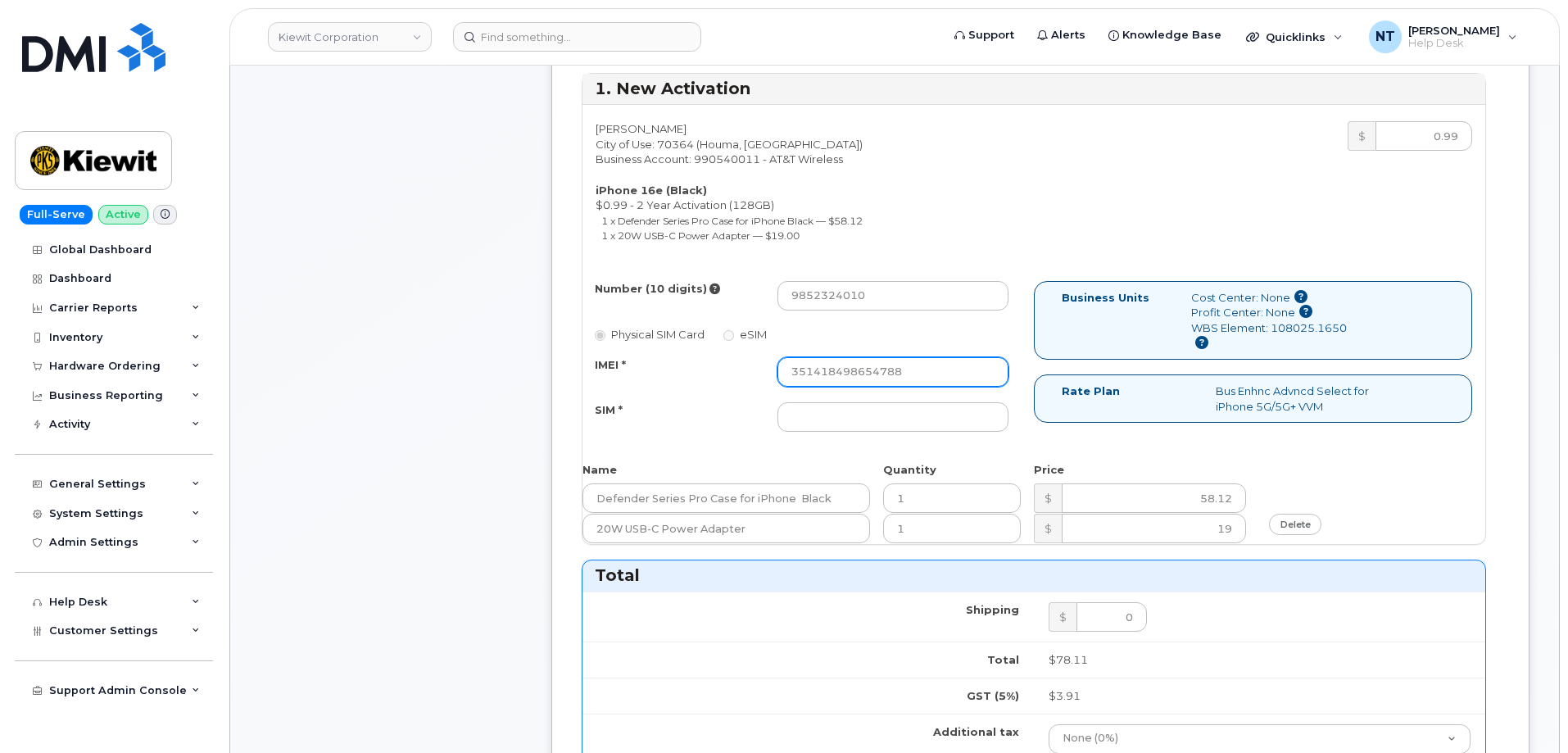
type input "351418498654788"
click at [851, 429] on input "SIM *" at bounding box center [893, 417] width 231 height 30
paste input "89043052010008889625002692900828"
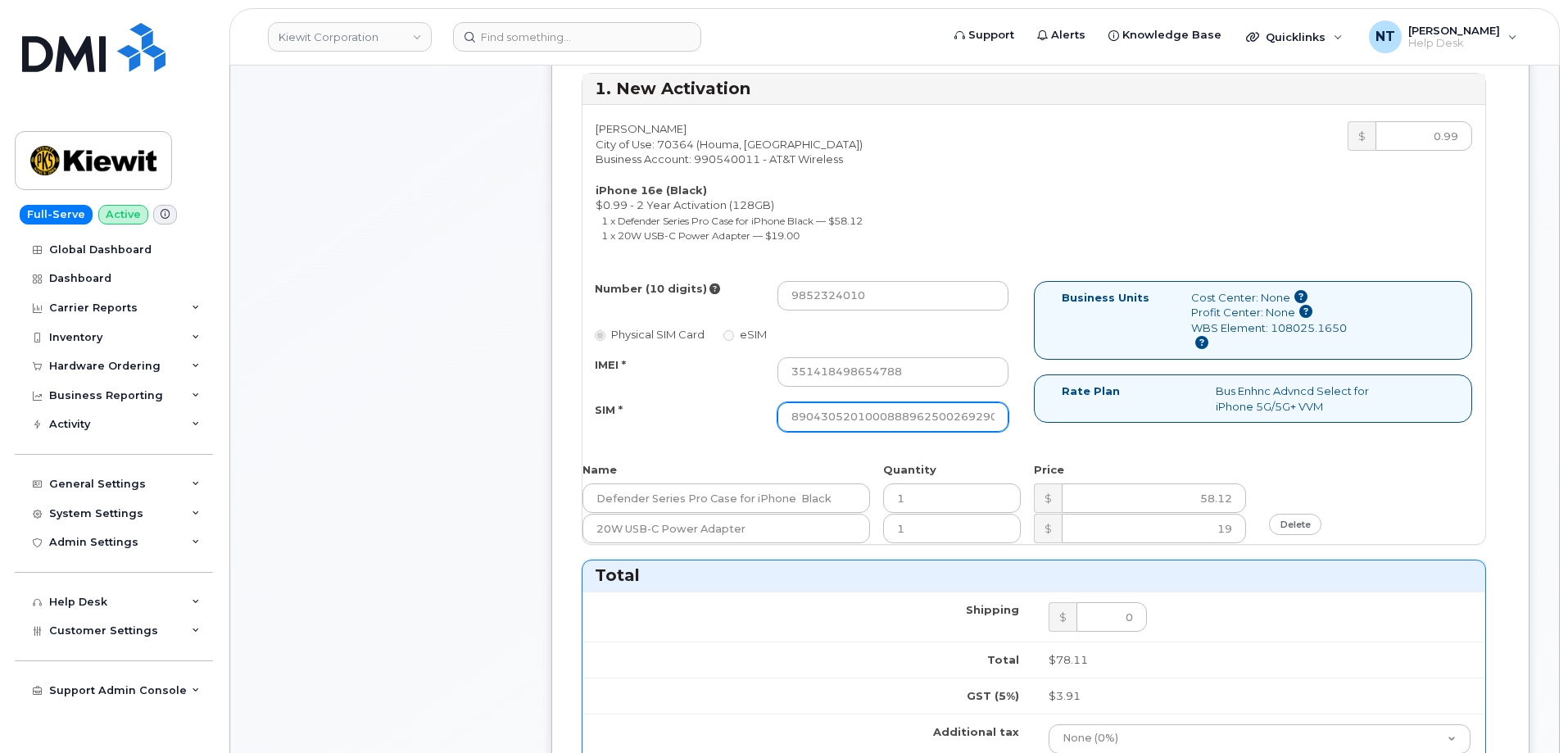
scroll to position [0, 31]
type input "89043052010008889625002692900828"
drag, startPoint x: 814, startPoint y: 295, endPoint x: 835, endPoint y: 298, distance: 21.2
click at [835, 298] on input "9852324010" at bounding box center [893, 295] width 231 height 30
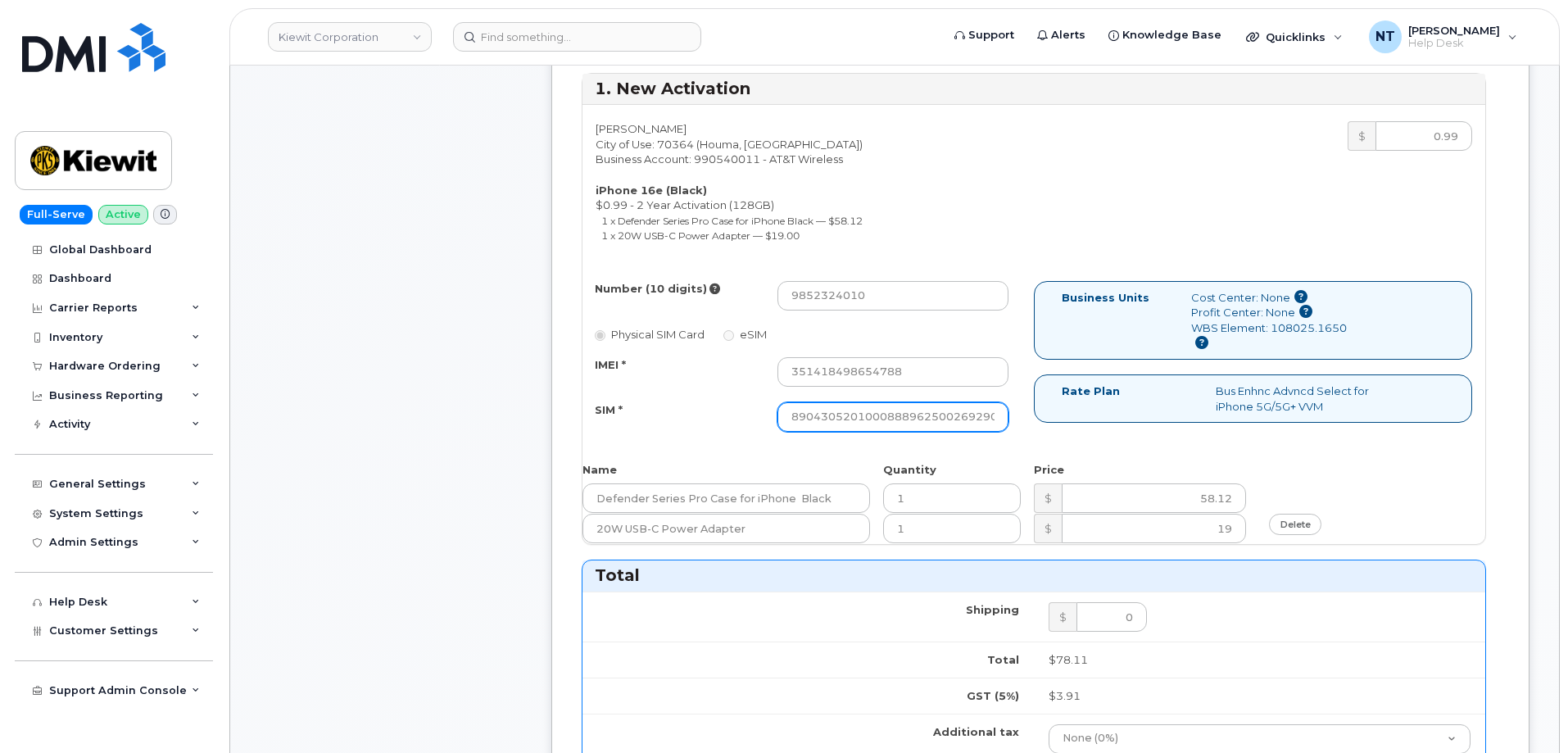
scroll to position [0, 32]
drag, startPoint x: 928, startPoint y: 411, endPoint x: 1042, endPoint y: 417, distance: 114.2
click at [1042, 417] on div "Number (10 digits) 9852324010 Physical SIM Card eSIM IMEI * 351418498654788 SIM…" at bounding box center [1034, 363] width 903 height 165
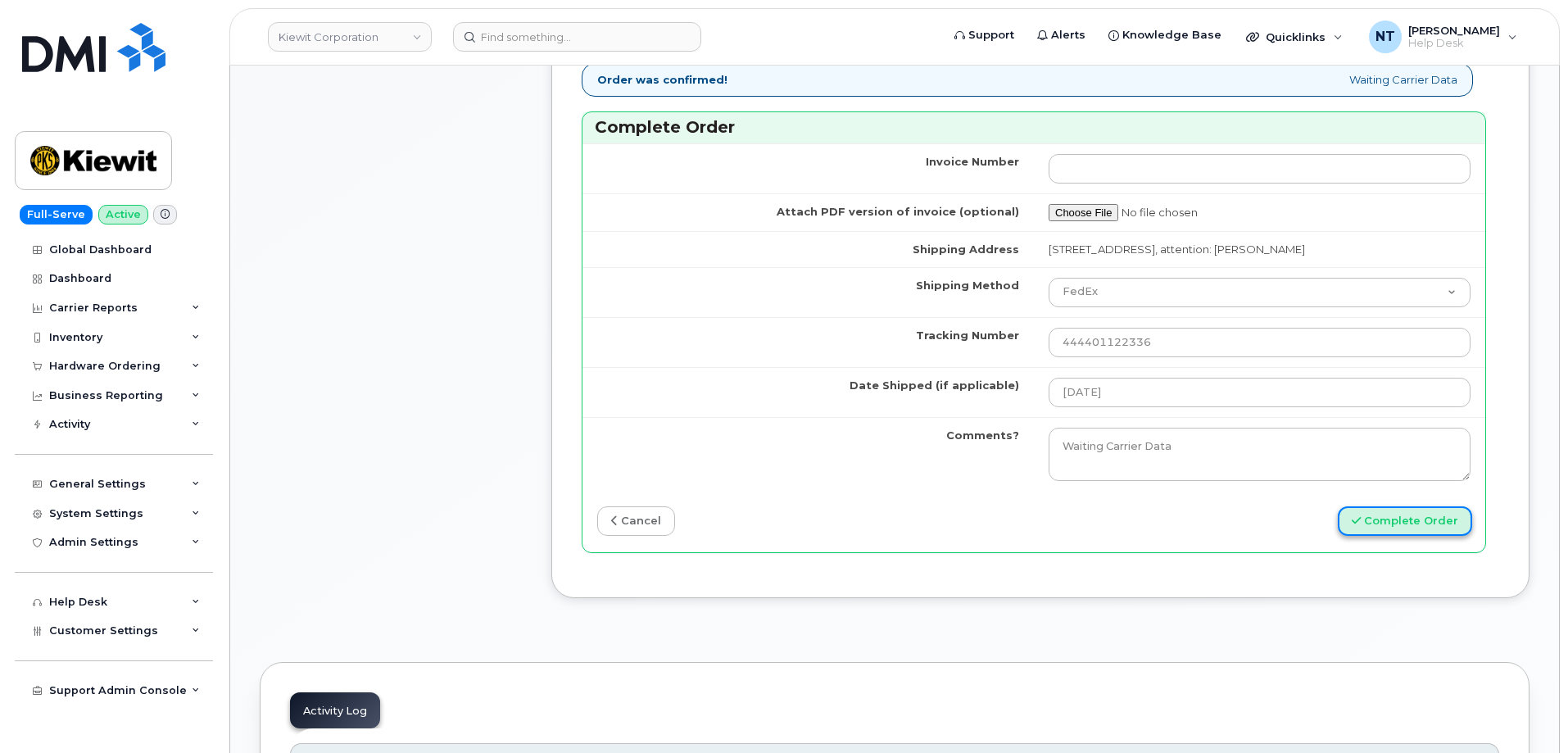
scroll to position [0, 0]
click at [1416, 526] on button "Complete Order" at bounding box center [1404, 521] width 134 height 30
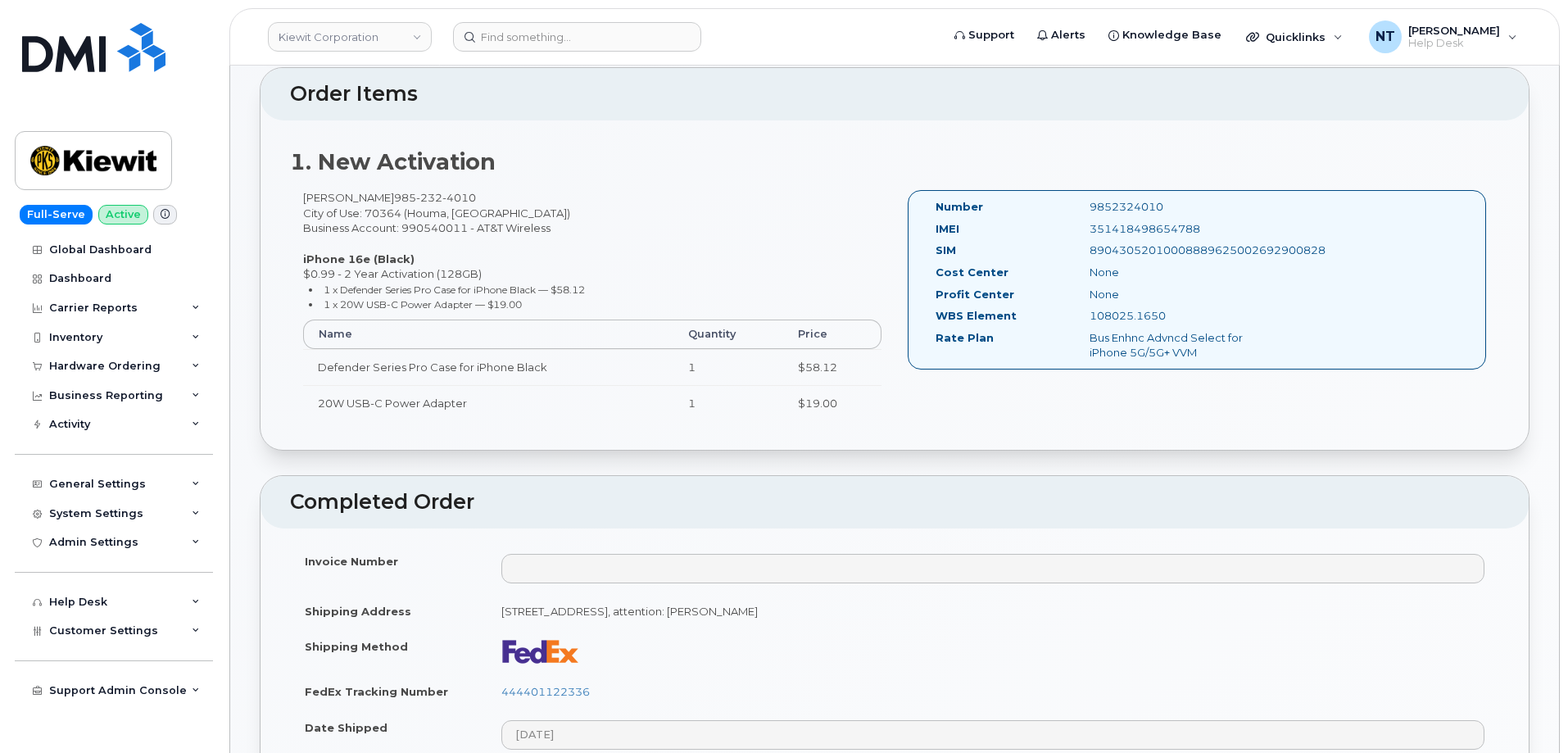
scroll to position [737, 0]
